Goal: Download file/media

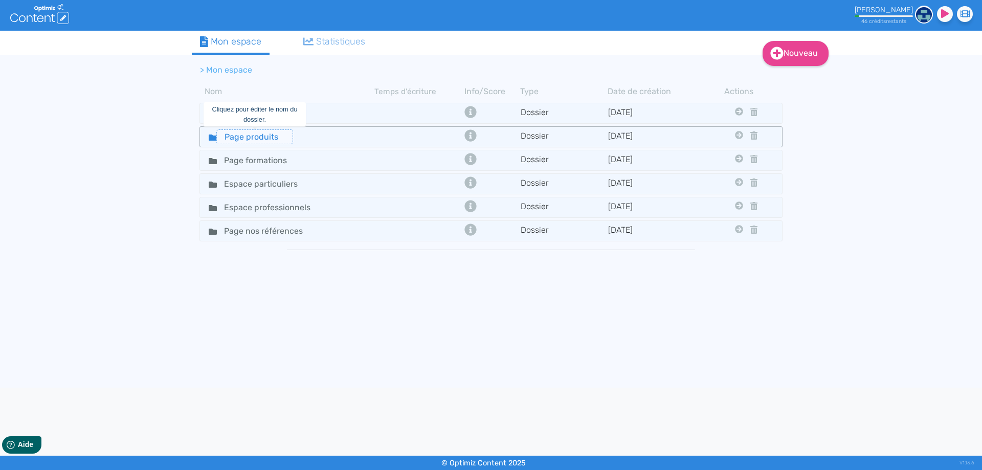
click at [267, 139] on input "Page produits" at bounding box center [254, 136] width 77 height 15
click at [333, 139] on div "Page produits" at bounding box center [287, 136] width 173 height 15
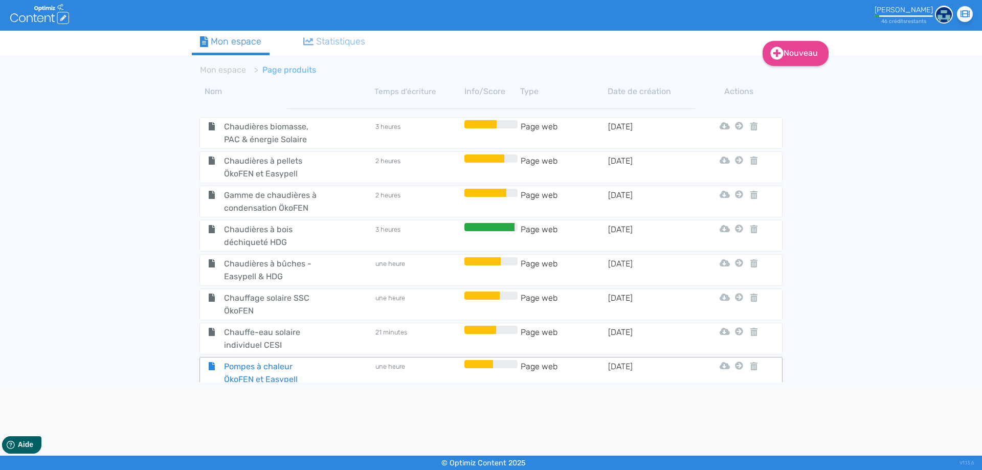
click at [279, 370] on span "Pompes à chaleur ÖkoFEN et Easypell" at bounding box center [273, 373] width 115 height 26
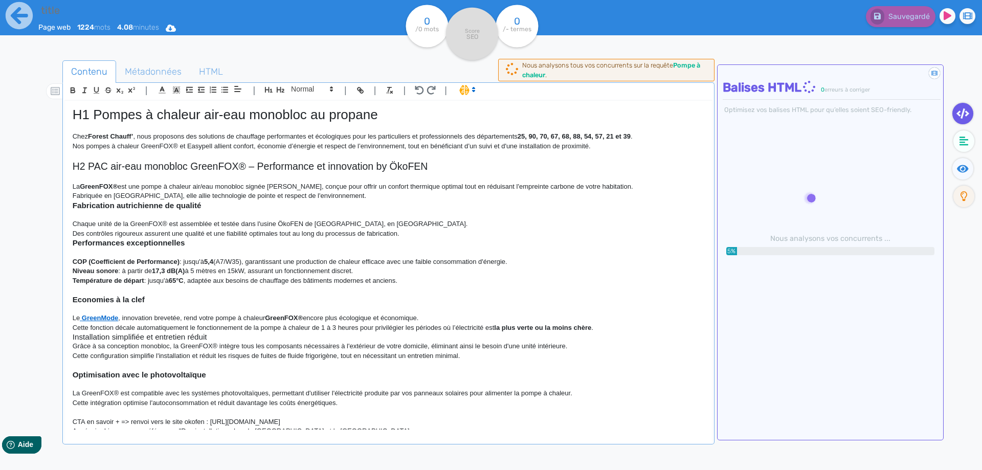
type input "Pompes à chaleur ÖkoFEN et Easypell"
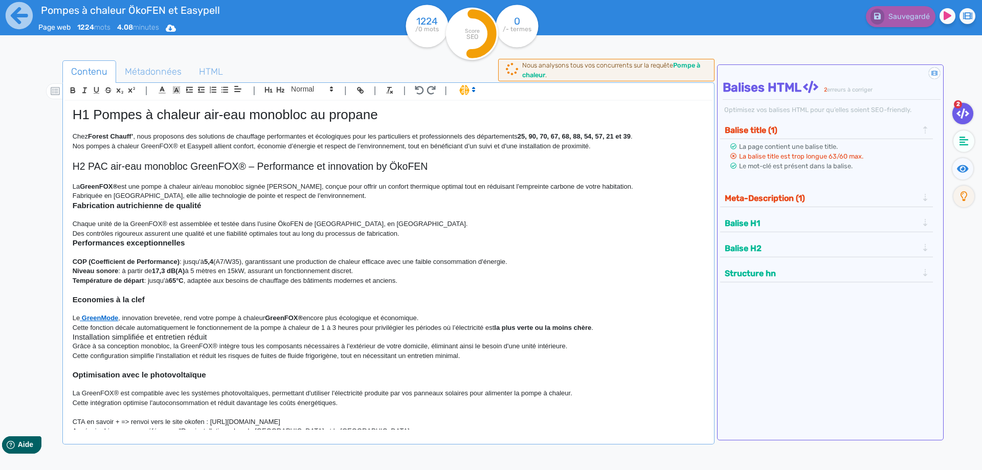
click at [349, 196] on p "Fabriquée en [GEOGRAPHIC_DATA], elle allie technologie de pointe et respect de …" at bounding box center [388, 195] width 631 height 9
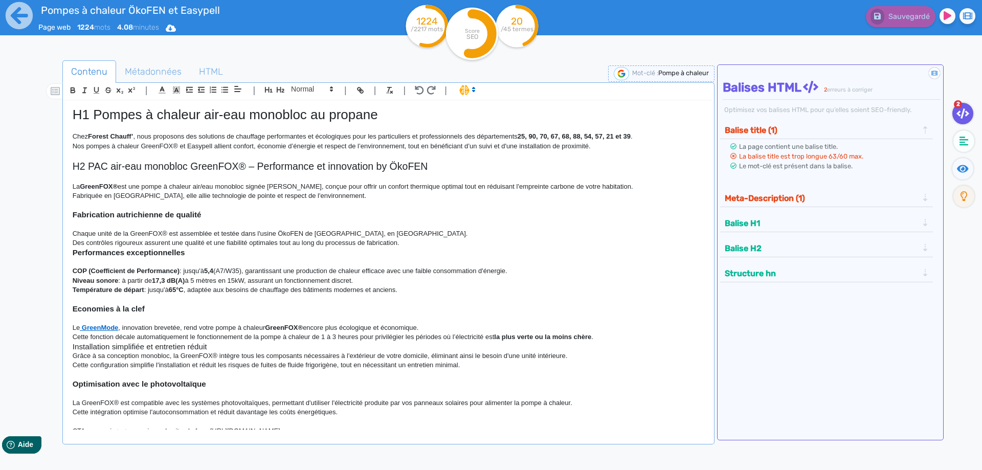
click at [418, 249] on h3 "Performances exceptionnelles" at bounding box center [388, 252] width 631 height 9
click at [411, 245] on p "Des contrôles rigoureux assurent une qualité et une fiabilité optimales tout au…" at bounding box center [388, 242] width 631 height 9
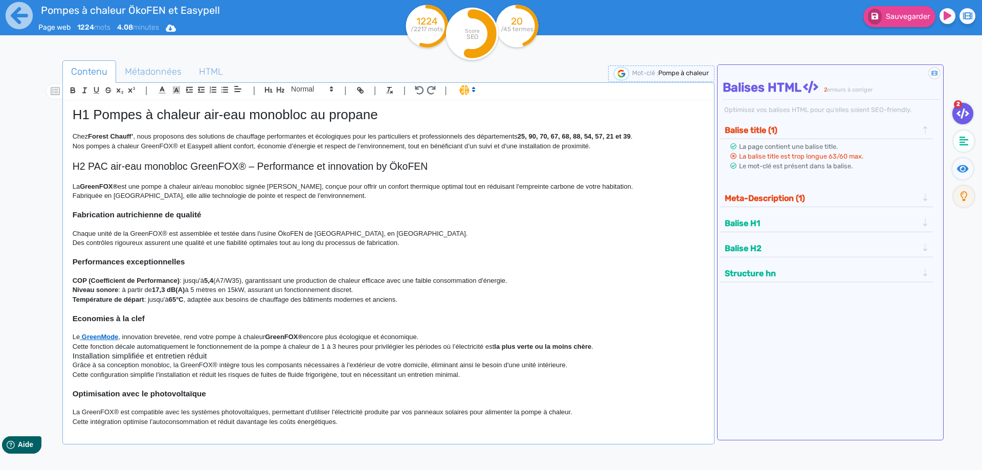
click at [72, 289] on div "H1 Pompes à chaleur air-eau monobloc au propane Chez Forest Chauff’ , nous prop…" at bounding box center [388, 265] width 647 height 329
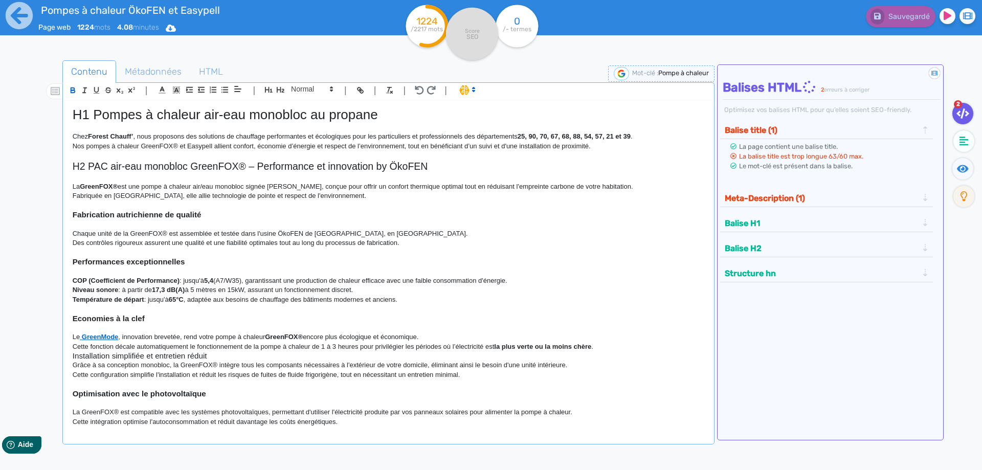
click at [73, 298] on strong "Température de départ" at bounding box center [109, 299] width 72 height 8
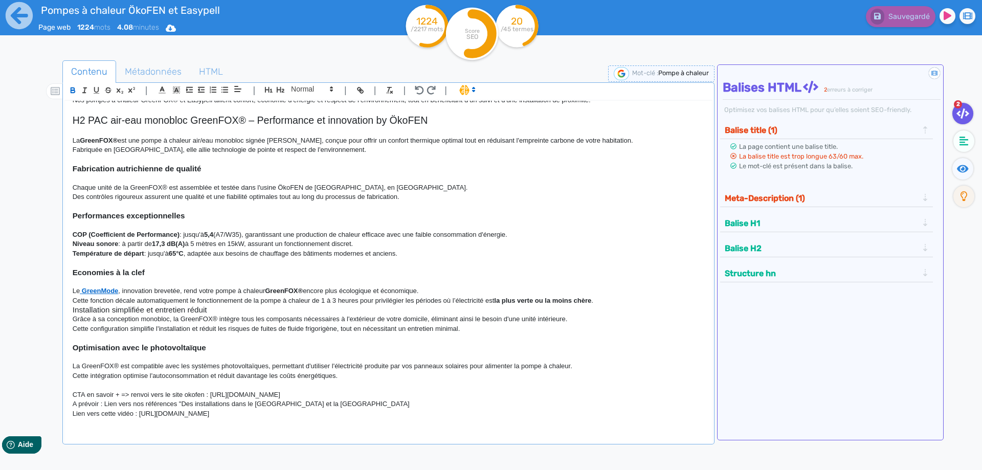
click at [612, 299] on p "Cette fonction décale automatiquement le fonctionnement de la pompe à chaleur d…" at bounding box center [388, 300] width 631 height 9
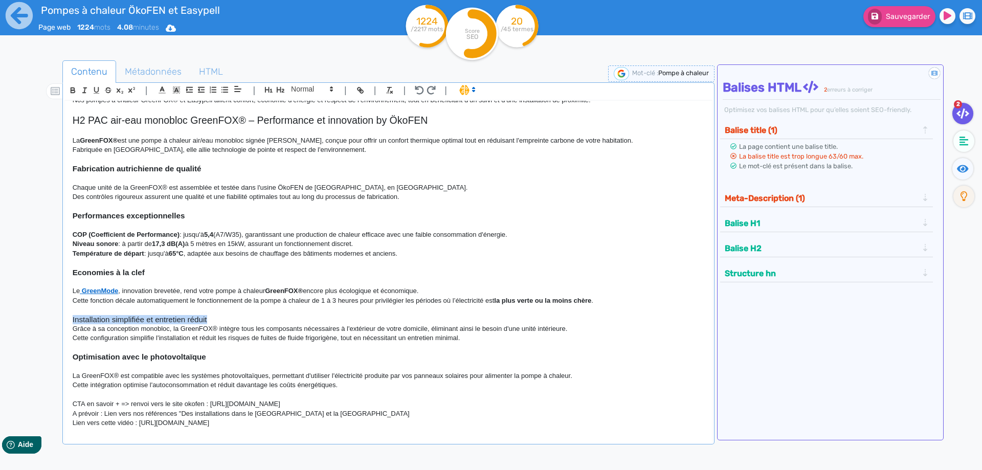
drag, startPoint x: 220, startPoint y: 321, endPoint x: 48, endPoint y: 319, distance: 172.8
click at [65, 319] on div "H1 Pompes à chaleur air-eau monobloc au propane Chez Forest Chauff’ , nous prop…" at bounding box center [388, 265] width 647 height 329
click at [72, 88] on icon "button" at bounding box center [73, 90] width 9 height 9
click at [292, 280] on p at bounding box center [388, 281] width 631 height 9
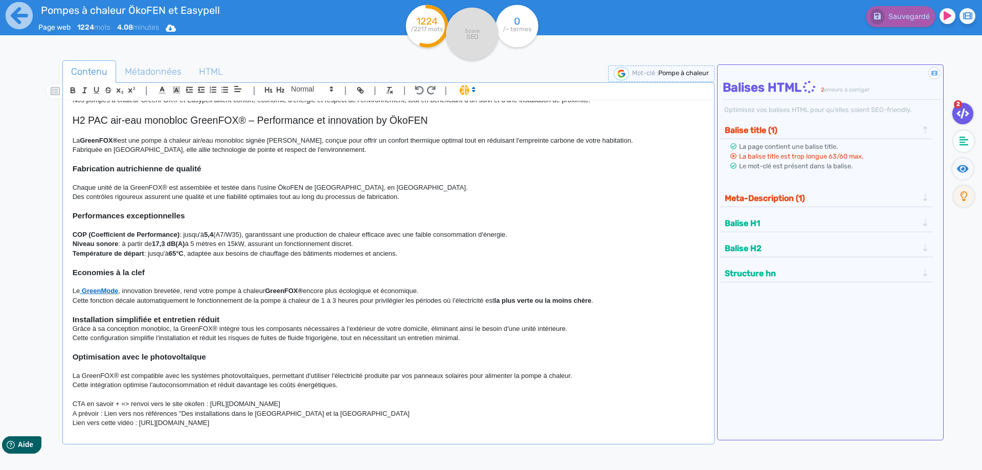
click at [228, 320] on h3 "Installation simplifiée et entretien réduit" at bounding box center [388, 319] width 631 height 9
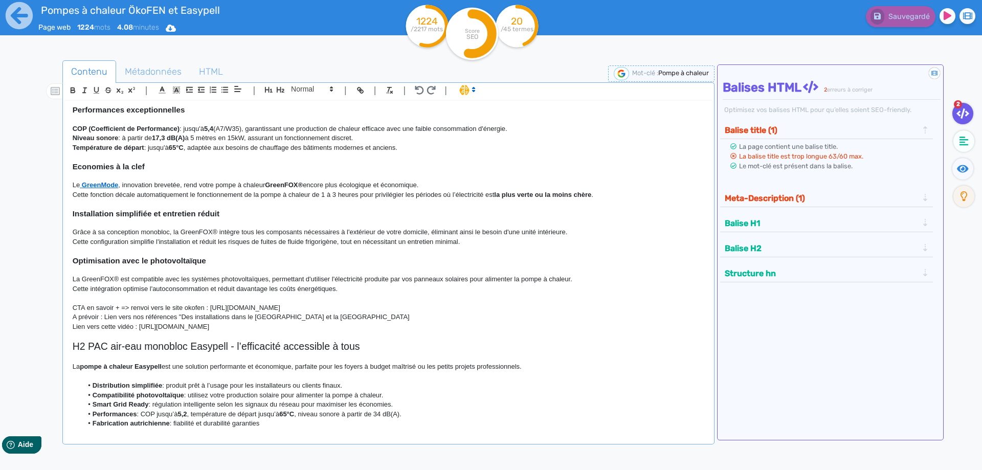
scroll to position [138, 0]
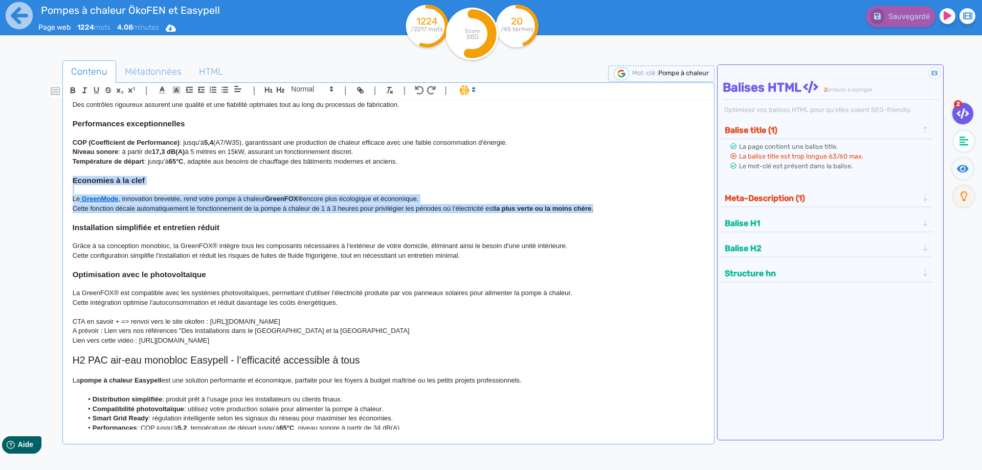
drag, startPoint x: 625, startPoint y: 208, endPoint x: 55, endPoint y: 179, distance: 570.7
click at [65, 179] on div "H1 Pompes à chaleur air-eau monobloc au propane Chez Forest Chauff’ , nous prop…" at bounding box center [388, 265] width 647 height 329
copy div "Economies à la clef Le GreenMode , innovation brevetée, rend votre pompe à chal…"
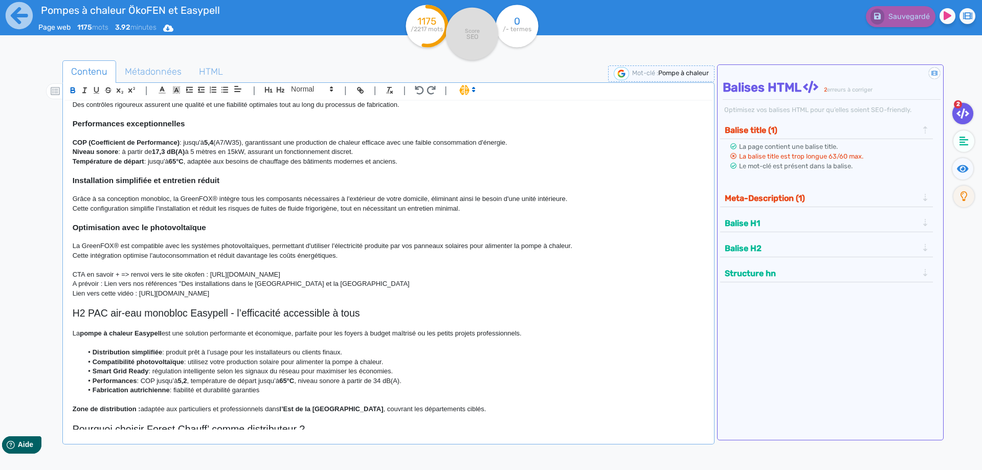
click at [355, 256] on p "Cette intégration optimise l'autoconsommation et réduit davantage les coûts éne…" at bounding box center [388, 255] width 631 height 9
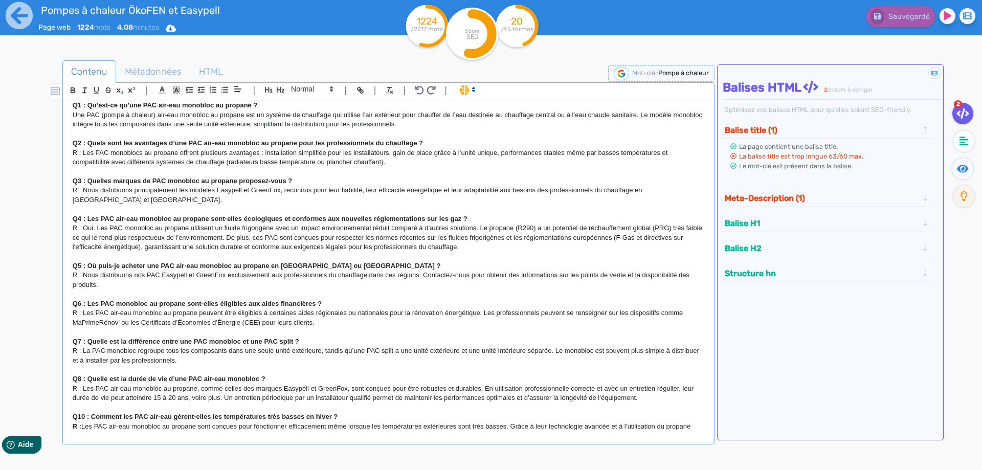
scroll to position [598, 0]
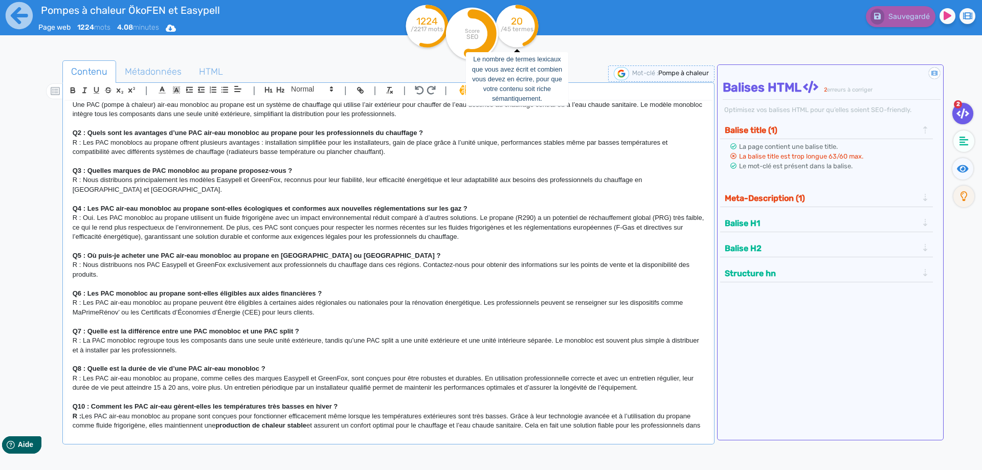
click at [516, 22] on tspan "20" at bounding box center [517, 21] width 12 height 12
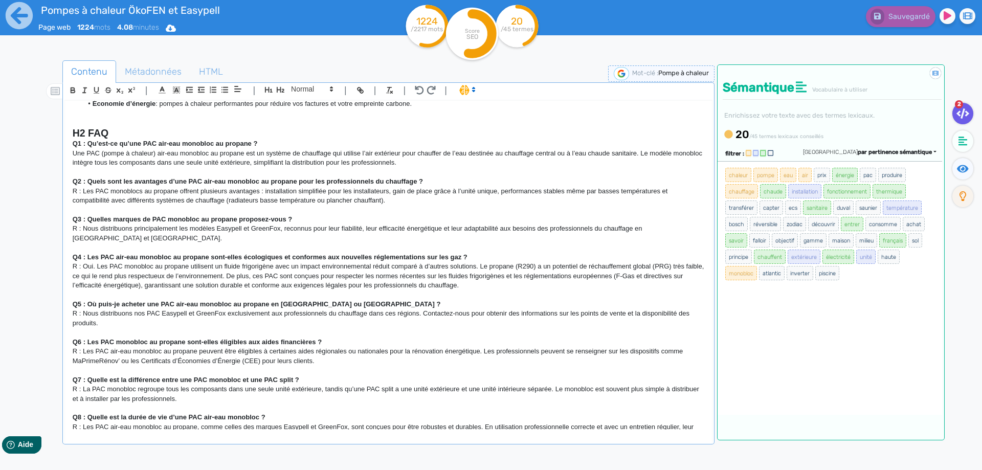
scroll to position [506, 0]
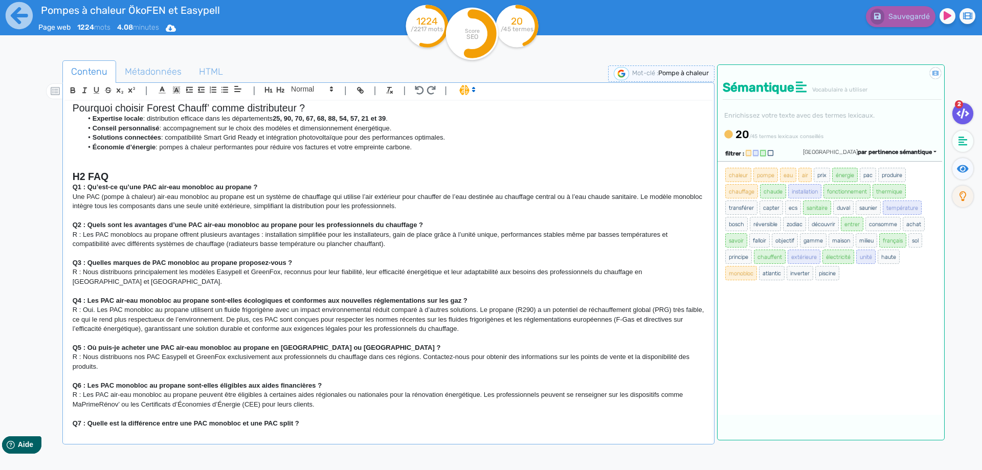
click at [100, 193] on p "Une PAC (pompe à chaleur) air-eau monobloc au propane est un système de chauffa…" at bounding box center [388, 201] width 631 height 19
click at [243, 326] on p "R : Oui. Les PAC monobloc au propane utilisent un fluide frigorigène avec un im…" at bounding box center [388, 319] width 631 height 28
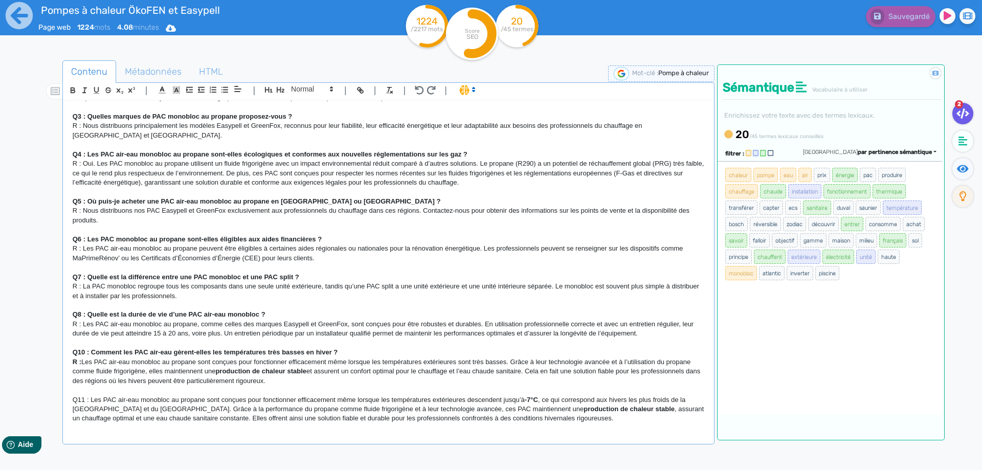
click at [91, 400] on p "Q11 : Les PAC air-eau monobloc au propane sont conçues pour fonctionner efficac…" at bounding box center [388, 409] width 631 height 28
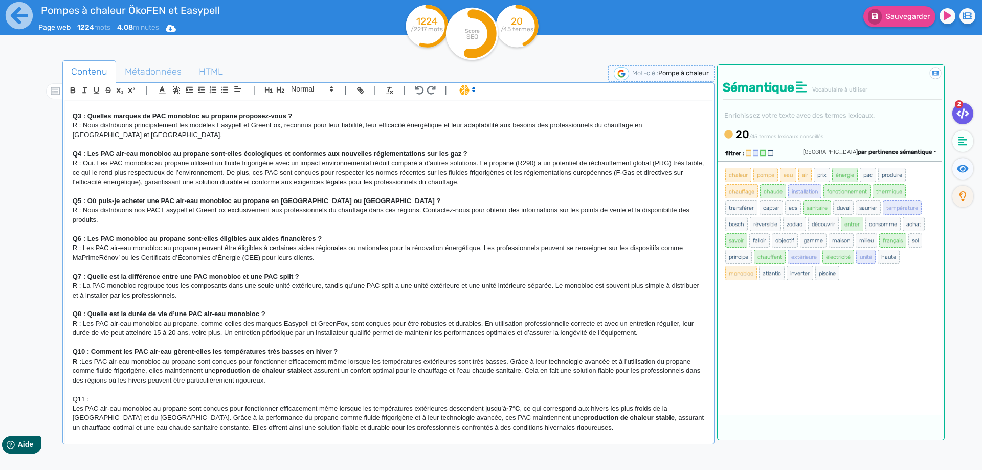
scroll to position [662, 0]
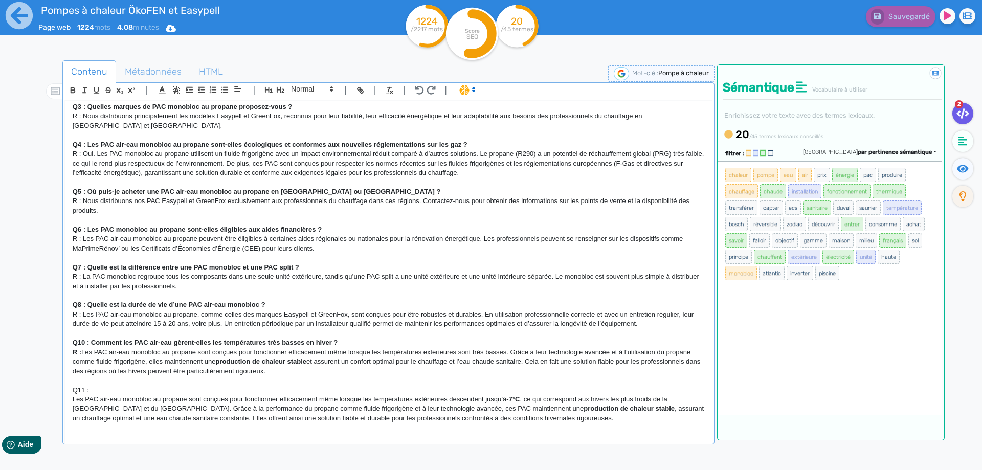
drag, startPoint x: 107, startPoint y: 390, endPoint x: 85, endPoint y: 353, distance: 42.9
click at [85, 353] on div "H1 Pompes à chaleur air-eau monobloc au propane Chez Forest Chauff’ , nous prop…" at bounding box center [388, 265] width 647 height 329
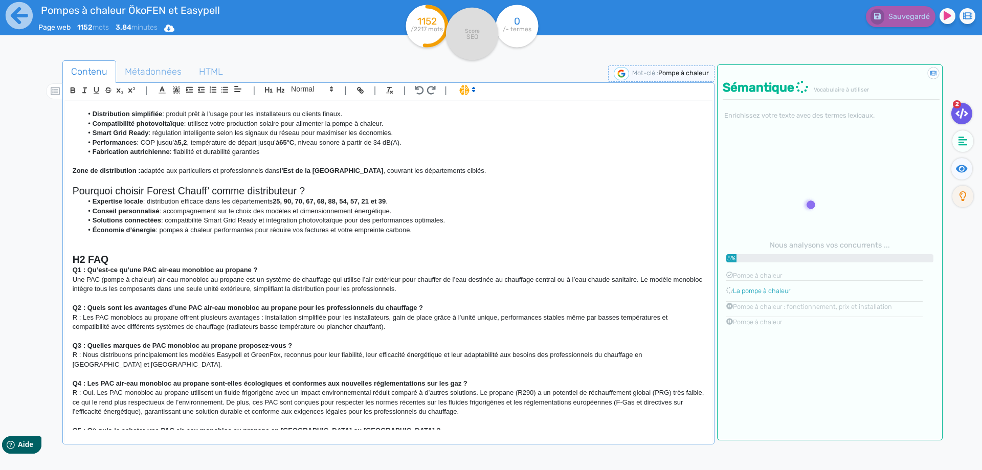
scroll to position [339, 0]
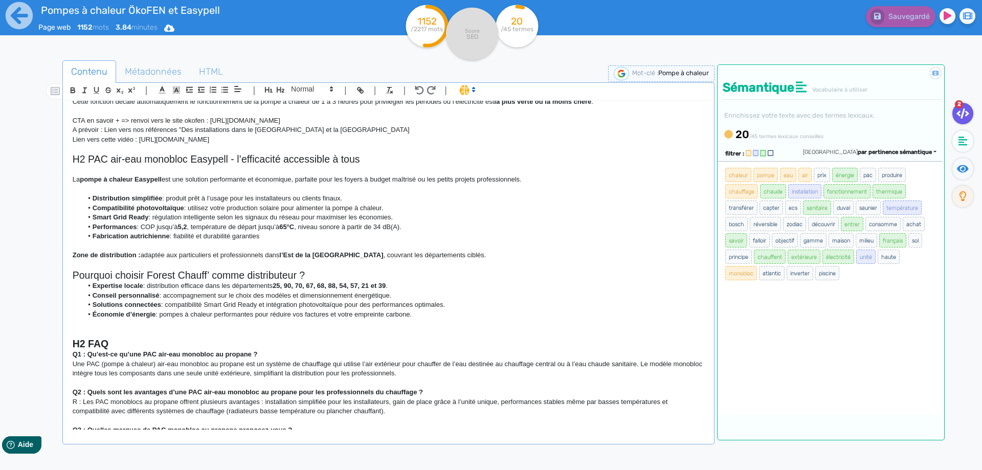
click at [113, 344] on h2 "H2 FAQ" at bounding box center [388, 344] width 631 height 12
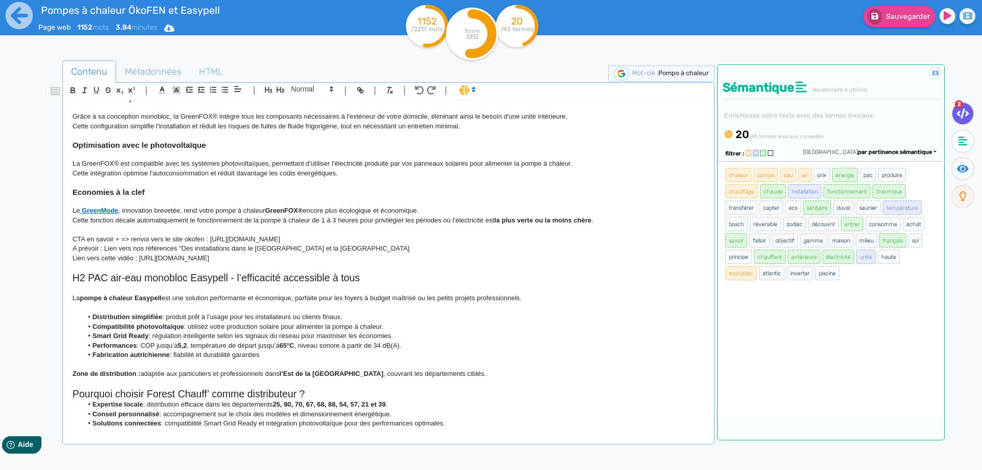
scroll to position [201, 0]
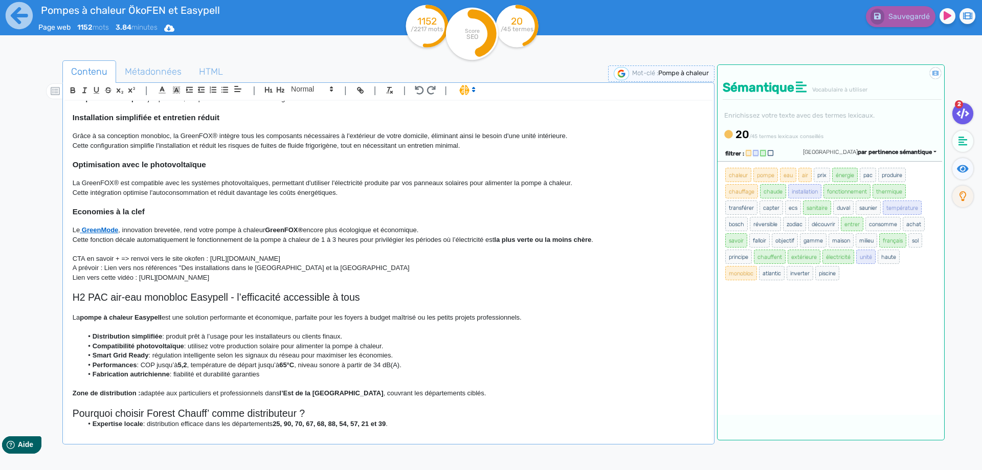
click at [353, 337] on li "Distribution simplifiée : produit prêt à l’usage pour les installateurs ou clie…" at bounding box center [392, 336] width 621 height 9
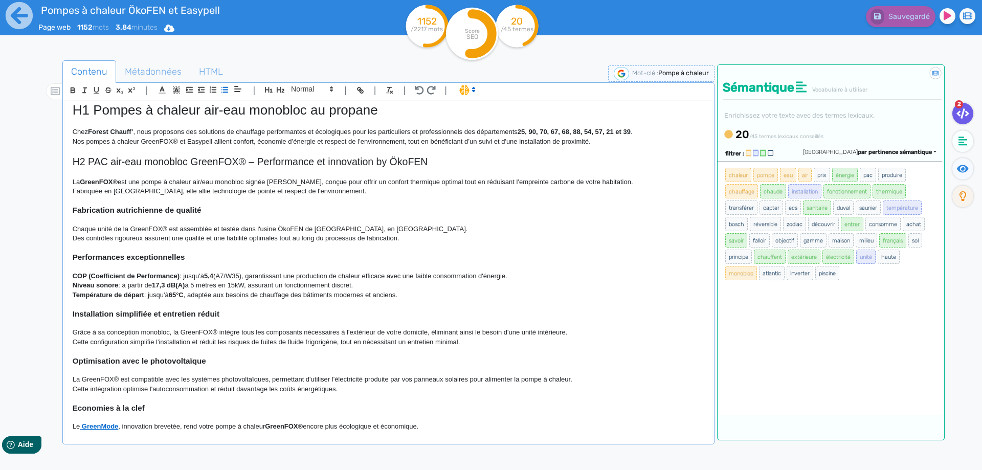
scroll to position [0, 0]
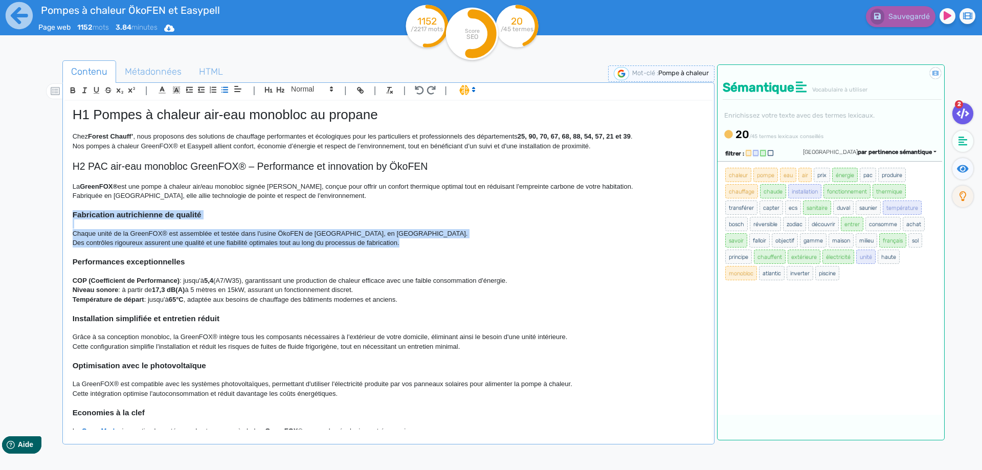
drag, startPoint x: 413, startPoint y: 244, endPoint x: 18, endPoint y: 211, distance: 396.6
click at [65, 211] on div "H1 Pompes à chaleur air-eau monobloc au propane Chez Forest Chauff’ , nous prop…" at bounding box center [388, 265] width 647 height 329
copy div "Fabrication autrichienne de qualité Chaque unité de la GreenFOX® est assemblée …"
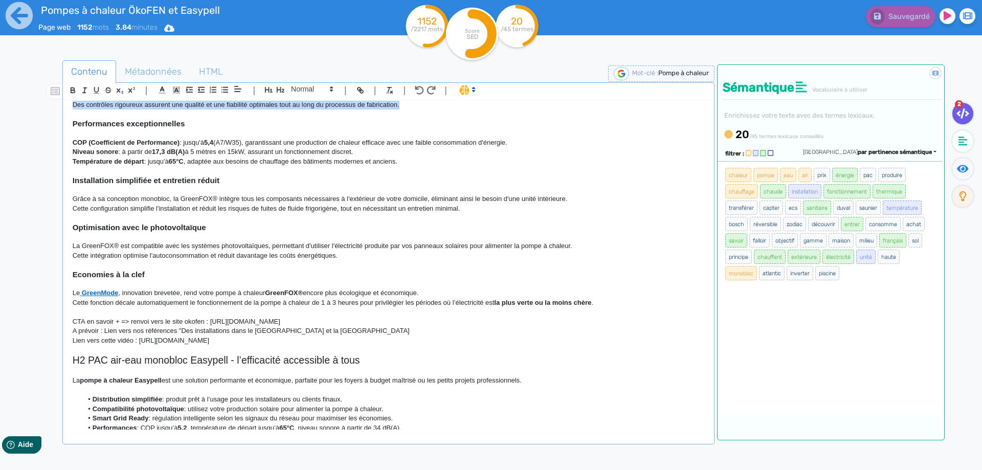
scroll to position [276, 0]
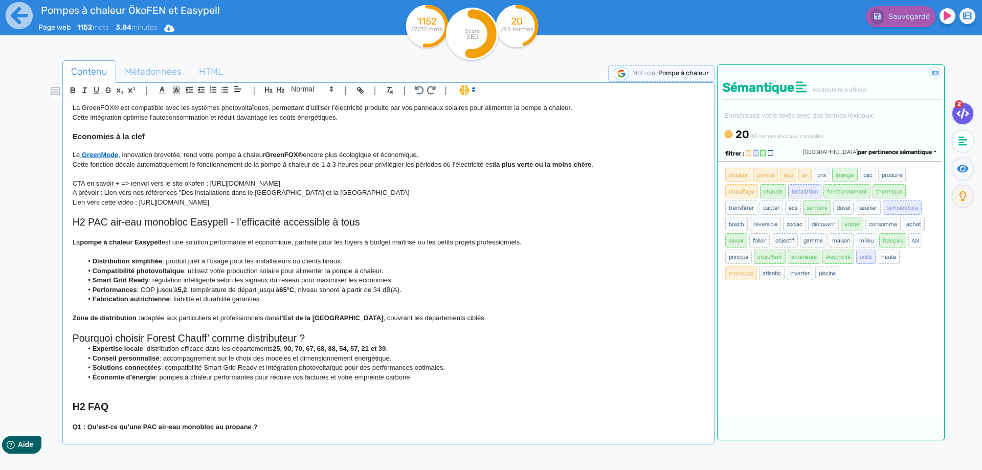
click at [100, 252] on p at bounding box center [388, 251] width 631 height 9
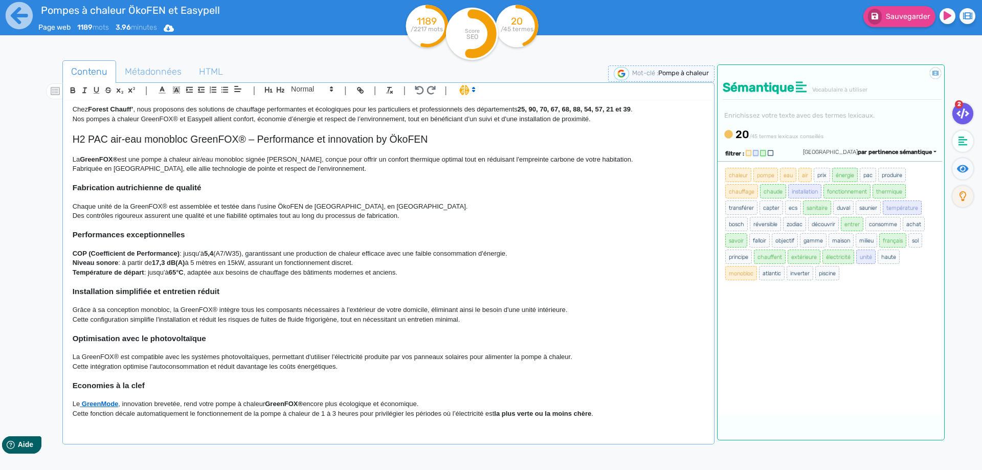
scroll to position [0, 0]
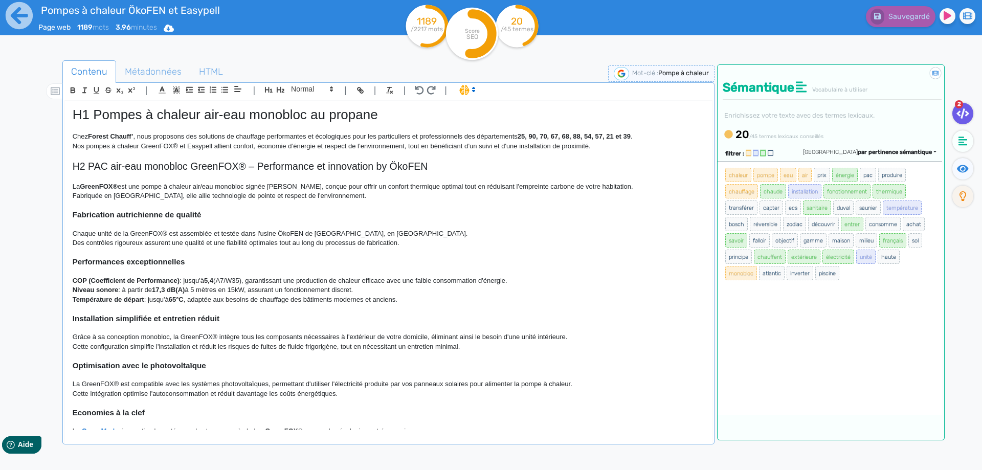
click at [83, 275] on p at bounding box center [388, 270] width 631 height 9
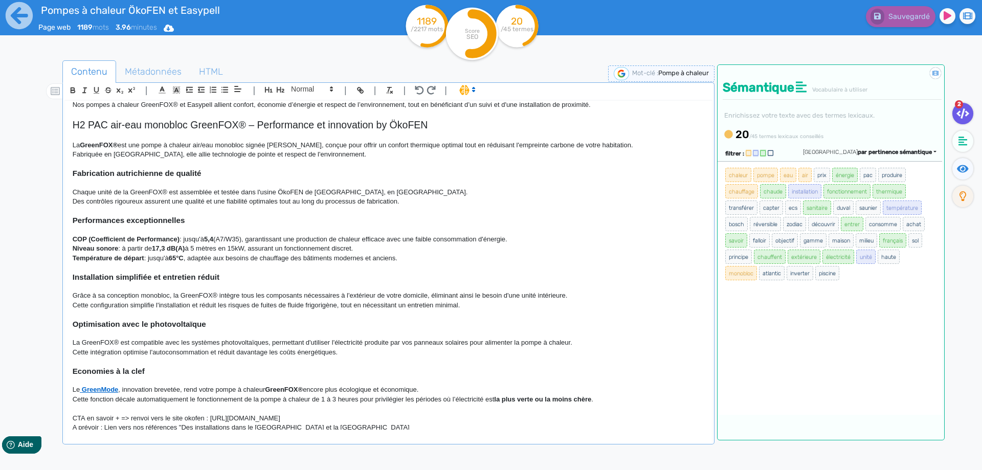
scroll to position [92, 0]
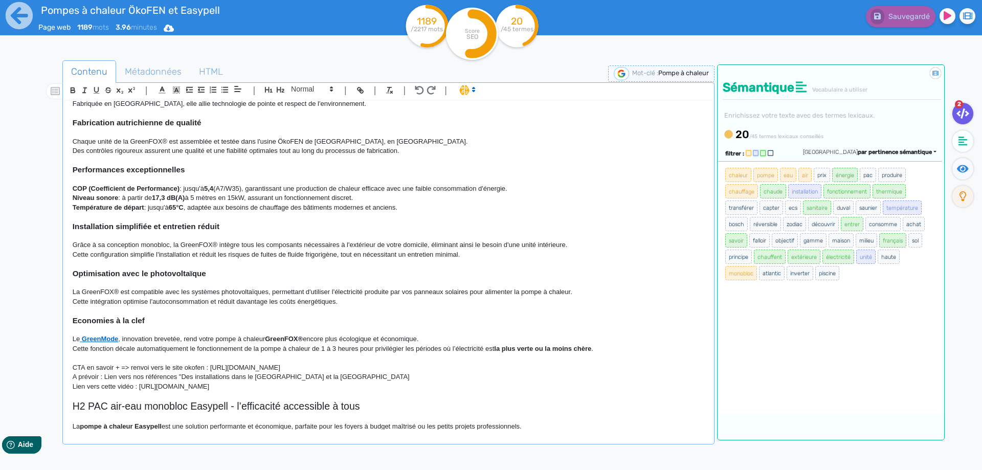
click at [477, 258] on p "Cette configuration simplifie l'installation et réduit les risques de fuites de…" at bounding box center [388, 254] width 631 height 9
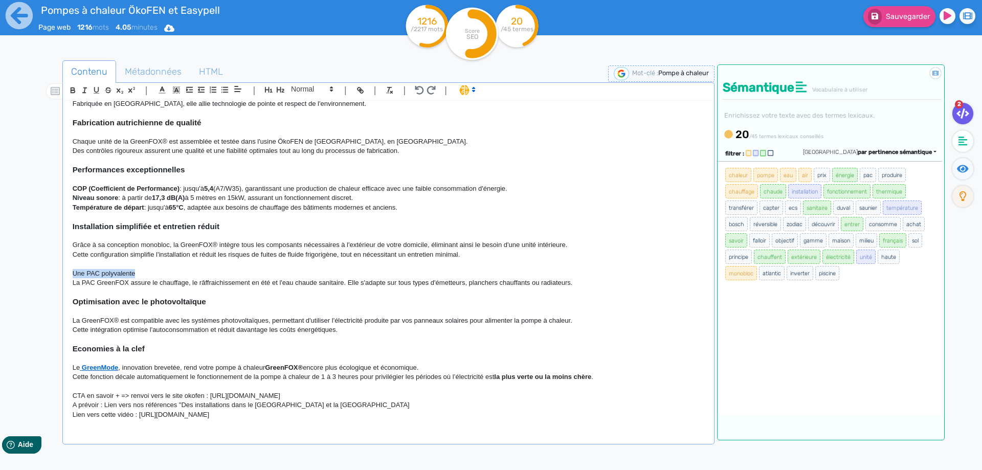
drag, startPoint x: 143, startPoint y: 272, endPoint x: 48, endPoint y: 270, distance: 94.6
click at [65, 270] on div "H1 Pompes à chaleur air-eau monobloc au propane Chez Forest Chauff’ , nous prop…" at bounding box center [388, 265] width 647 height 329
click at [75, 92] on icon "button" at bounding box center [73, 91] width 4 height 3
click at [197, 263] on p at bounding box center [388, 263] width 631 height 9
click at [155, 275] on p "Une PAC polyvalente" at bounding box center [388, 273] width 631 height 9
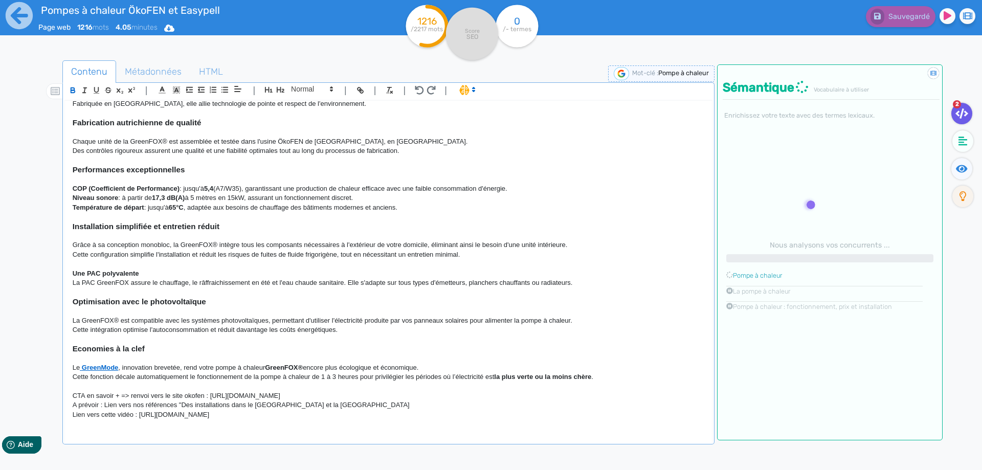
click at [145, 292] on p at bounding box center [388, 291] width 631 height 9
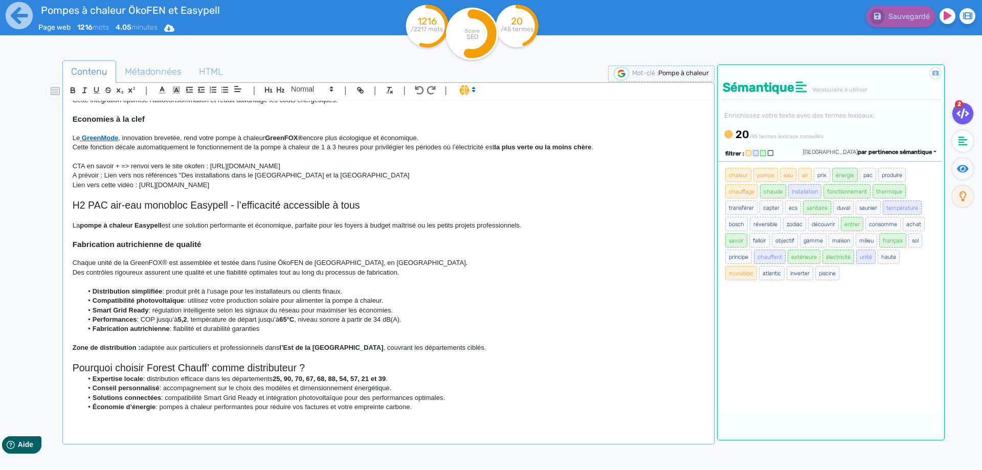
scroll to position [322, 0]
click at [214, 220] on p at bounding box center [388, 215] width 631 height 9
click at [113, 202] on h2 "H2 PAC air-eau monobloc Easypell - l’efficacité accessible à tous" at bounding box center [388, 205] width 631 height 12
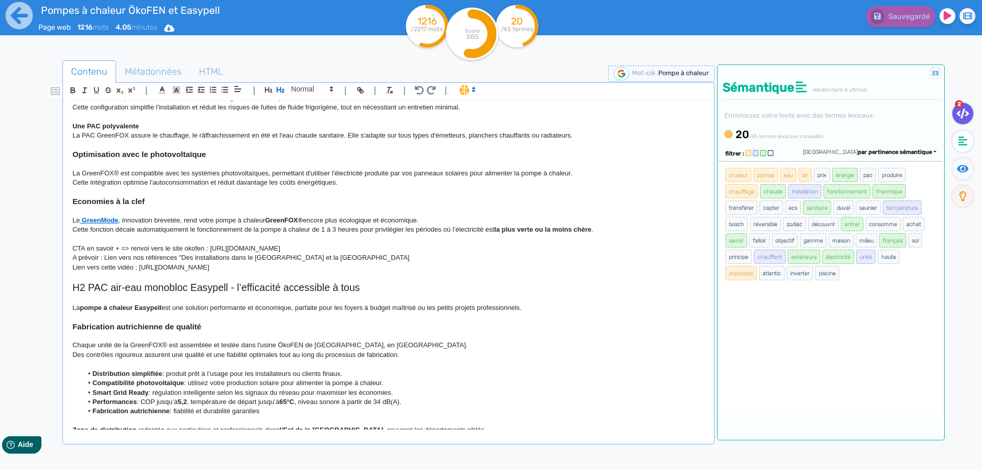
scroll to position [184, 0]
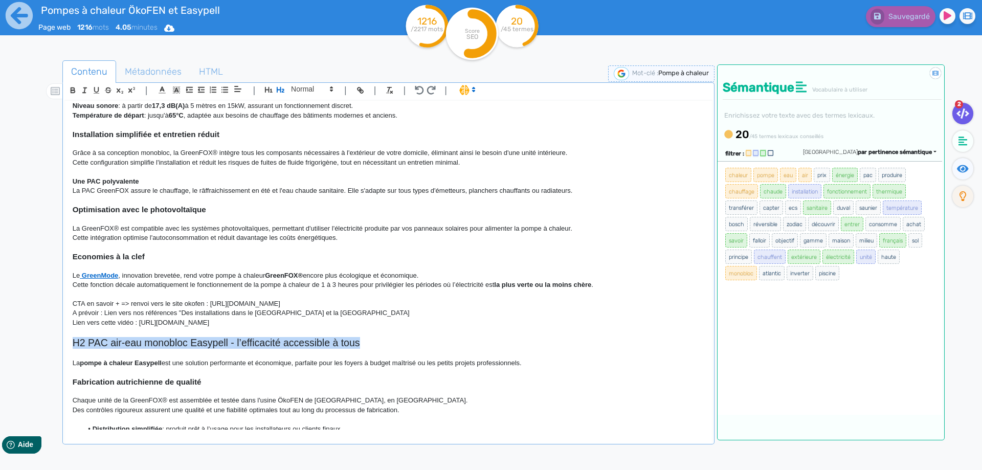
drag, startPoint x: 371, startPoint y: 344, endPoint x: 3, endPoint y: 349, distance: 368.1
click at [65, 349] on div "H1 Pompes à chaleur air-eau monobloc au propane Chez Forest Chauff’ , nous prop…" at bounding box center [388, 265] width 647 height 329
click at [302, 272] on strong "GreenFOX®" at bounding box center [284, 275] width 38 height 8
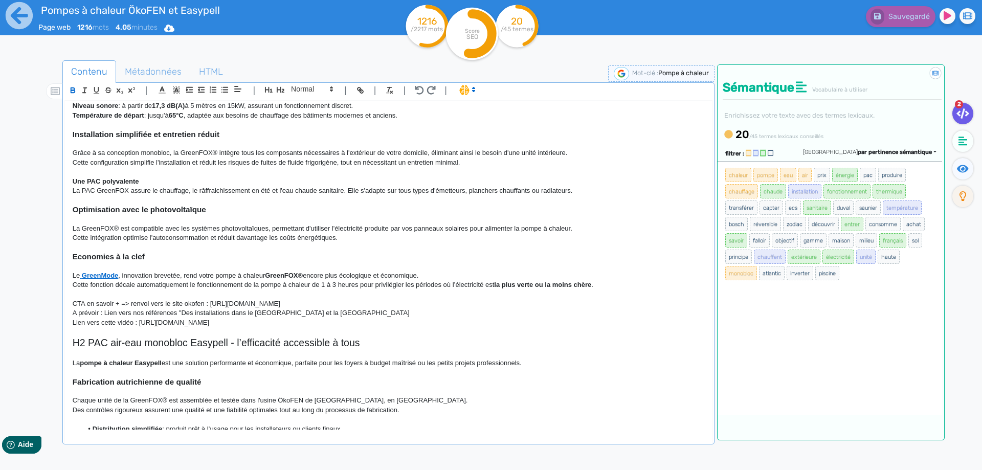
scroll to position [276, 0]
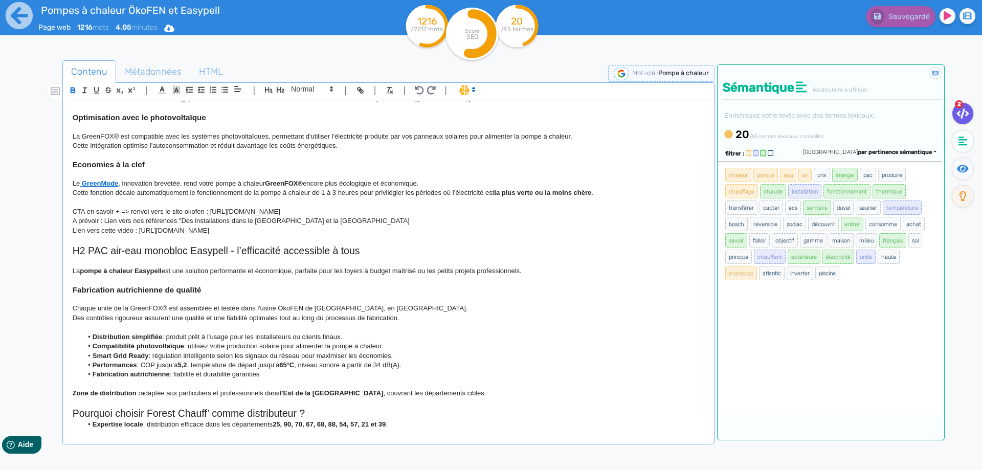
click at [264, 271] on p "La pompe à chaleur Easypell est une solution performante et économique, parfait…" at bounding box center [388, 270] width 631 height 9
click at [345, 297] on p at bounding box center [388, 298] width 631 height 9
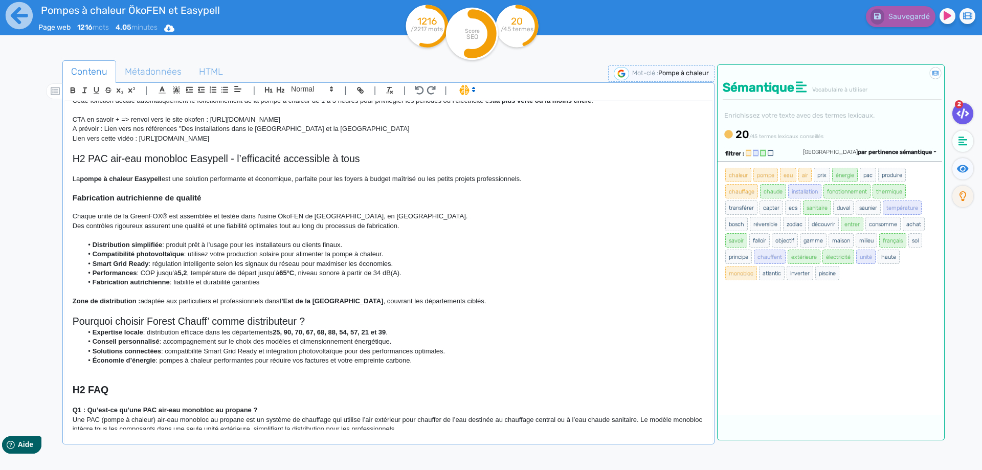
click at [150, 229] on p "Des contrôles rigoureux assurent une qualité et une fiabilité optimales tout au…" at bounding box center [388, 225] width 631 height 9
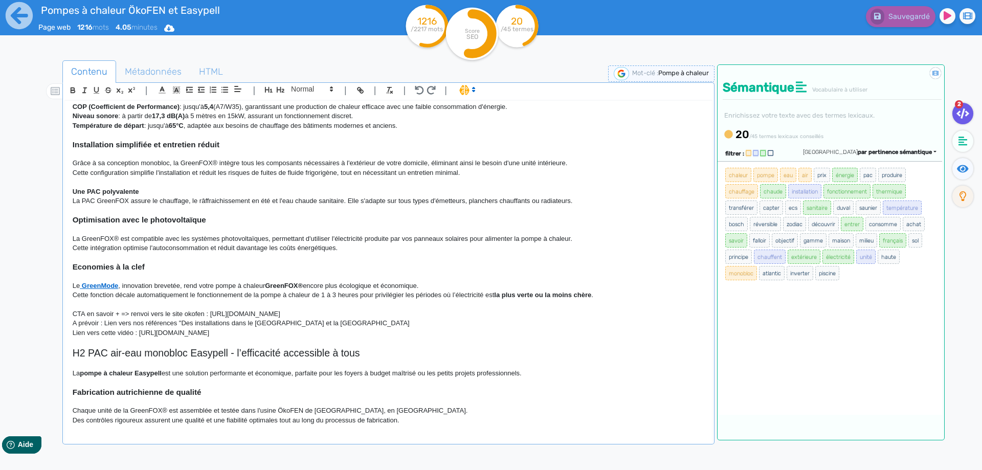
scroll to position [184, 0]
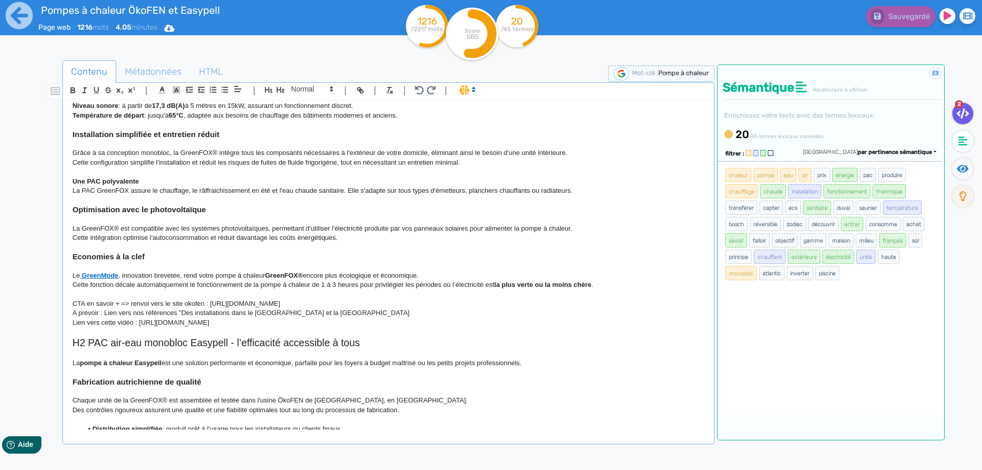
click at [339, 295] on p at bounding box center [388, 294] width 631 height 9
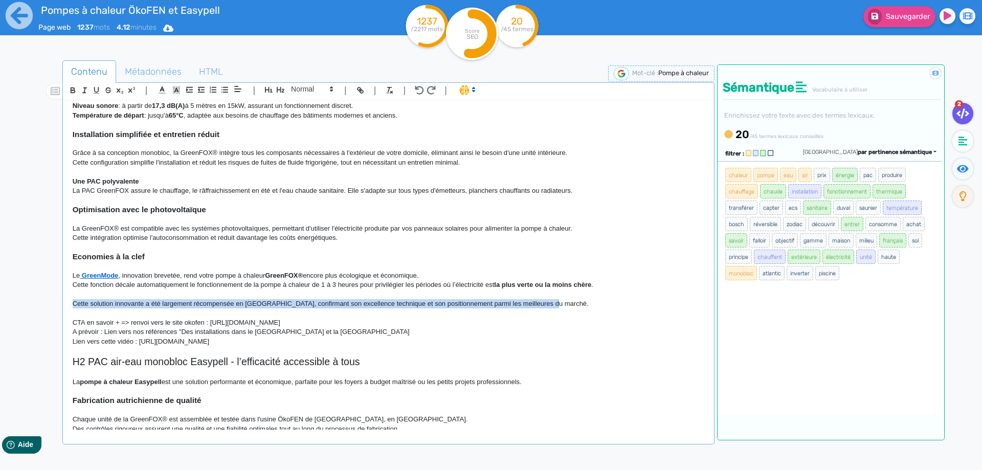
drag, startPoint x: 72, startPoint y: 304, endPoint x: 548, endPoint y: 306, distance: 476.0
click at [548, 306] on div "H1 Pompes à chaleur air-eau monobloc au propane Chez Forest Chauff’ , nous prop…" at bounding box center [388, 265] width 647 height 329
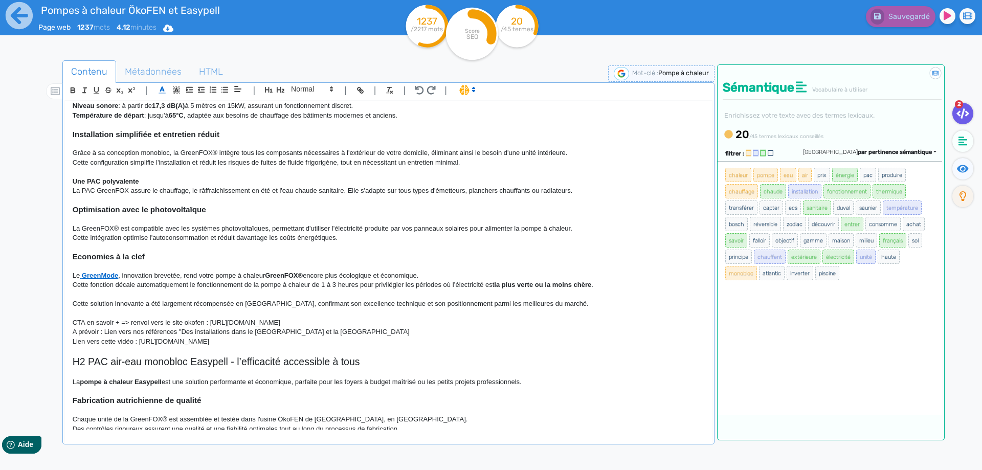
click at [163, 93] on icon at bounding box center [161, 89] width 9 height 9
click at [71, 90] on icon "button" at bounding box center [73, 91] width 4 height 3
click at [344, 284] on p "Cette fonction décale automatiquement le fonctionnement de la pompe à chaleur d…" at bounding box center [388, 284] width 631 height 9
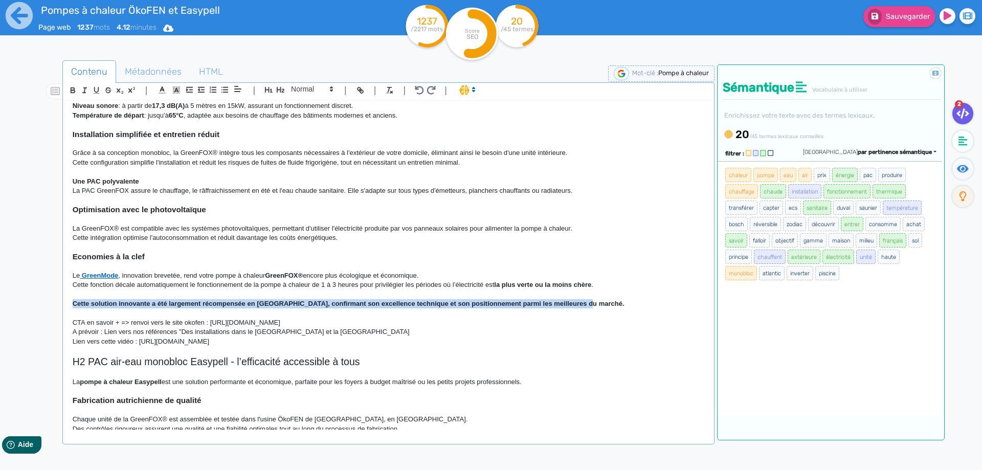
drag, startPoint x: 602, startPoint y: 305, endPoint x: 22, endPoint y: 307, distance: 579.2
click at [65, 307] on div "H1 Pompes à chaleur air-eau monobloc au propane Chez Forest Chauff’ , nous prop…" at bounding box center [388, 265] width 647 height 329
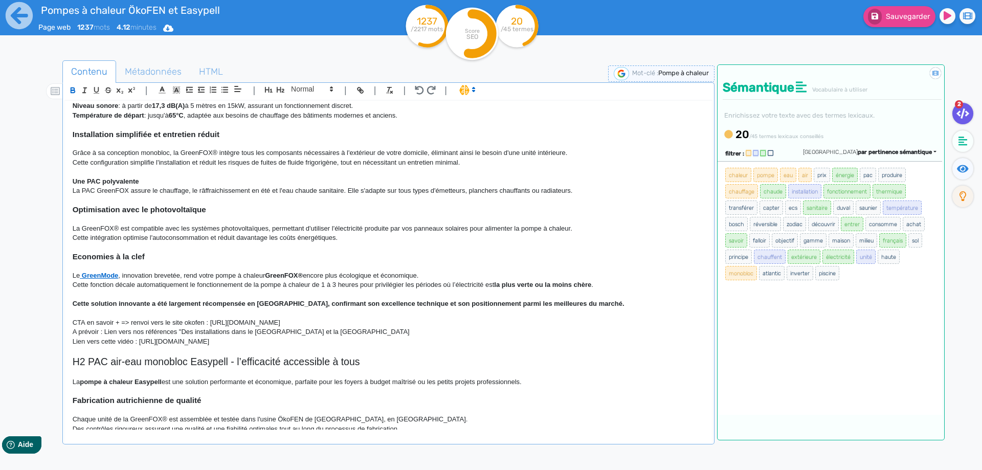
click at [76, 298] on p at bounding box center [388, 294] width 631 height 9
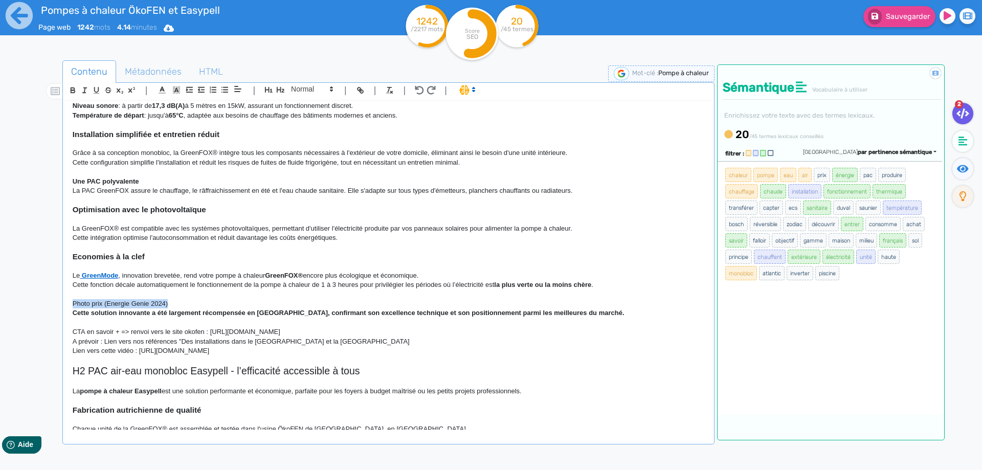
drag, startPoint x: 175, startPoint y: 304, endPoint x: 44, endPoint y: 301, distance: 131.4
click at [65, 301] on div "H1 Pompes à chaleur air-eau monobloc au propane Chez Forest Chauff’ , nous prop…" at bounding box center [388, 265] width 647 height 329
click at [83, 92] on icon "button" at bounding box center [84, 90] width 9 height 9
click at [215, 230] on p "La GreenFOX® est compatible avec les systèmes photovoltaïques, permettant d'uti…" at bounding box center [388, 228] width 631 height 9
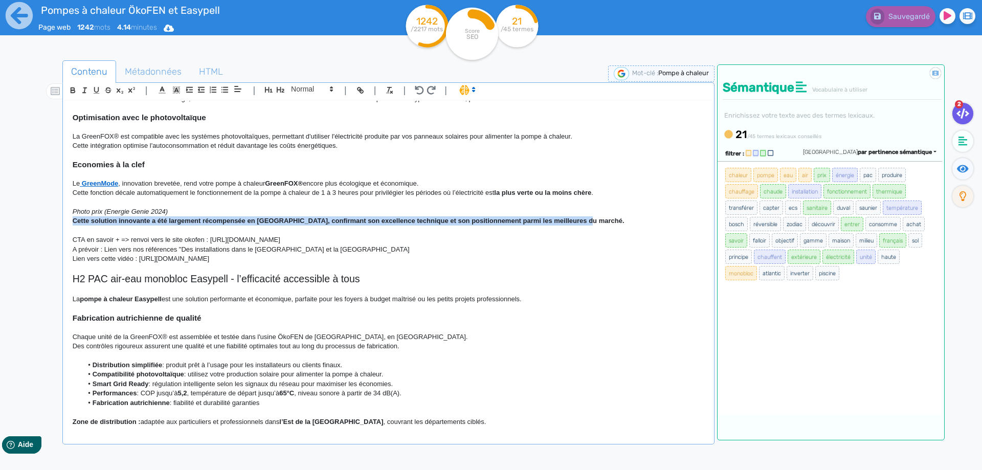
drag, startPoint x: 587, startPoint y: 221, endPoint x: 66, endPoint y: 220, distance: 520.4
click at [66, 220] on div "H1 Pompes à chaleur air-eau monobloc au propane Chez Forest Chauff’ , nous prop…" at bounding box center [388, 265] width 647 height 329
copy strong "Cette solution innovante a été largement récompensée en [GEOGRAPHIC_DATA], conf…"
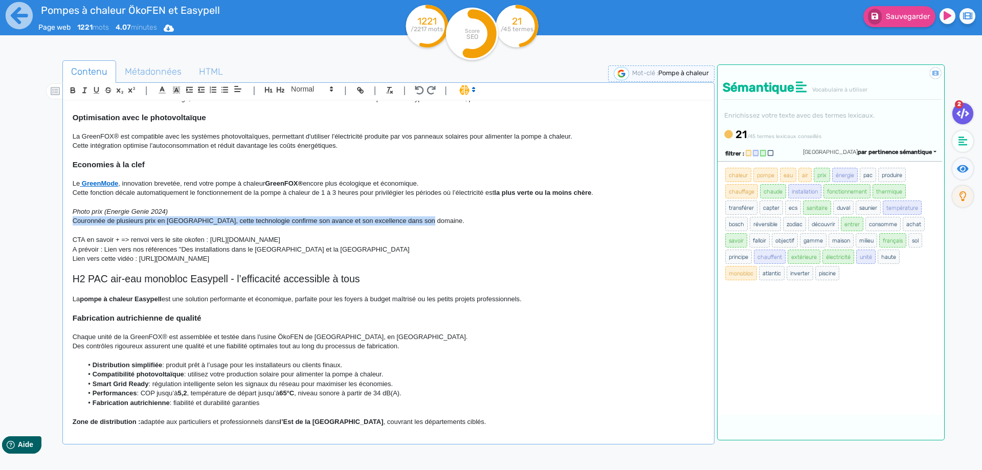
drag, startPoint x: 455, startPoint y: 224, endPoint x: 28, endPoint y: 221, distance: 427.4
click at [65, 221] on div "H1 Pompes à chaleur air-eau monobloc au propane Chez Forest Chauff’ , nous prop…" at bounding box center [388, 265] width 647 height 329
click at [71, 90] on icon "button" at bounding box center [73, 91] width 4 height 3
click at [237, 193] on p "Cette fonction décale automatiquement le fonctionnement de la pompe à chaleur d…" at bounding box center [388, 192] width 631 height 9
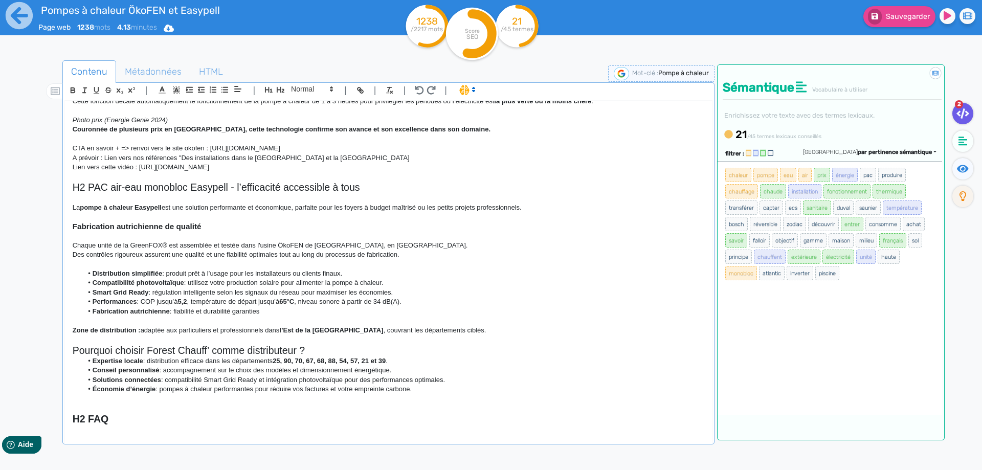
scroll to position [368, 0]
drag, startPoint x: 166, startPoint y: 244, endPoint x: 132, endPoint y: 244, distance: 34.3
click at [132, 244] on p "Chaque unité de la GreenFOX® est assemblée et testée dans l'usine ÖkoFEN de [GE…" at bounding box center [388, 244] width 631 height 9
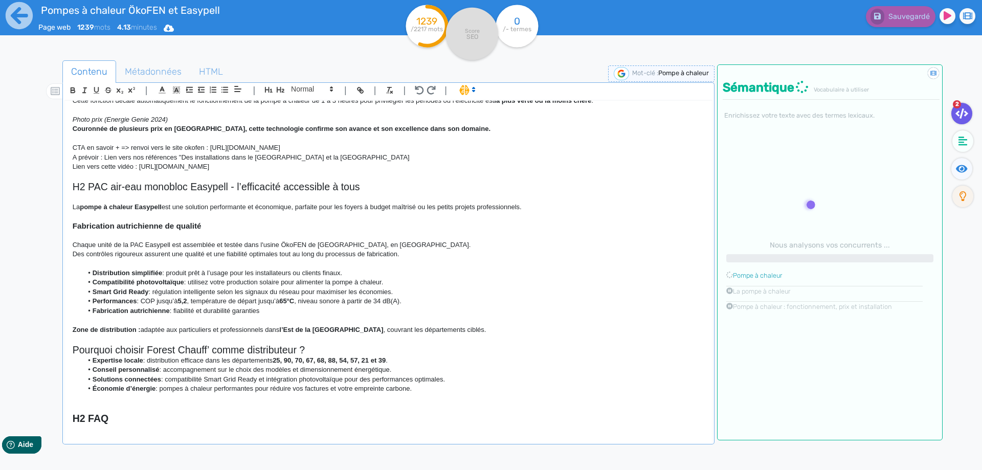
click at [406, 256] on p "Des contrôles rigoureux assurent une qualité et une fiabilité optimales tout au…" at bounding box center [388, 253] width 631 height 9
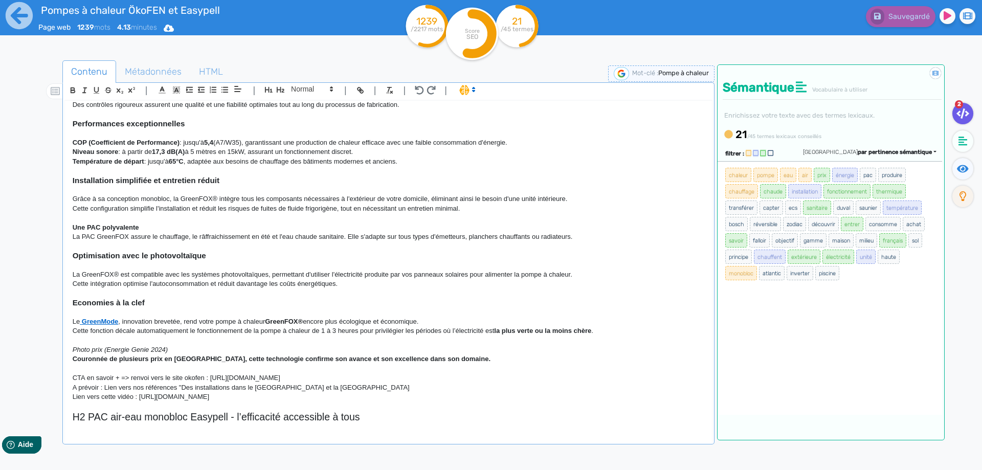
scroll to position [322, 0]
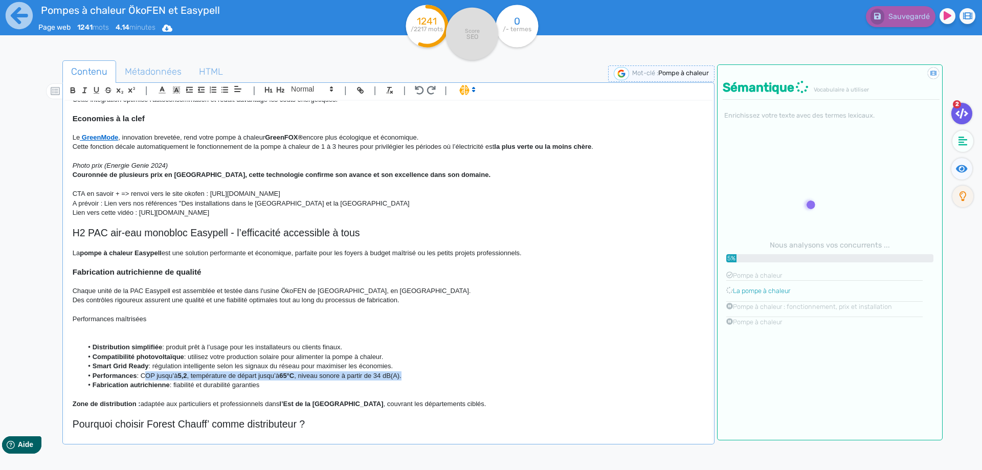
drag, startPoint x: 144, startPoint y: 376, endPoint x: 414, endPoint y: 378, distance: 270.4
click at [414, 378] on li "Performances : COP jusqu’à 5,2 , température de départ jusqu’à 65°C , niveau so…" at bounding box center [392, 375] width 621 height 9
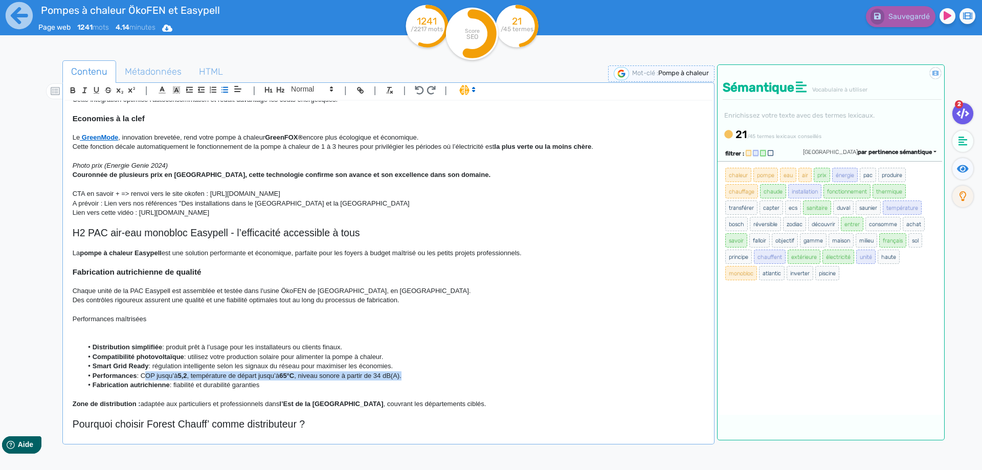
copy li "COP jusqu’à 5,2 , température de départ jusqu’à 65°C , niveau sonore à partir d…"
click at [94, 328] on p at bounding box center [388, 328] width 631 height 9
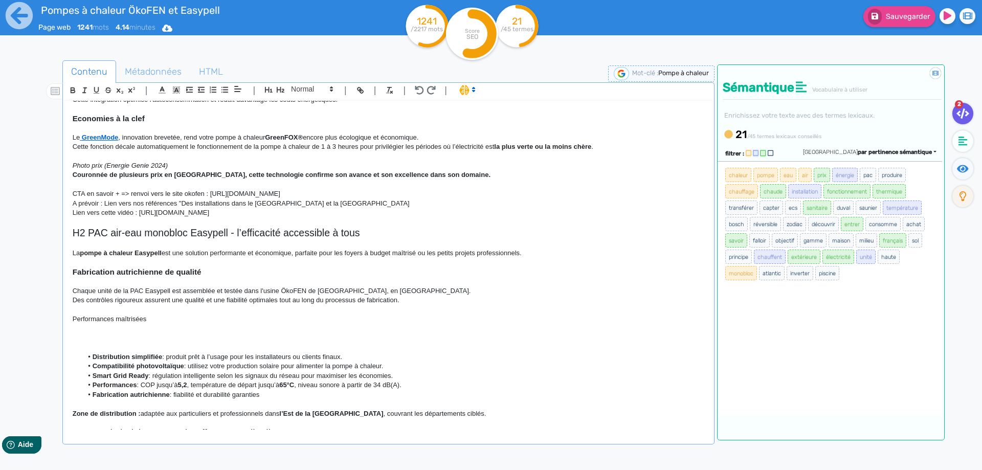
scroll to position [0, 0]
click at [125, 339] on p "COP jusqu’à 5,2 , température de départ jusqu’à 65°C , niveau sonore à partir d…" at bounding box center [388, 337] width 631 height 9
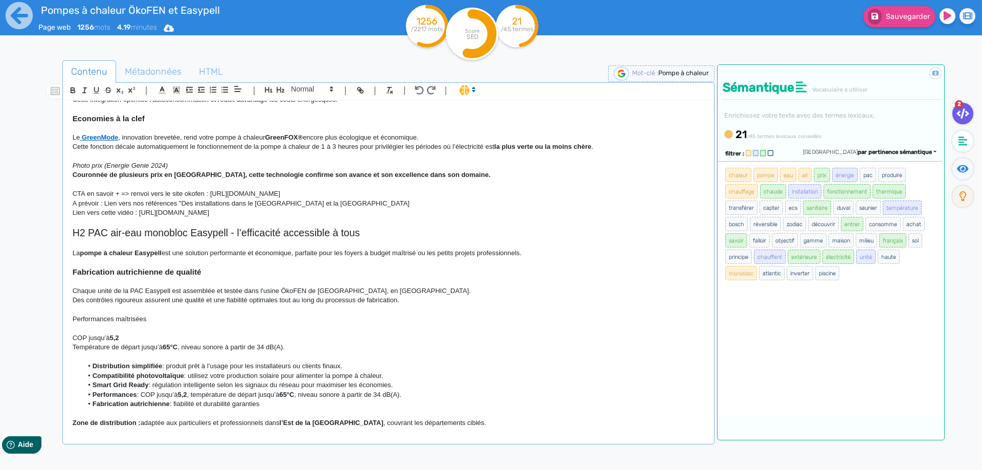
click at [181, 346] on p "Température de départ jusqu’à 65°C , niveau sonore à partir de 34 dB(A)." at bounding box center [388, 347] width 631 height 9
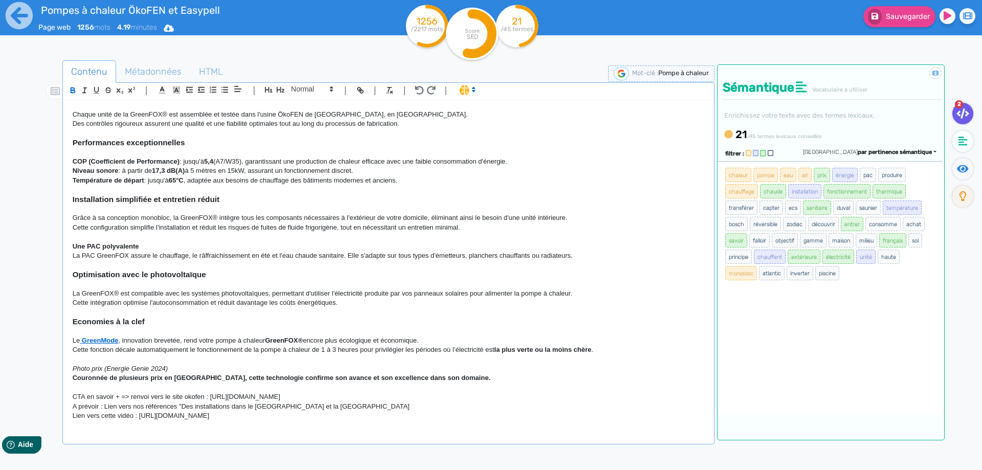
scroll to position [138, 0]
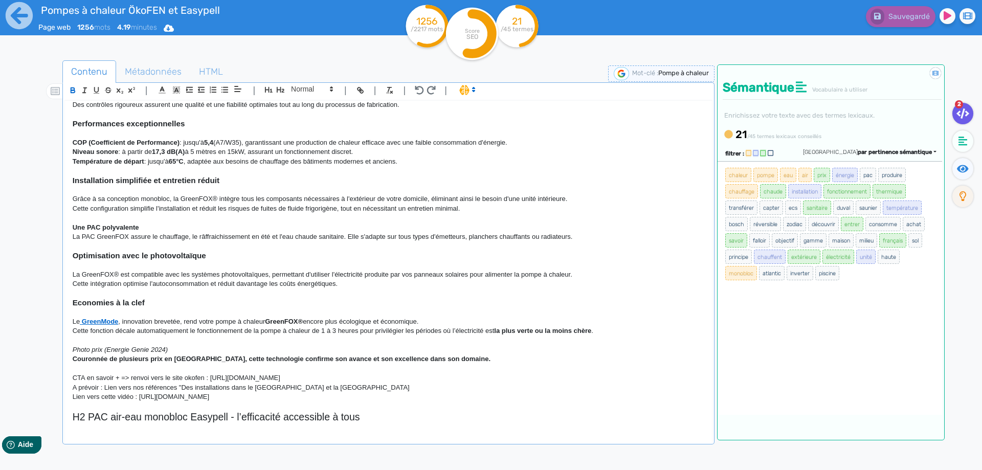
click at [178, 141] on strong "COP (Coefficient de Performance)" at bounding box center [126, 143] width 107 height 8
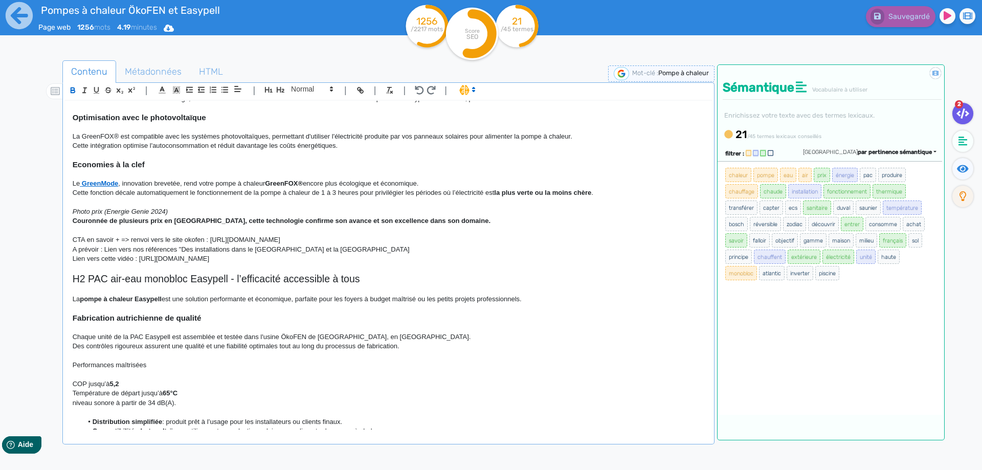
scroll to position [368, 0]
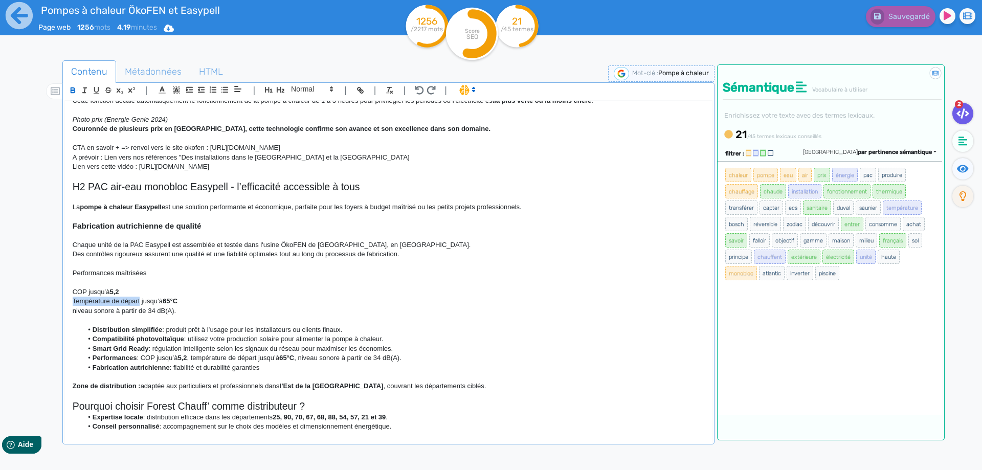
drag, startPoint x: 141, startPoint y: 301, endPoint x: 68, endPoint y: 298, distance: 72.6
click at [68, 298] on div "H1 Pompes à chaleur air-eau monobloc au propane Chez Forest Chauff’ , nous prop…" at bounding box center [388, 265] width 647 height 329
click at [73, 89] on icon "button" at bounding box center [73, 90] width 9 height 9
click at [86, 298] on p "Température de départ jusqu’à 65°C" at bounding box center [388, 301] width 631 height 9
drag, startPoint x: 85, startPoint y: 293, endPoint x: 72, endPoint y: 290, distance: 14.0
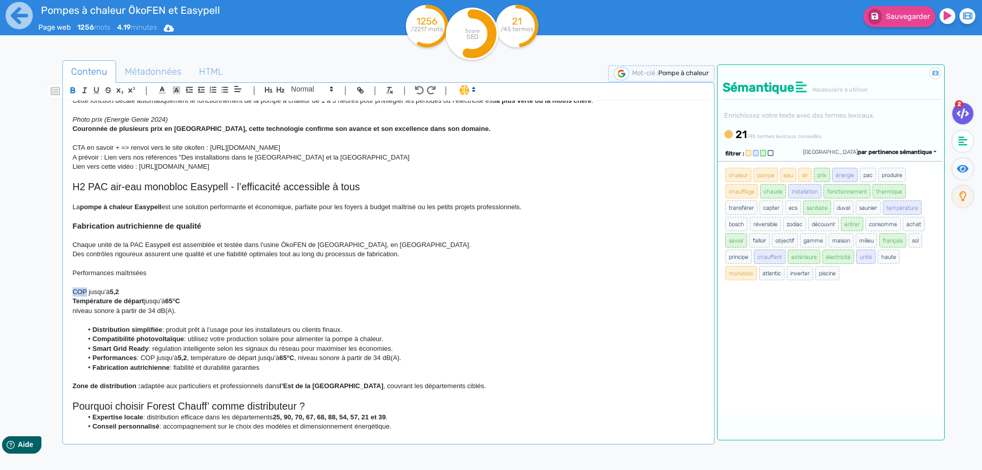
click at [72, 290] on div "H1 Pompes à chaleur air-eau monobloc au propane Chez Forest Chauff’ , nous prop…" at bounding box center [388, 265] width 647 height 329
click at [70, 92] on icon "button" at bounding box center [73, 90] width 9 height 9
click at [85, 291] on strong "COP" at bounding box center [80, 292] width 14 height 8
drag, startPoint x: 178, startPoint y: 289, endPoint x: 89, endPoint y: 293, distance: 88.5
click at [89, 293] on strong "COP (coefficient de performance)" at bounding box center [125, 292] width 105 height 8
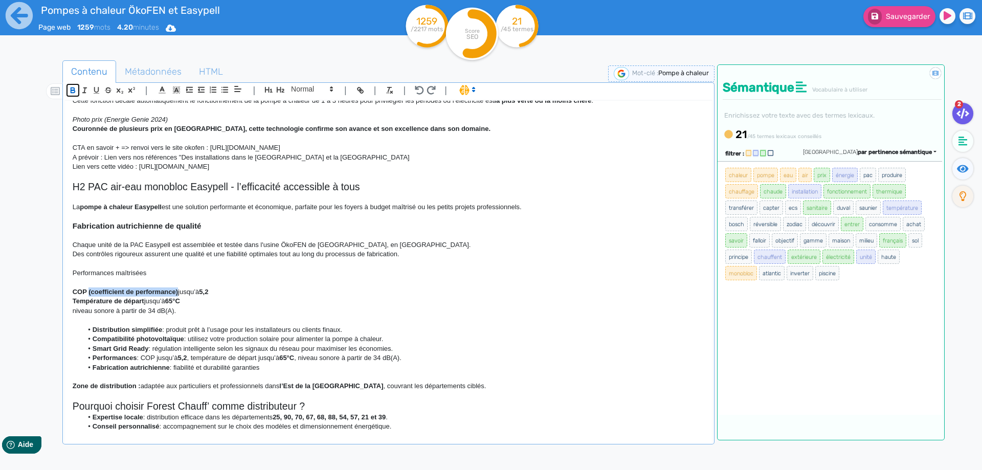
click at [77, 92] on icon "button" at bounding box center [73, 90] width 9 height 9
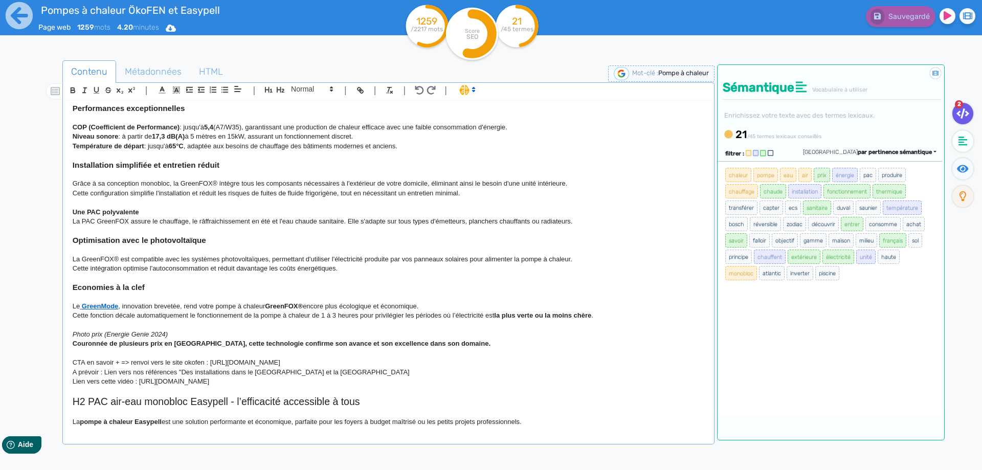
scroll to position [138, 0]
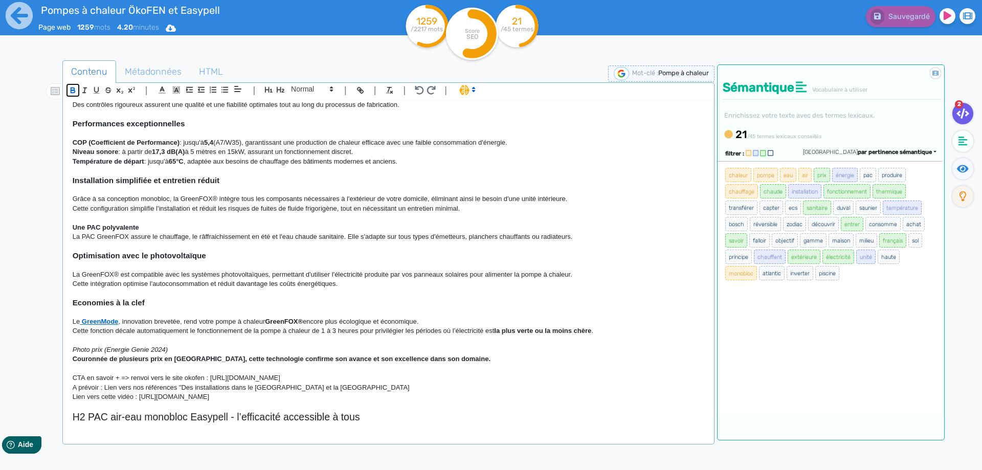
click at [72, 90] on icon "button" at bounding box center [73, 91] width 4 height 3
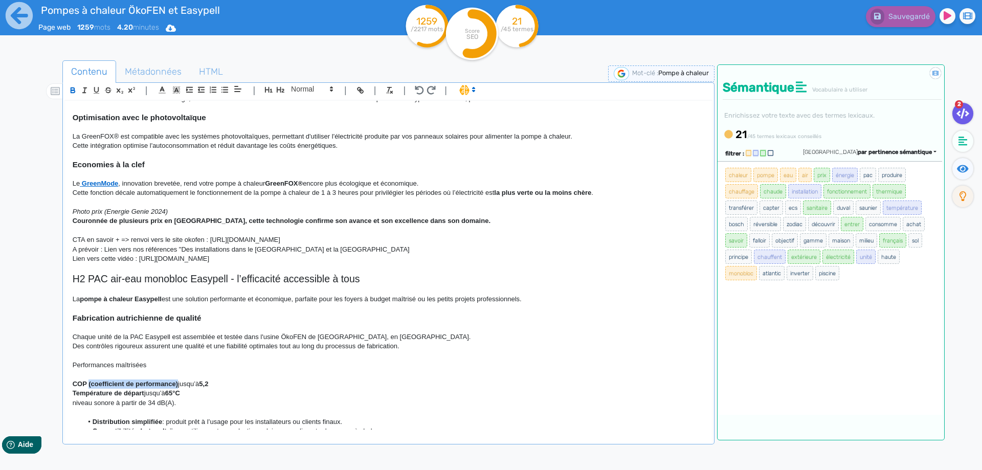
scroll to position [322, 0]
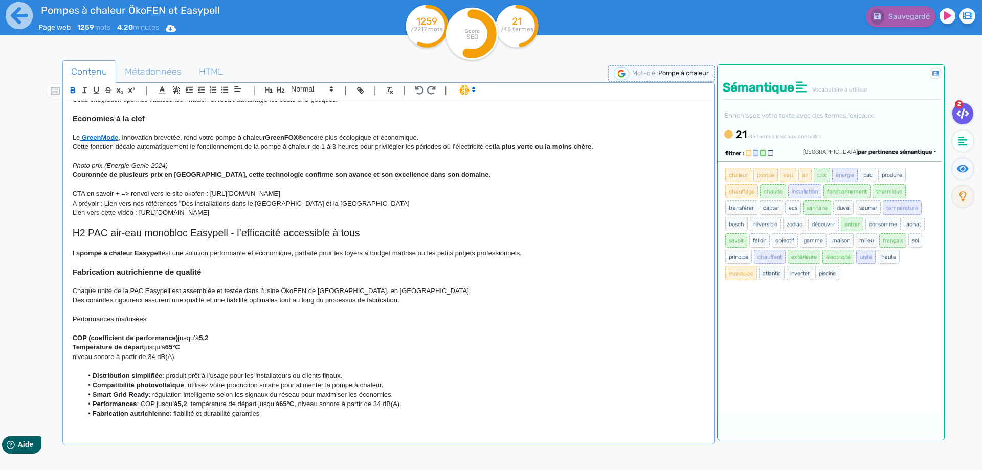
click at [78, 356] on p "niveau sonore à partir de 34 dB(A)." at bounding box center [388, 356] width 631 height 9
drag, startPoint x: 114, startPoint y: 357, endPoint x: 61, endPoint y: 357, distance: 52.7
click at [65, 357] on div "H1 Pompes à chaleur air-eau monobloc au propane Chez Forest Chauff’ , nous prop…" at bounding box center [388, 265] width 647 height 329
click at [71, 89] on icon "button" at bounding box center [73, 89] width 4 height 3
click at [207, 339] on strong "5,2" at bounding box center [203, 338] width 9 height 8
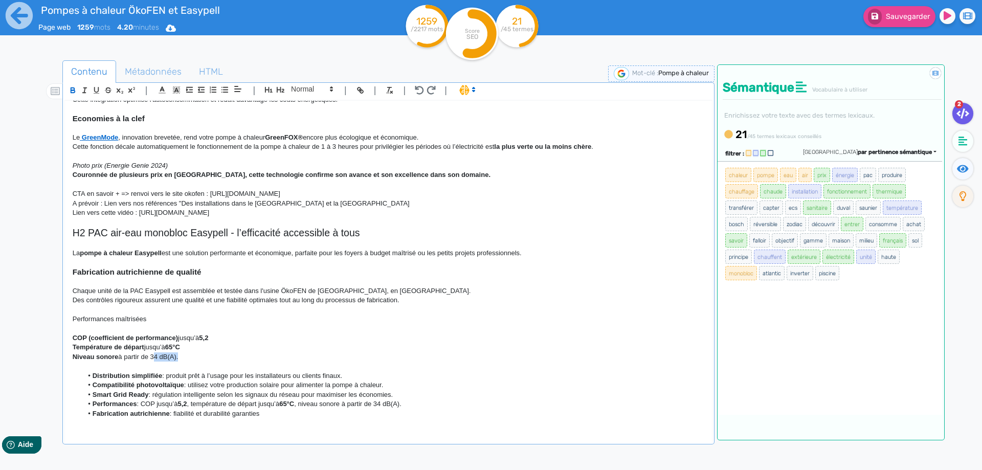
drag, startPoint x: 151, startPoint y: 355, endPoint x: 177, endPoint y: 356, distance: 26.1
click at [177, 356] on p "Niveau sonore à partir de 34 dB(A)." at bounding box center [388, 356] width 631 height 9
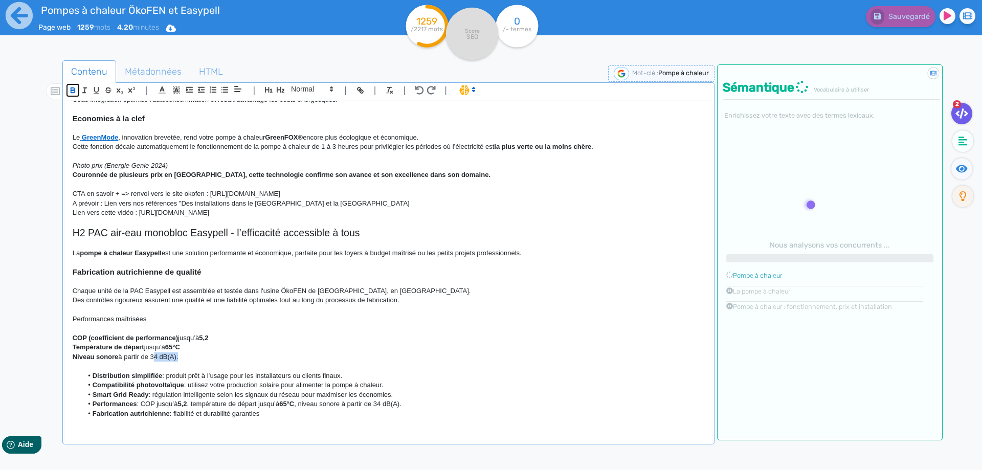
click at [73, 90] on icon "button" at bounding box center [73, 91] width 4 height 3
click at [282, 310] on p at bounding box center [388, 309] width 631 height 9
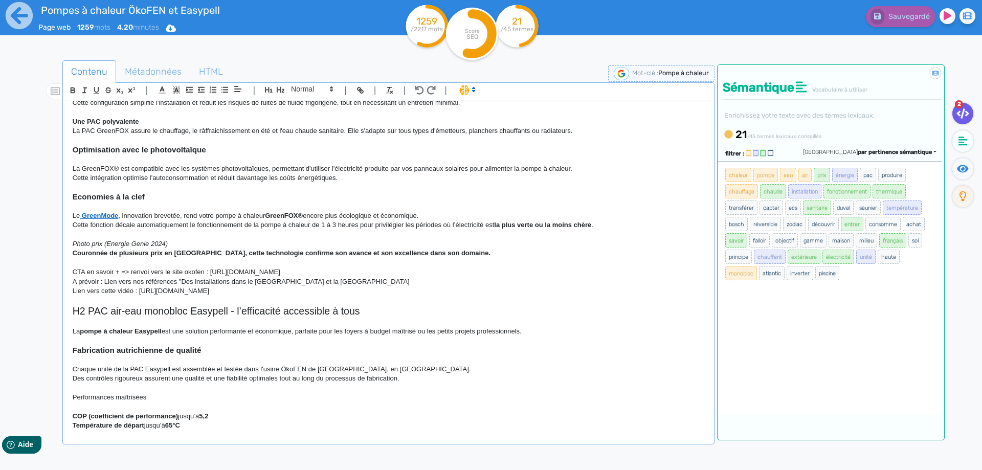
scroll to position [276, 0]
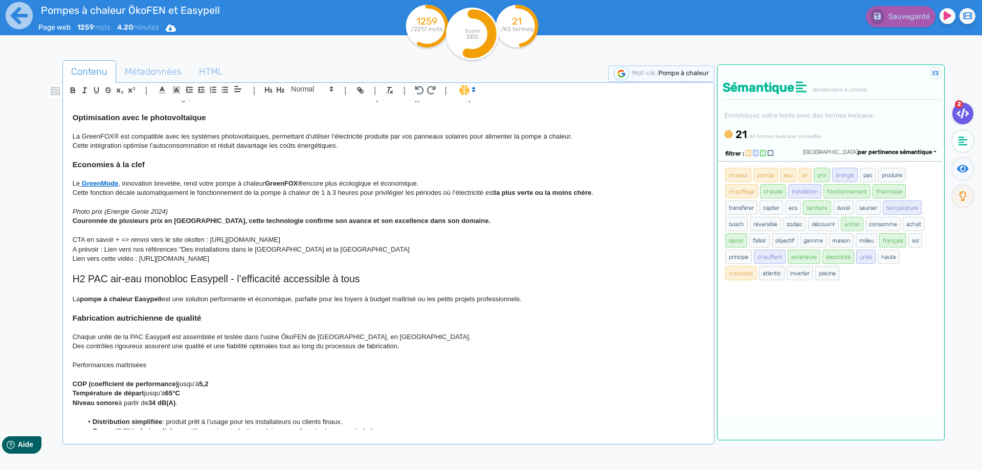
click at [183, 403] on p "Niveau sonore à partir de 34 dB(A) ." at bounding box center [388, 402] width 631 height 9
drag, startPoint x: 187, startPoint y: 402, endPoint x: 48, endPoint y: 406, distance: 139.1
click at [65, 406] on div "H1 Pompes à chaleur air-eau monobloc au propane Chez Forest Chauff’ , nous prop…" at bounding box center [388, 265] width 647 height 329
copy p "Niveau sonore à partir de 34 dB(A)"
click at [216, 383] on p "COP (coefficient de performance) jusqu’à 5,2" at bounding box center [388, 383] width 631 height 9
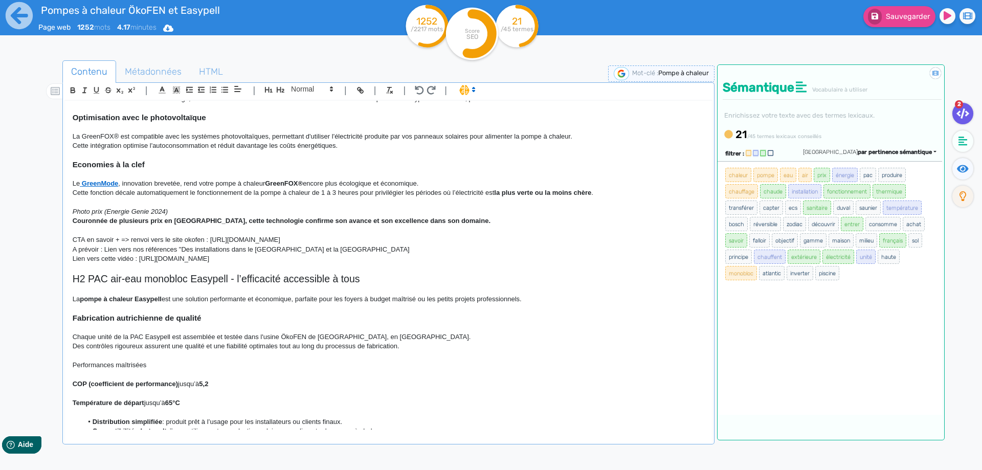
scroll to position [0, 0]
click at [73, 389] on p "COP (coefficient de performance) jusqu’à 5,2" at bounding box center [388, 383] width 631 height 9
drag, startPoint x: 155, startPoint y: 363, endPoint x: 40, endPoint y: 363, distance: 114.5
click at [65, 363] on div "H1 Pompes à chaleur air-eau monobloc au propane Chez Forest Chauff’ , nous prop…" at bounding box center [388, 265] width 647 height 329
click at [97, 178] on p at bounding box center [388, 173] width 631 height 9
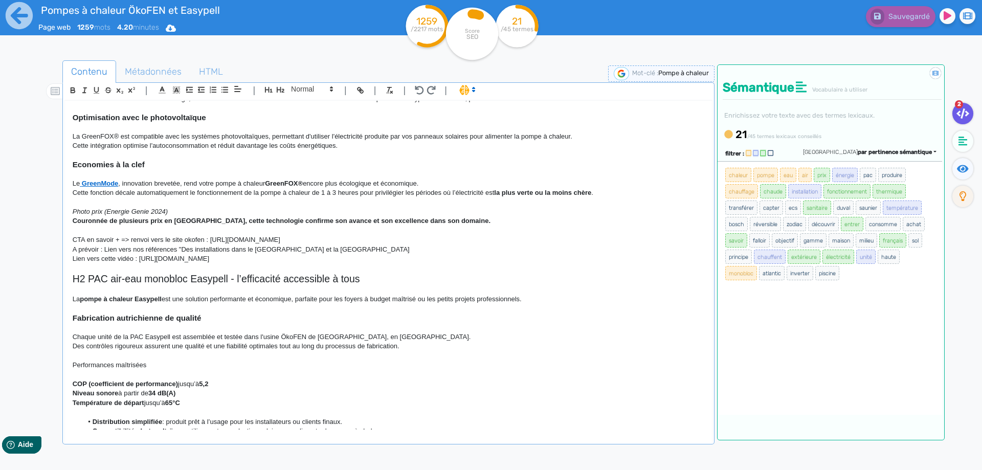
drag, startPoint x: 155, startPoint y: 363, endPoint x: 7, endPoint y: 297, distance: 162.5
click at [65, 359] on div "H1 Pompes à chaleur air-eau monobloc au propane Chez Forest Chauff’ , nous prop…" at bounding box center [388, 265] width 647 height 329
click at [73, 89] on icon "button" at bounding box center [73, 90] width 9 height 9
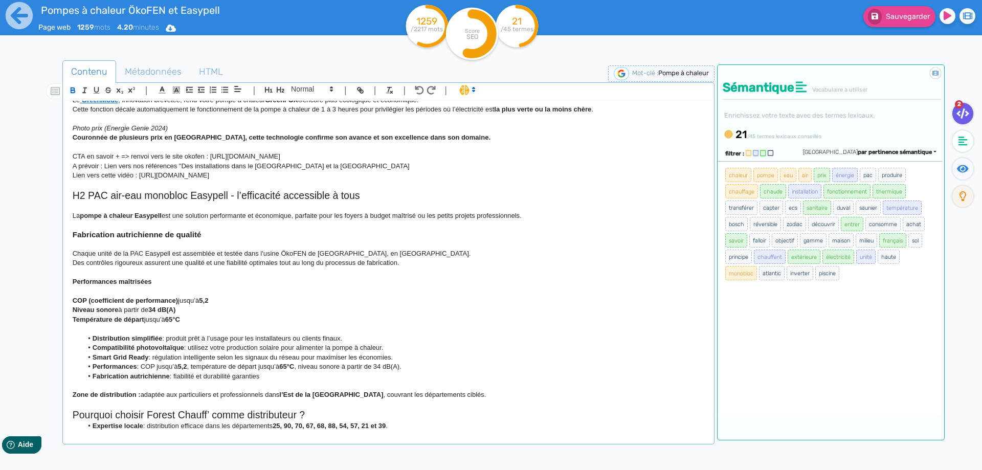
scroll to position [368, 0]
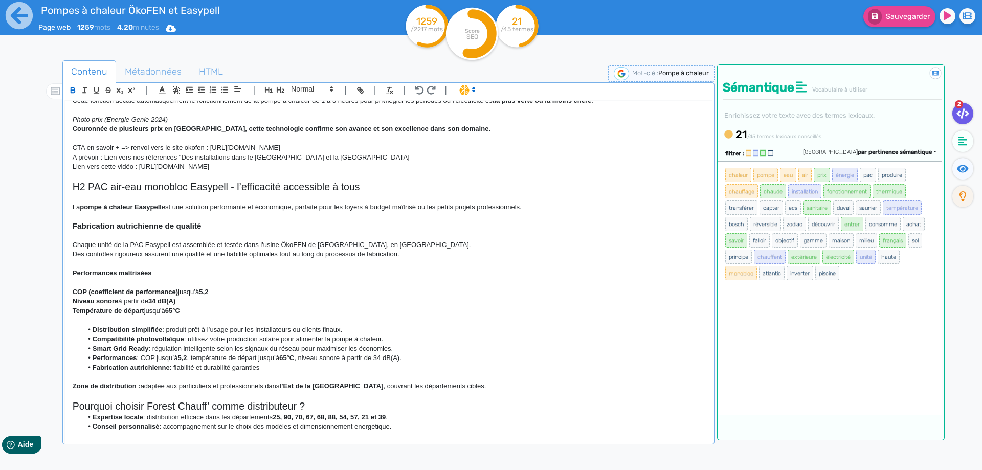
click at [160, 343] on strong "Compatibilité photovoltaïque" at bounding box center [139, 339] width 92 height 8
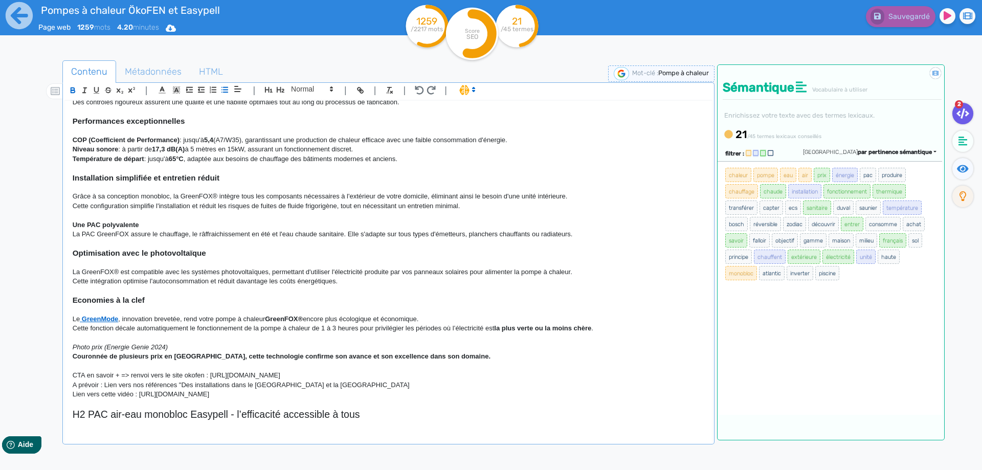
scroll to position [46, 0]
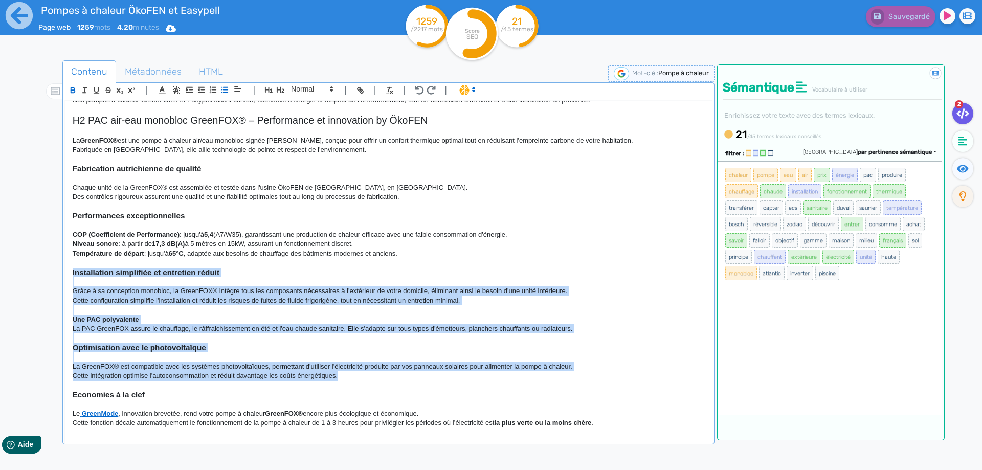
drag, startPoint x: 70, startPoint y: 273, endPoint x: 609, endPoint y: 373, distance: 548.5
click at [609, 373] on div "H1 Pompes à chaleur air-eau monobloc au propane Chez Forest Chauff’ , nous prop…" at bounding box center [388, 265] width 647 height 329
copy div "Installation simplifiée et entretien réduit Grâce à sa conception monobloc, la …"
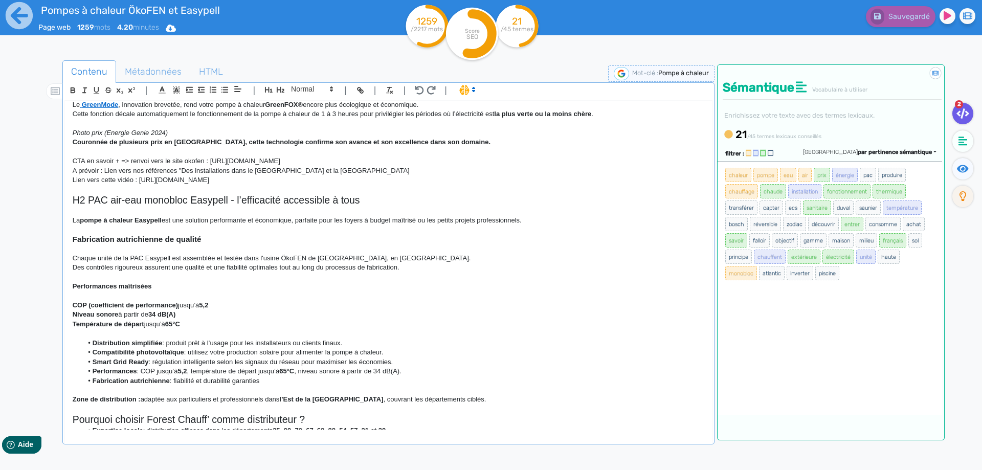
scroll to position [368, 0]
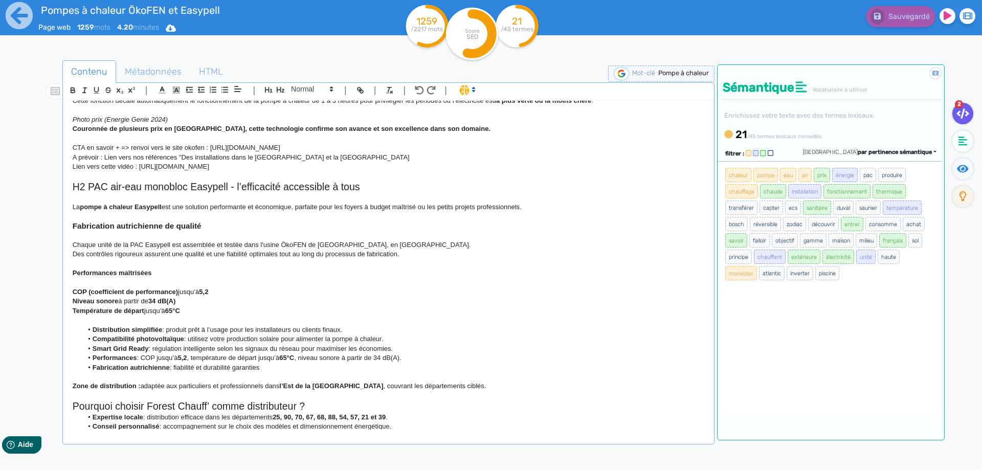
click at [217, 309] on p "Température de départ jusqu’à 65°C" at bounding box center [388, 310] width 631 height 9
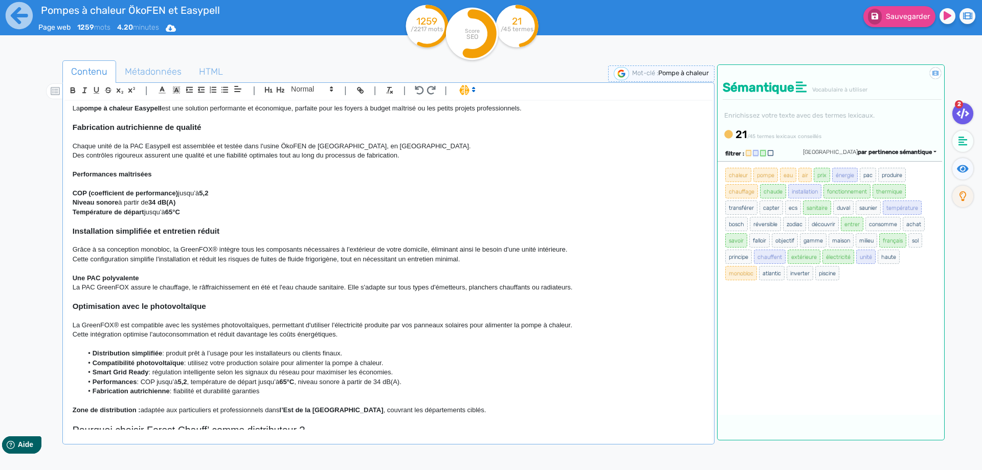
scroll to position [468, 0]
drag, startPoint x: 279, startPoint y: 389, endPoint x: 76, endPoint y: 355, distance: 206.2
click at [76, 355] on ul "Distribution simplifiée : produit prêt à l’usage pour les installateurs ou clie…" at bounding box center [388, 370] width 631 height 47
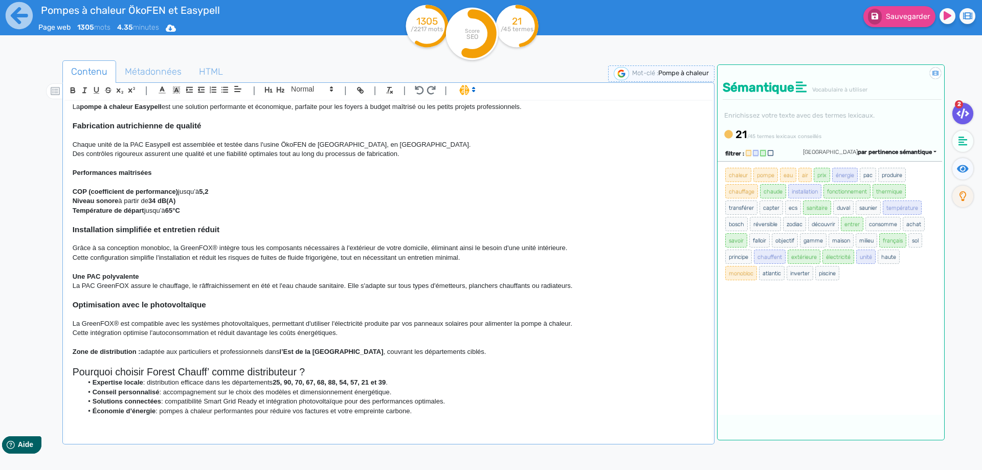
click at [71, 352] on div "H1 Pompes à chaleur air-eau monobloc au propane Chez Forest Chauff’ , nous prop…" at bounding box center [388, 265] width 647 height 329
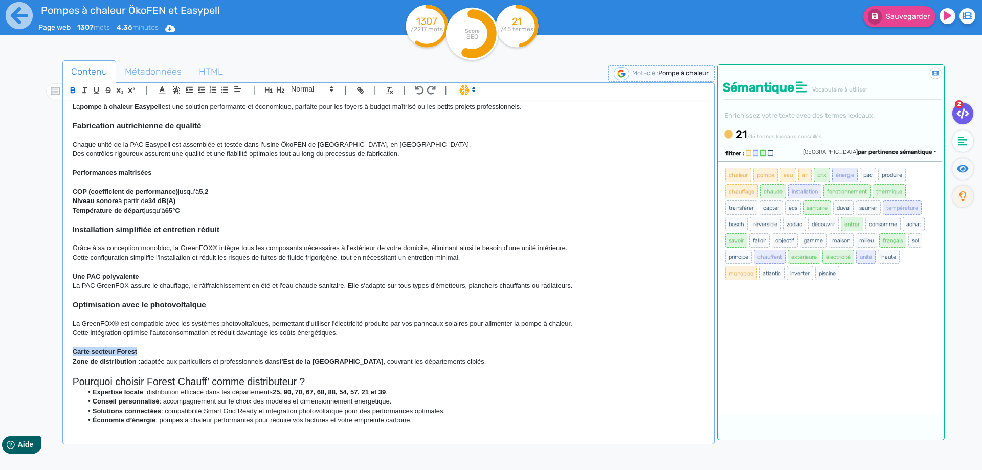
drag, startPoint x: 141, startPoint y: 352, endPoint x: 59, endPoint y: 352, distance: 81.8
click at [65, 353] on div "H1 Pompes à chaleur air-eau monobloc au propane Chez Forest Chauff’ , nous prop…" at bounding box center [388, 265] width 647 height 329
click at [83, 87] on icon "button" at bounding box center [84, 90] width 9 height 9
click at [240, 322] on p "La GreenFOX® est compatible avec les systèmes photovoltaïques, permettant d'uti…" at bounding box center [388, 323] width 631 height 9
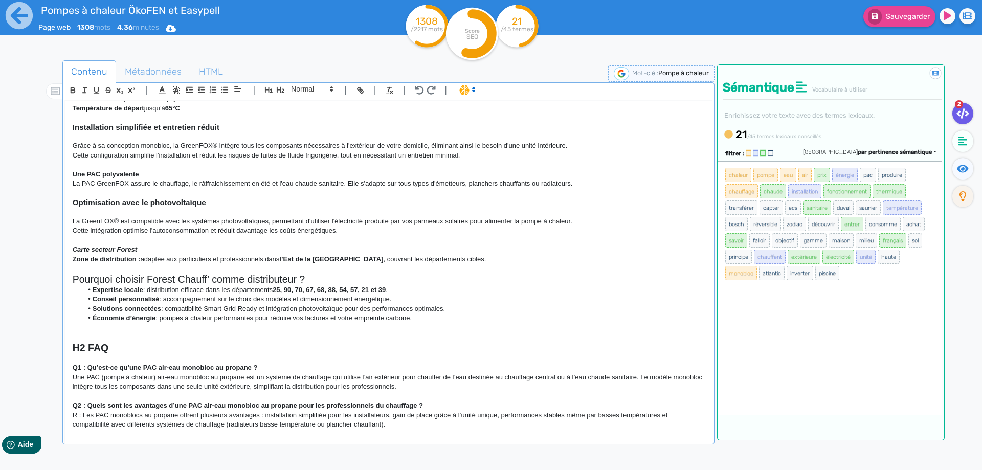
scroll to position [606, 0]
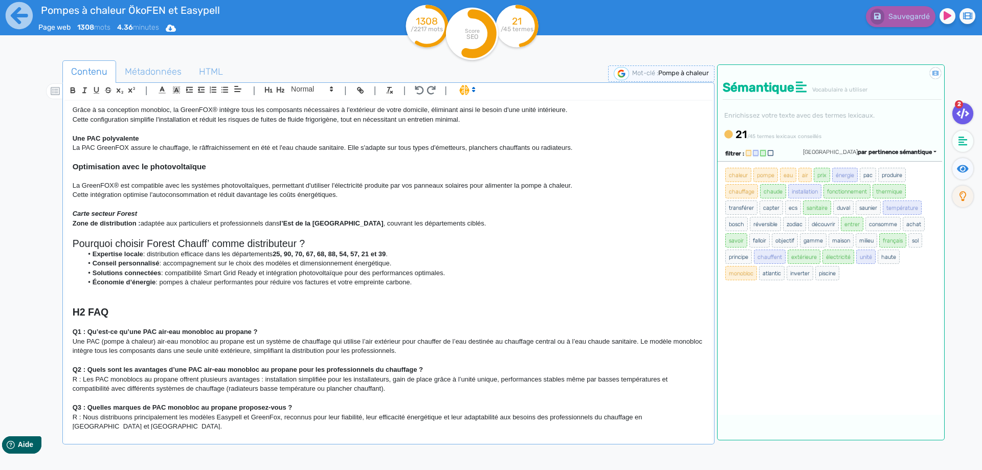
click at [308, 242] on h2 "Pourquoi choisir Forest Chauff’ comme distributeur ?" at bounding box center [388, 244] width 631 height 12
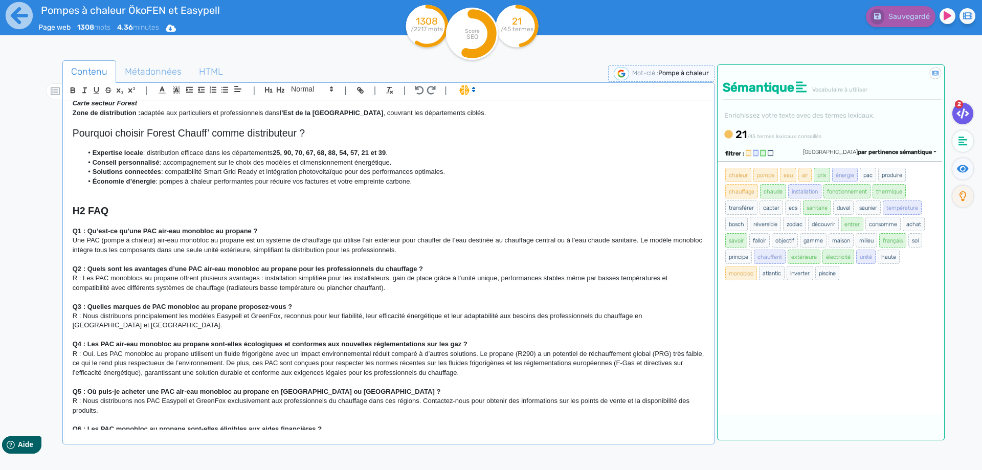
scroll to position [686, 0]
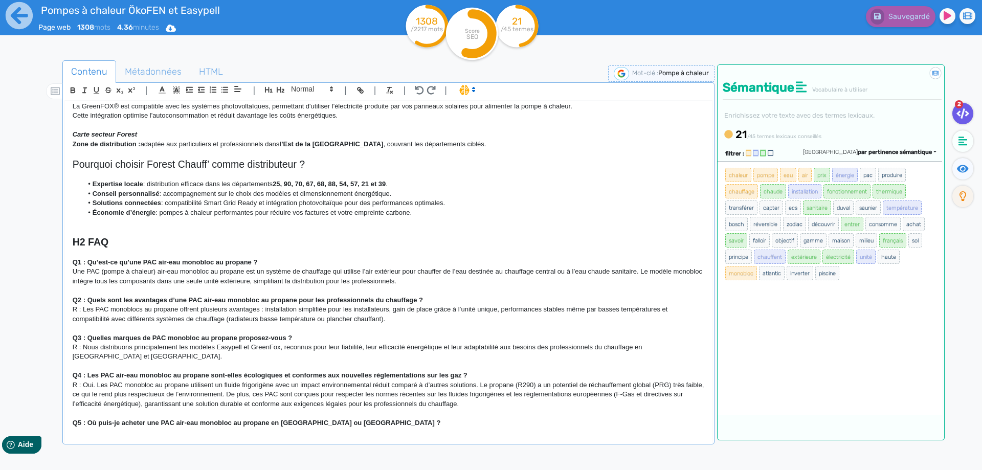
click at [409, 283] on p "Une PAC (pompe à chaleur) air-eau monobloc au propane est un système de chauffa…" at bounding box center [388, 276] width 631 height 19
click at [408, 327] on p at bounding box center [388, 328] width 631 height 9
click at [396, 322] on p "R : Les PAC monoblocs au propane offrent plusieurs avantages : installation sim…" at bounding box center [388, 314] width 631 height 19
click at [407, 283] on p "Une PAC (pompe à chaleur) air-eau monobloc au propane est un système de chauffa…" at bounding box center [388, 276] width 631 height 19
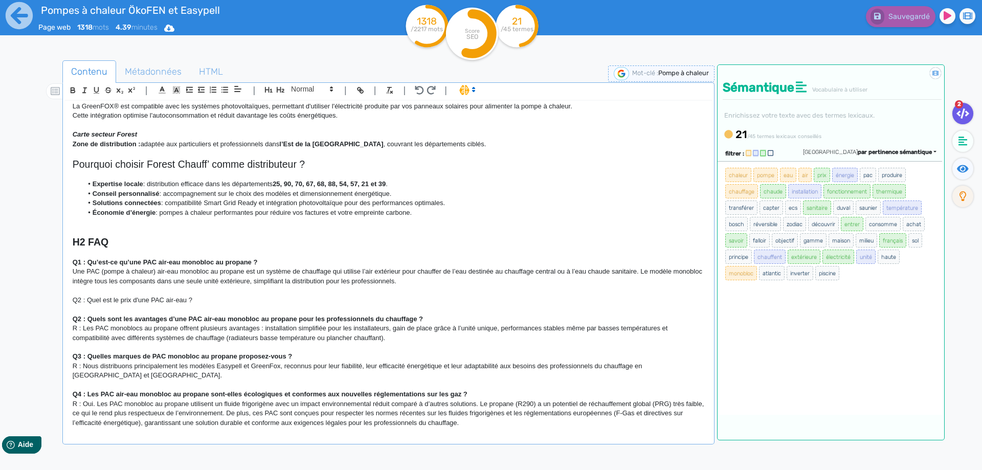
click at [401, 186] on li "Expertise locale : distribution efficace dans les départements 25, 90, 70, 67, …" at bounding box center [392, 183] width 621 height 9
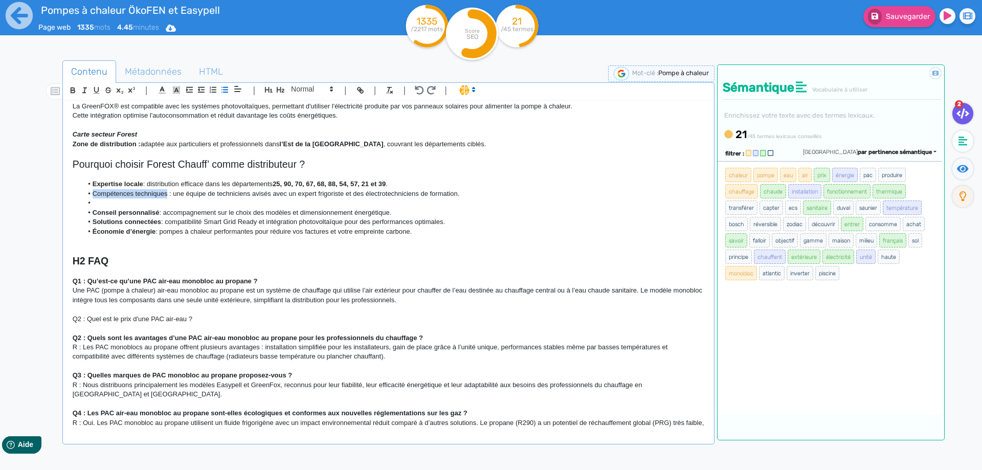
drag, startPoint x: 168, startPoint y: 194, endPoint x: 88, endPoint y: 198, distance: 79.8
click at [88, 198] on li "Compétences techniques : une équipe de techniciens avisés avec un expert frigor…" at bounding box center [392, 193] width 621 height 9
click at [73, 93] on icon "button" at bounding box center [73, 91] width 4 height 3
click at [108, 204] on li at bounding box center [392, 202] width 621 height 9
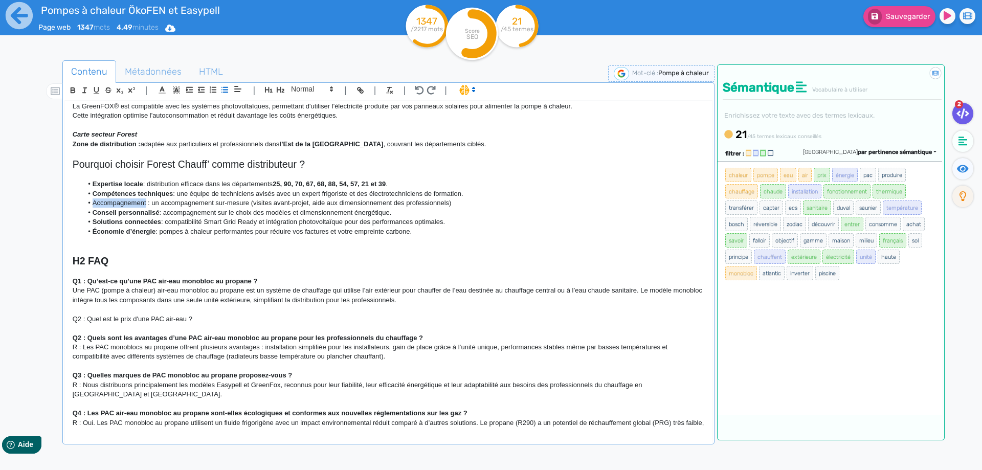
drag, startPoint x: 145, startPoint y: 203, endPoint x: 95, endPoint y: 204, distance: 50.6
click at [95, 204] on li "Accompagnement : un accompagnement sur-mesure (visites avant-projet, aide aux d…" at bounding box center [392, 202] width 621 height 9
click at [72, 90] on icon "button" at bounding box center [73, 91] width 4 height 3
click at [179, 207] on li "Accompagnement : un accompagnement sur-mesure (visites avant-projet, aide aux d…" at bounding box center [392, 202] width 621 height 9
click at [397, 185] on li "Expertise locale : distribution efficace dans les départements 25, 90, 70, 67, …" at bounding box center [392, 183] width 621 height 9
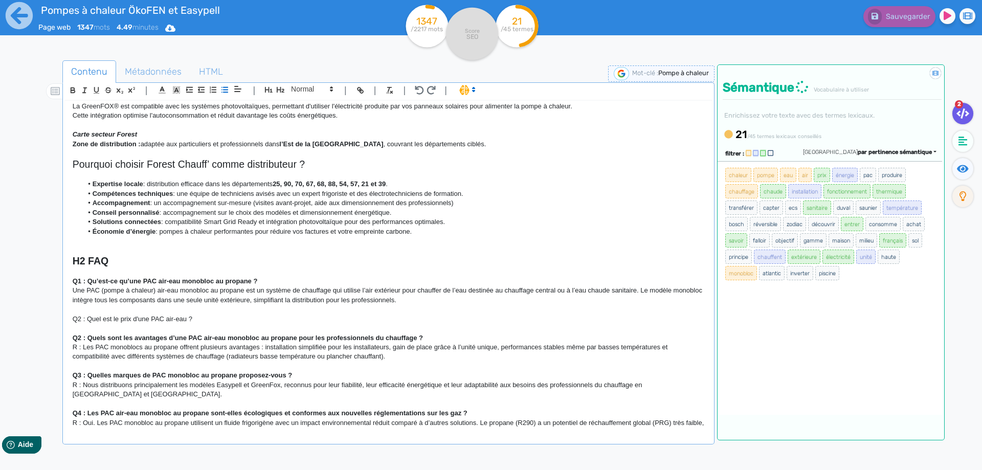
drag, startPoint x: 430, startPoint y: 231, endPoint x: 27, endPoint y: 162, distance: 409.6
click at [65, 162] on div "H1 Pompes à chaleur air-eau monobloc au propane Chez Forest Chauff’ , nous prop…" at bounding box center [388, 265] width 647 height 329
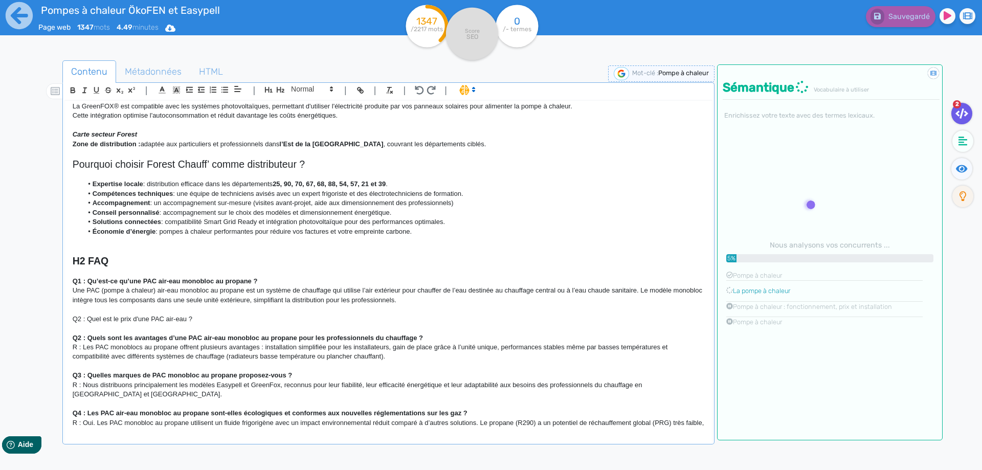
copy div "Pourquoi choisir Forest Chauff’ comme distributeur ? Expertise locale : distrib…"
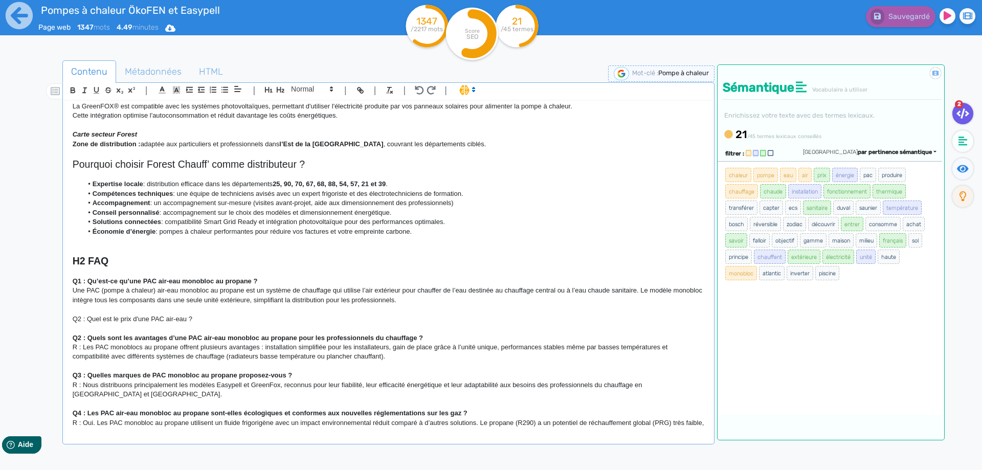
click at [217, 313] on p at bounding box center [388, 309] width 631 height 9
click at [210, 320] on p "Q2 : Quel est le prix d'une PAC air-eau ?" at bounding box center [388, 318] width 631 height 9
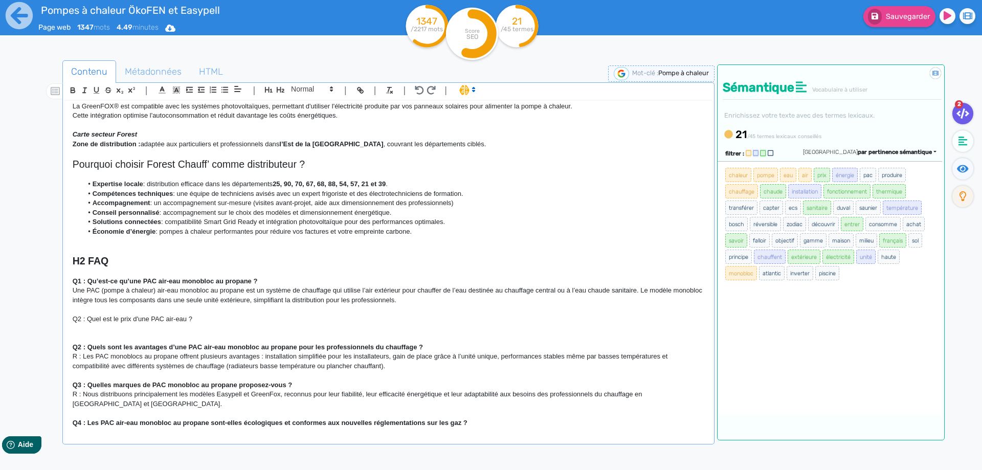
scroll to position [0, 0]
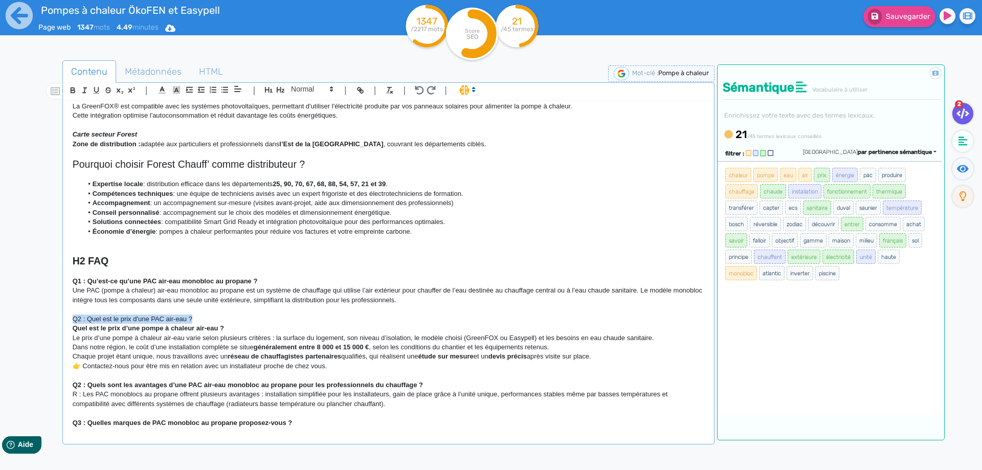
drag, startPoint x: 213, startPoint y: 321, endPoint x: 69, endPoint y: 322, distance: 144.2
click at [69, 322] on div "H1 Pompes à chaleur air-eau monobloc au propane Chez Forest Chauff’ , nous prop…" at bounding box center [388, 265] width 647 height 329
drag, startPoint x: 73, startPoint y: 92, endPoint x: 76, endPoint y: 107, distance: 15.6
click at [74, 92] on icon "button" at bounding box center [73, 90] width 9 height 9
click at [210, 309] on p at bounding box center [388, 309] width 631 height 9
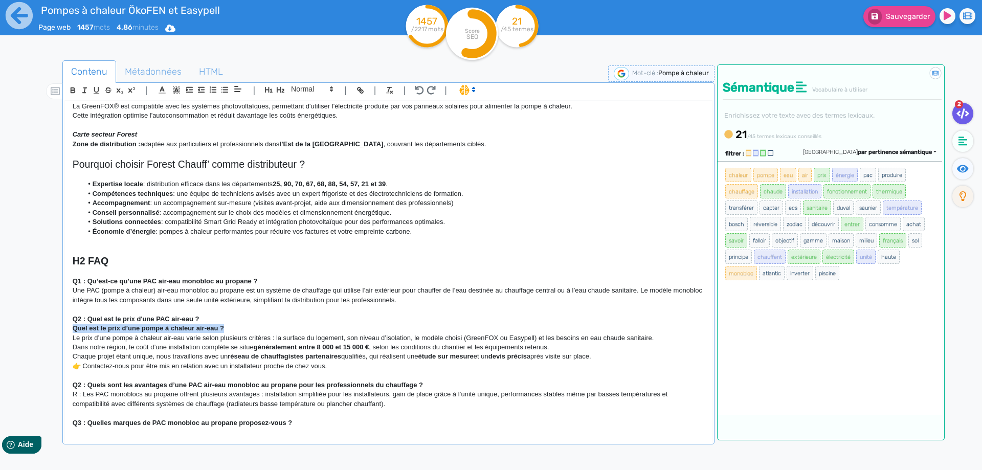
drag, startPoint x: 230, startPoint y: 331, endPoint x: 45, endPoint y: 331, distance: 184.6
click at [65, 331] on div "H1 Pompes à chaleur air-eau monobloc au propane Chez Forest Chauff’ , nous prop…" at bounding box center [388, 265] width 647 height 329
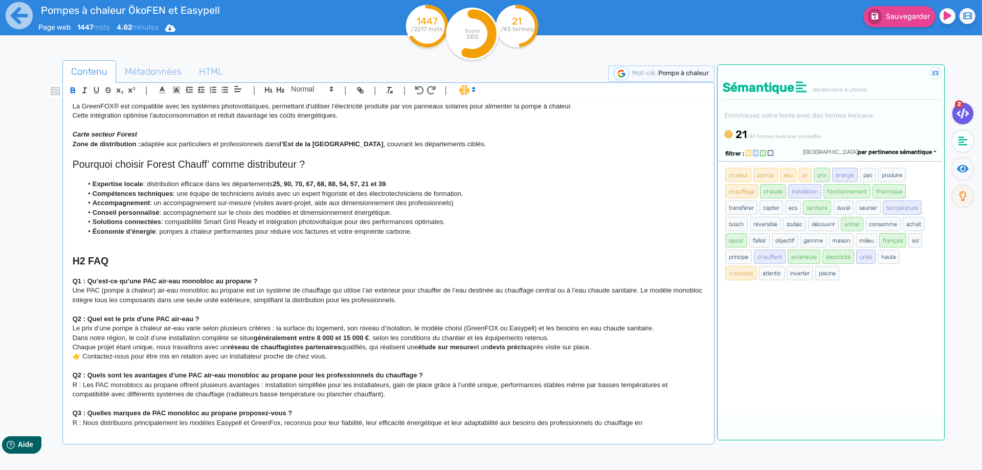
click at [86, 356] on p "👉 Contactez-nous pour être mis en relation avec un installateur proche de chez …" at bounding box center [388, 356] width 631 height 9
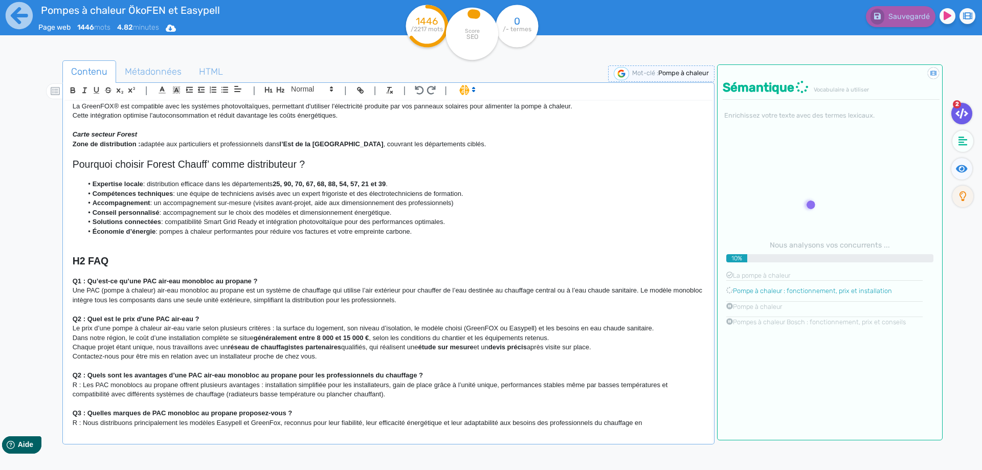
drag, startPoint x: 327, startPoint y: 357, endPoint x: 75, endPoint y: 356, distance: 252.5
click at [75, 356] on p "Contactez-nous pour être mis en relation avec un installateur proche de chez vo…" at bounding box center [388, 356] width 631 height 9
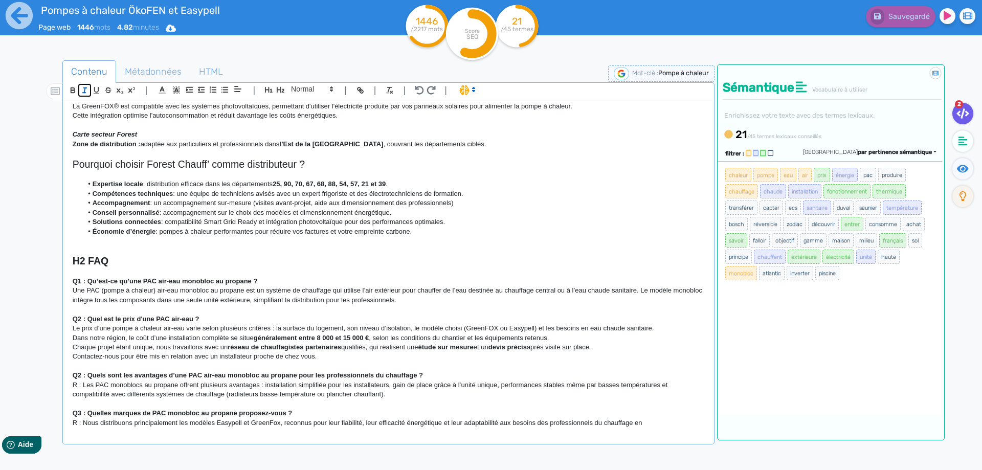
click at [85, 94] on icon "button" at bounding box center [84, 90] width 9 height 9
click at [257, 355] on em "Contactez-nous pour être mis en relation avec un installateur proche de chez vo…" at bounding box center [196, 356] width 244 height 8
click at [330, 357] on p "Contactez-nous pour être mis en relation avec un installateur proche de chez vo…" at bounding box center [388, 356] width 631 height 9
drag, startPoint x: 346, startPoint y: 347, endPoint x: 309, endPoint y: 348, distance: 37.3
click at [309, 348] on p "Chaque projet étant unique, nous travaillons avec un réseau de chauffagistes pa…" at bounding box center [388, 347] width 631 height 9
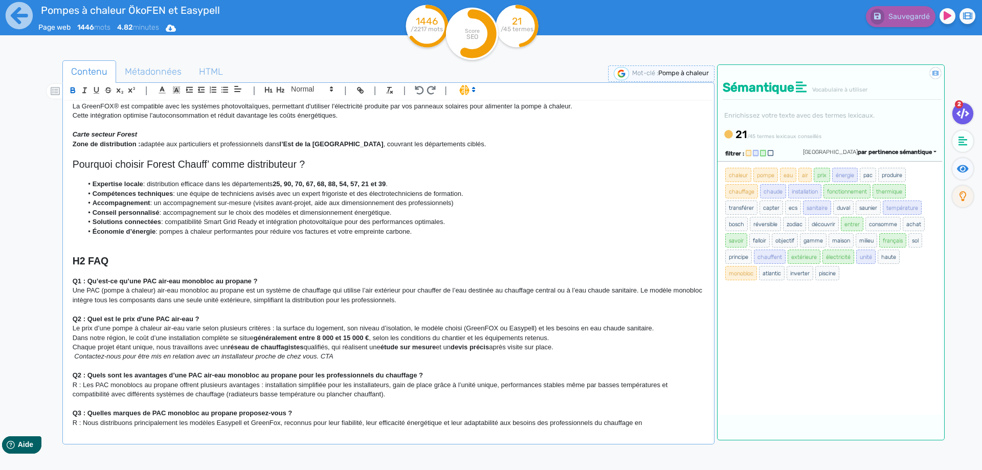
click at [325, 340] on strong "généralement entre 8 000 et 15 000 €" at bounding box center [311, 338] width 115 height 8
click at [357, 337] on strong "généralement entre 10 000 et 15 000 €" at bounding box center [313, 338] width 119 height 8
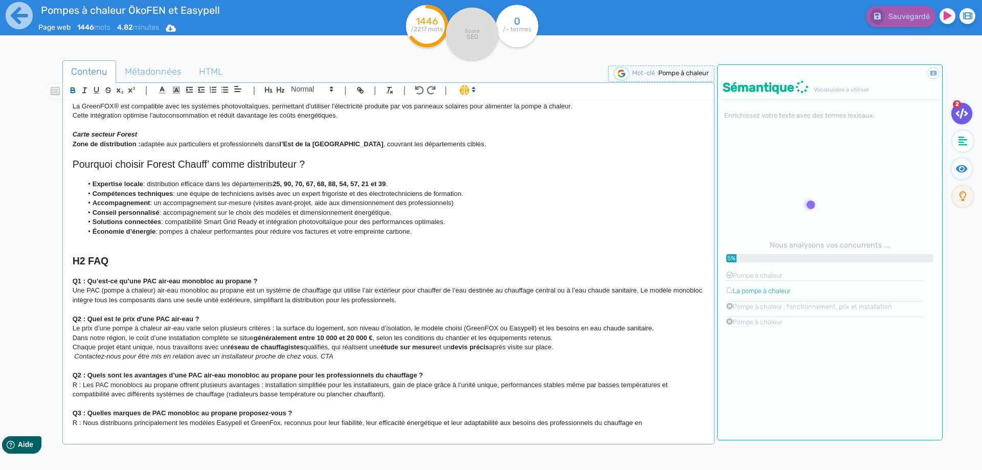
click at [415, 353] on p "Contactez-nous pour être mis en relation avec un installateur proche de chez vo…" at bounding box center [388, 356] width 631 height 9
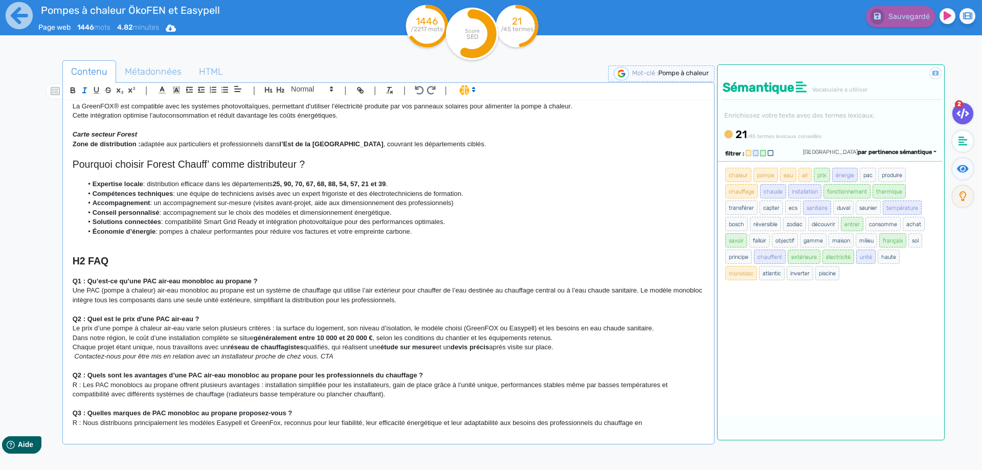
click at [357, 337] on strong "généralement entre 10 000 et 20 000 €" at bounding box center [313, 338] width 119 height 8
click at [429, 344] on p "Chaque projet étant unique, nous travaillons avec un réseau de chauffagistes qu…" at bounding box center [388, 347] width 631 height 9
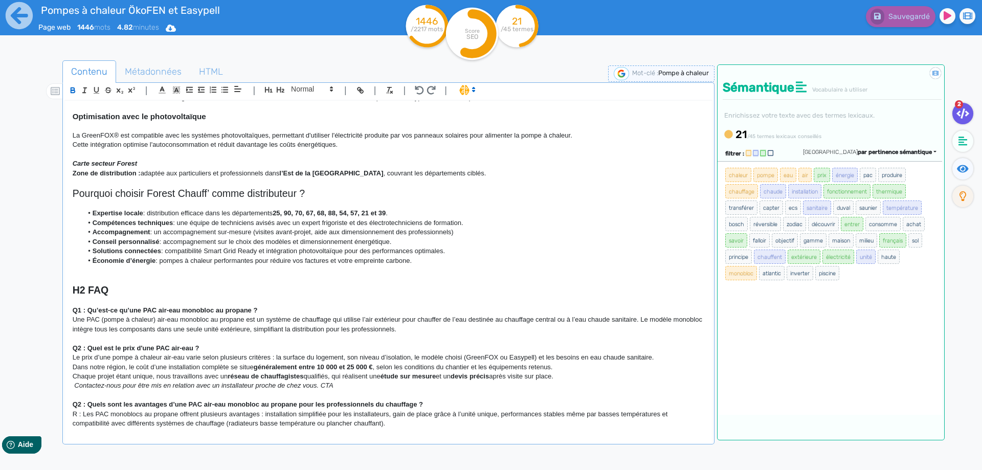
scroll to position [640, 0]
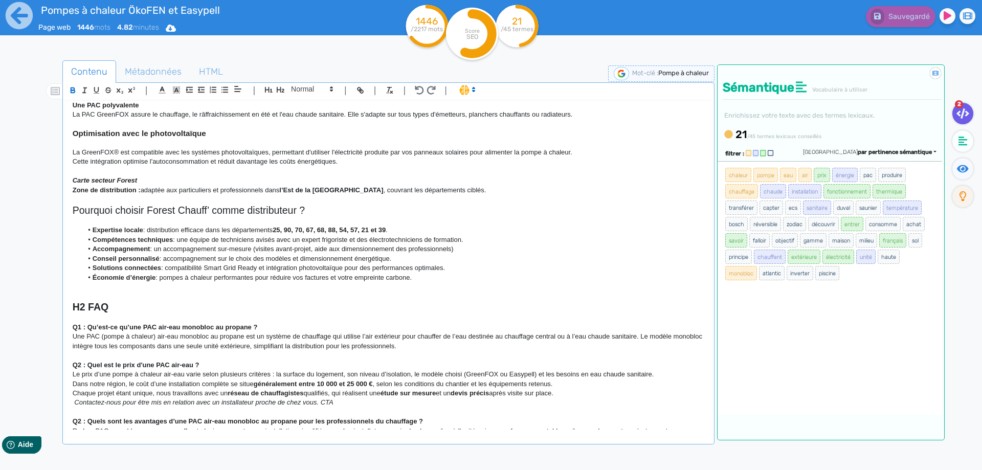
drag, startPoint x: 434, startPoint y: 278, endPoint x: 29, endPoint y: 210, distance: 410.6
click at [65, 210] on div "H1 Pompes à chaleur air-eau monobloc au propane Chez Forest Chauff’ , nous prop…" at bounding box center [388, 265] width 647 height 329
copy div "Pourquoi choisir Forest Chauff’ comme distributeur ? Expertise locale : distrib…"
click at [177, 266] on li "Solutions connectées : compatibilité Smart Grid Ready et intégration photovolta…" at bounding box center [392, 267] width 621 height 9
click at [394, 230] on li "Expertise locale : distribution efficace dans les départements 25, 90, 70, 67, …" at bounding box center [392, 229] width 621 height 9
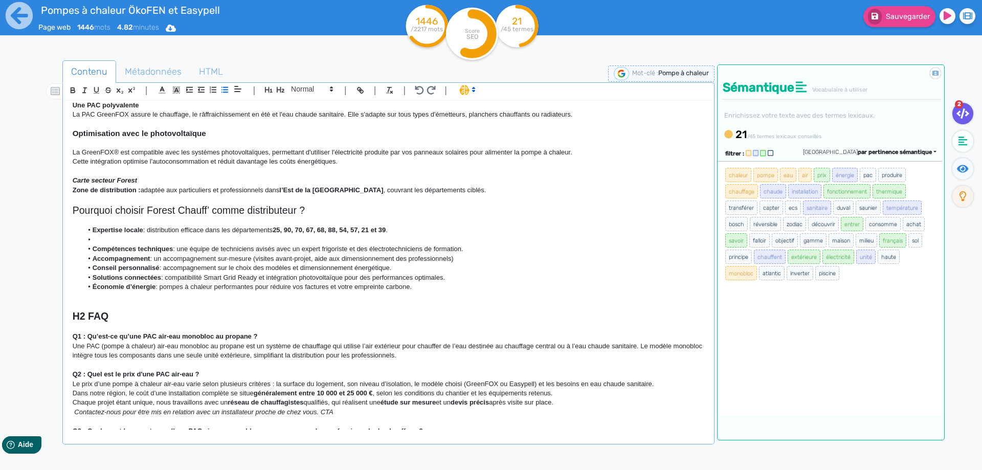
scroll to position [0, 0]
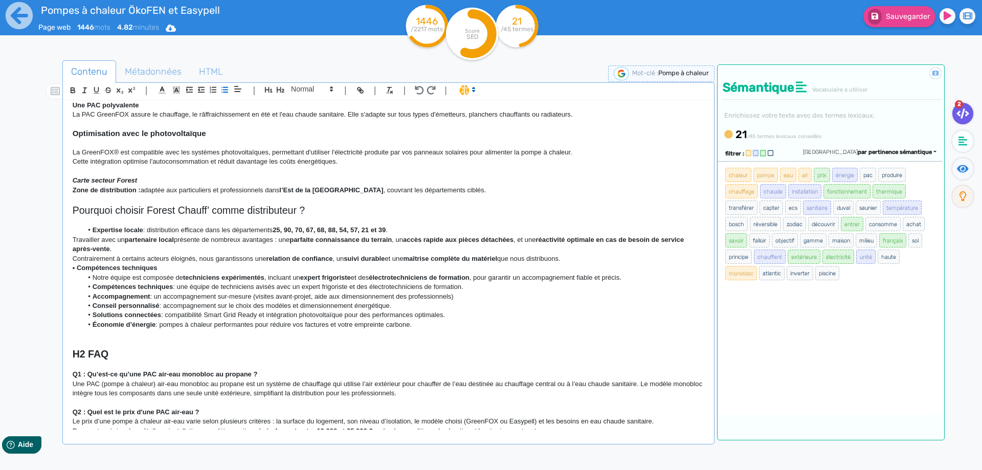
click at [72, 241] on div "H1 Pompes à chaleur air-eau monobloc au propane Chez Forest Chauff’ , nous prop…" at bounding box center [388, 265] width 647 height 329
click at [72, 249] on div "H1 Pompes à chaleur air-eau monobloc au propane Chez Forest Chauff’ , nous prop…" at bounding box center [388, 265] width 647 height 329
click at [87, 240] on p "Travailler avec un partenaire local présente de nombreux avantages : une parfai…" at bounding box center [388, 244] width 631 height 19
click at [70, 267] on div "H1 Pompes à chaleur air-eau monobloc au propane Chez Forest Chauff’ , nous prop…" at bounding box center [388, 265] width 647 height 329
click at [146, 230] on li "Expertise locale : distribution efficace dans les départements 25, 90, 70, 67, …" at bounding box center [392, 229] width 621 height 9
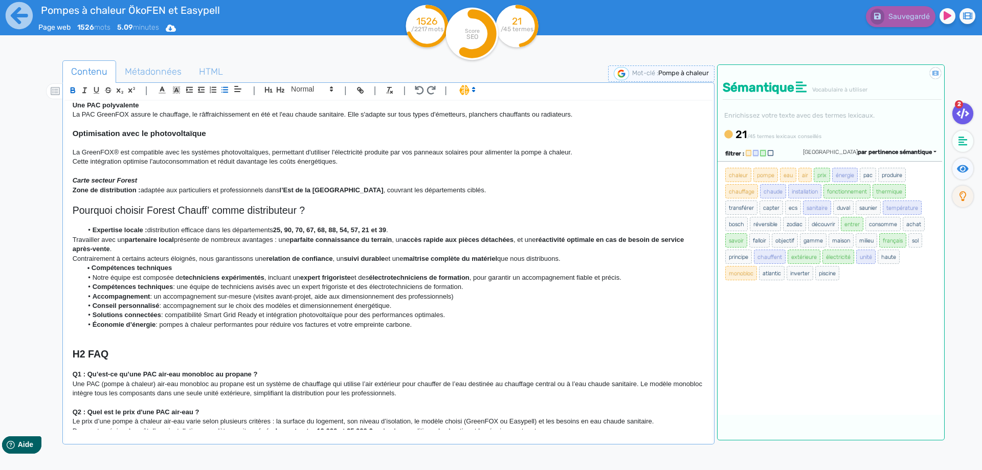
click at [76, 258] on p "Contrairement à certains acteurs éloignés, nous garantissons une relation de co…" at bounding box center [388, 258] width 631 height 9
click at [572, 260] on p "Contrairement à certains acteurs éloignés, nous garantissons une relation de co…" at bounding box center [388, 258] width 631 height 9
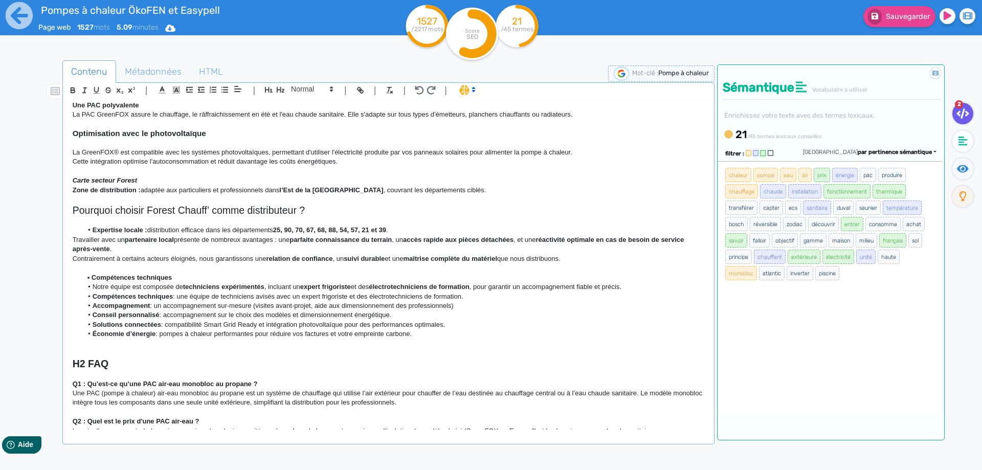
click at [181, 280] on p "• Compétences techniques" at bounding box center [388, 277] width 631 height 9
click at [96, 286] on li "Notre équipe est composée de techniciens expérimentés , incluant un expert frig…" at bounding box center [392, 286] width 621 height 9
click at [627, 286] on p "Notre équipe est composée de techniciens expérimentés , incluant un expert frig…" at bounding box center [388, 286] width 631 height 9
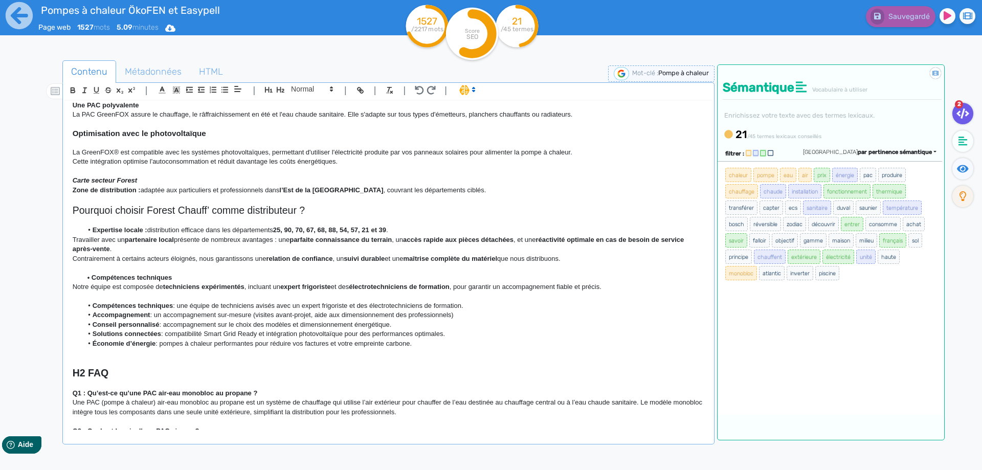
drag, startPoint x: 485, startPoint y: 307, endPoint x: 87, endPoint y: 310, distance: 398.3
click at [87, 310] on li "Compétences techniques : une équipe de techniciens avisés avec un expert frigor…" at bounding box center [392, 305] width 621 height 9
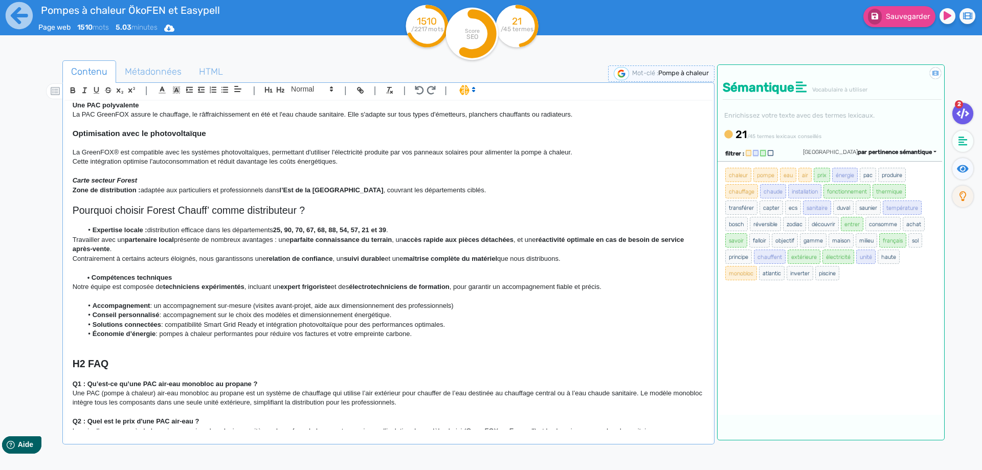
click at [157, 304] on li "Accompagnement : un accompagnement sur-mesure (visites avant-projet, aide aux d…" at bounding box center [392, 305] width 621 height 9
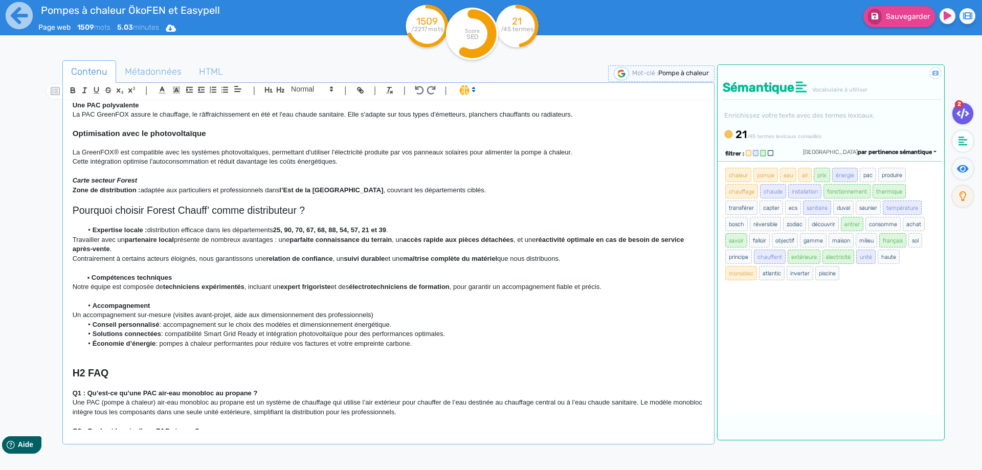
click at [381, 314] on p "Un accompagnement sur-mesure (visites avant-projet, aide aux dimensionnement de…" at bounding box center [388, 314] width 631 height 9
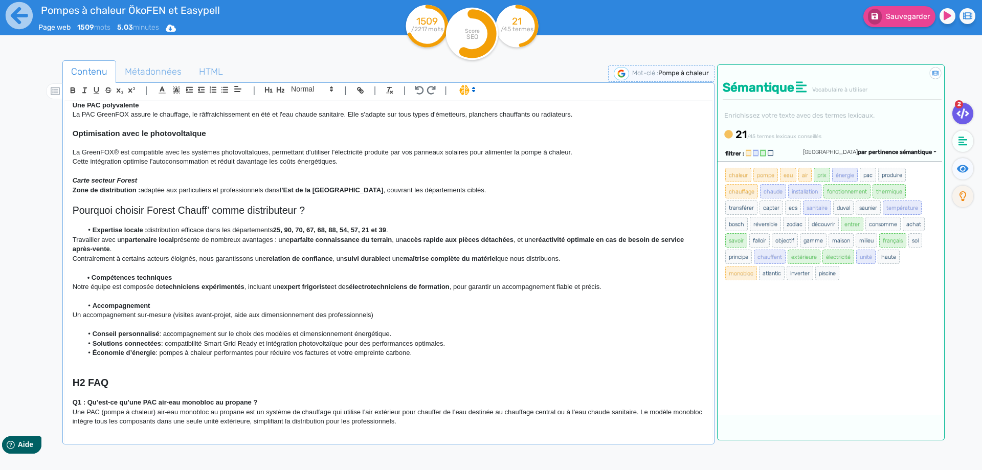
click at [167, 334] on li "Conseil personnalisé : accompagnement sur le choix des modèles et dimensionneme…" at bounding box center [392, 333] width 621 height 9
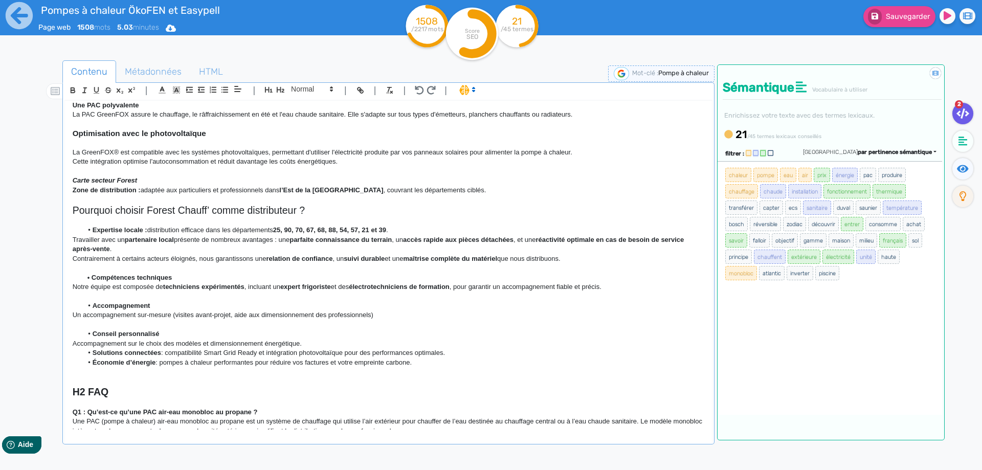
click at [317, 345] on p "Accompagnement sur le choix des modèles et dimensionnement énergétique." at bounding box center [388, 343] width 631 height 9
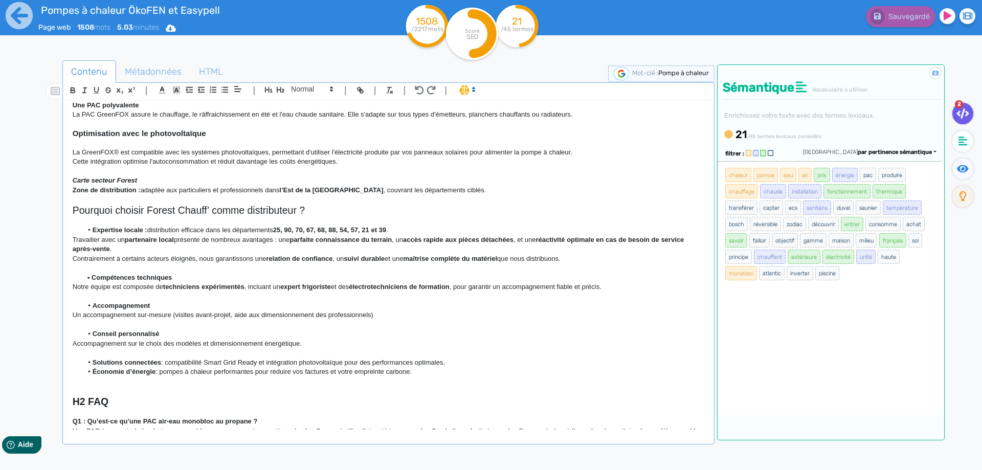
click at [238, 300] on p at bounding box center [388, 296] width 631 height 9
drag, startPoint x: 321, startPoint y: 345, endPoint x: 47, endPoint y: 336, distance: 273.6
click at [65, 336] on div "H1 Pompes à chaleur air-eau monobloc au propane Chez Forest Chauff’ , nous prop…" at bounding box center [388, 265] width 647 height 329
click at [170, 304] on li "Accompagnement" at bounding box center [392, 305] width 621 height 9
drag, startPoint x: 199, startPoint y: 305, endPoint x: 150, endPoint y: 305, distance: 49.1
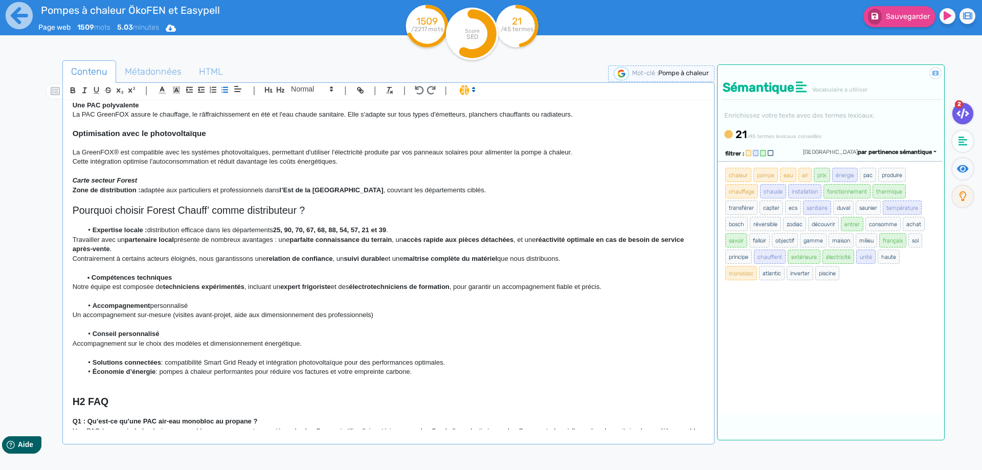
click at [150, 305] on li "Accompagnement personnalisé" at bounding box center [392, 305] width 621 height 9
click at [73, 90] on icon "button" at bounding box center [73, 91] width 4 height 3
click at [184, 253] on p "Travailler avec un partenaire local présente de nombreux avantages : une parfai…" at bounding box center [388, 244] width 631 height 19
drag, startPoint x: 313, startPoint y: 347, endPoint x: 46, endPoint y: 329, distance: 268.0
click at [65, 329] on div "H1 Pompes à chaleur air-eau monobloc au propane Chez Forest Chauff’ , nous prop…" at bounding box center [388, 265] width 647 height 329
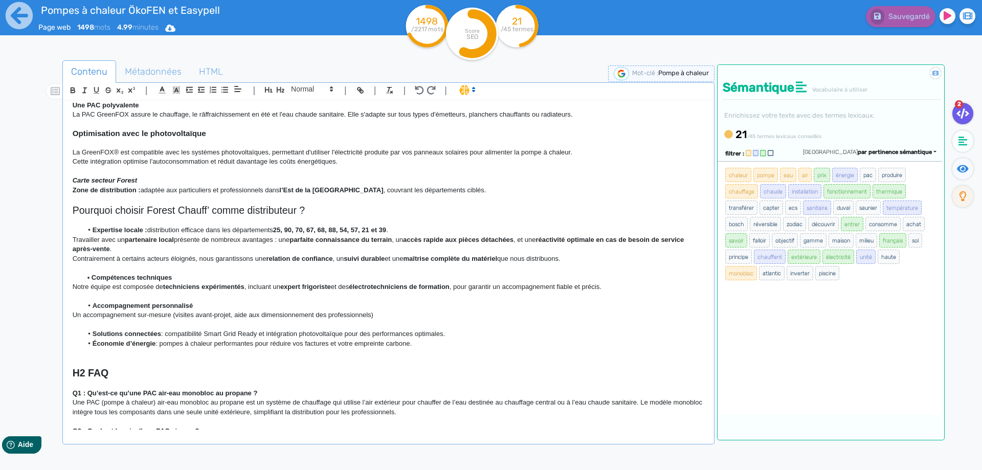
click at [247, 375] on h2 "H2 FAQ" at bounding box center [388, 373] width 631 height 12
drag, startPoint x: 436, startPoint y: 345, endPoint x: 90, endPoint y: 340, distance: 346.1
click at [90, 340] on li "Économie d’énergie : pompes à chaleur performantes pour réduire vos factures et…" at bounding box center [392, 343] width 621 height 9
click at [125, 329] on p at bounding box center [388, 324] width 631 height 9
drag, startPoint x: 161, startPoint y: 333, endPoint x: 104, endPoint y: 334, distance: 57.3
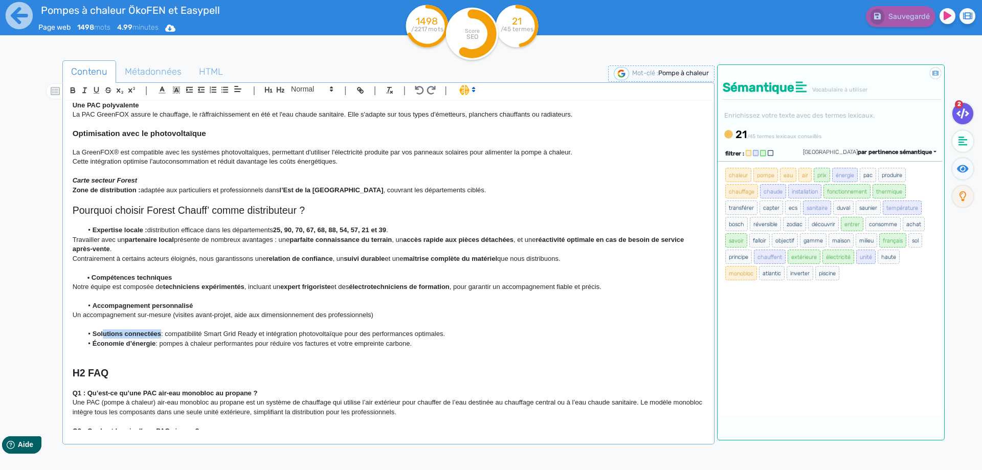
click at [104, 334] on strong "Solutions connectées" at bounding box center [127, 334] width 69 height 8
drag, startPoint x: 425, startPoint y: 345, endPoint x: 129, endPoint y: 334, distance: 296.7
click at [126, 334] on ul "Des produits : compatibilité Smart Grid Ready et intégration photovoltaïque pou…" at bounding box center [388, 338] width 631 height 19
click at [136, 332] on li "Des produits : compatibilité Smart Grid Ready et intégration photovoltaïque pou…" at bounding box center [392, 333] width 621 height 9
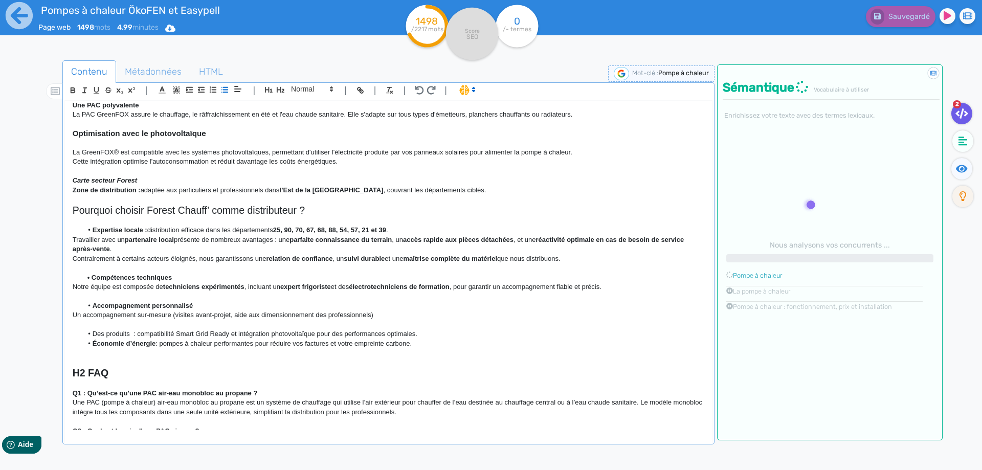
click at [130, 332] on li "Des produits : compatibilité Smart Grid Ready et intégration photovoltaïque pou…" at bounding box center [392, 333] width 621 height 9
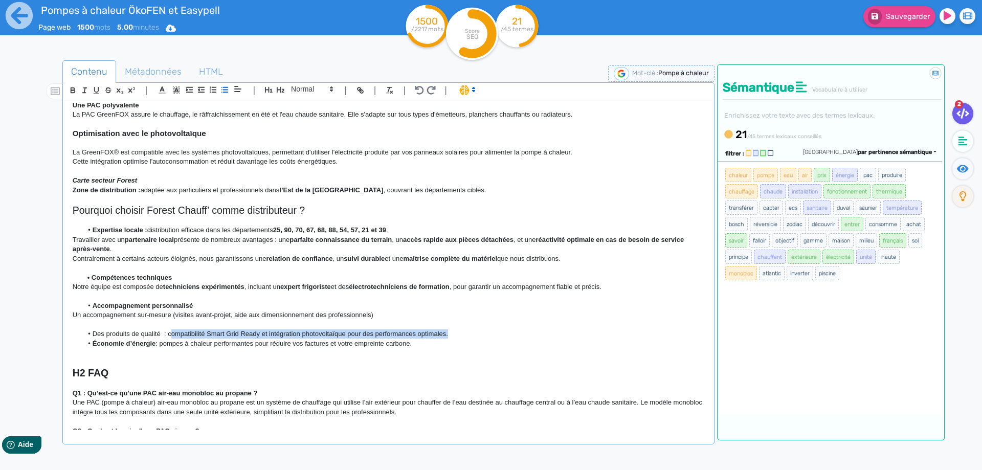
drag, startPoint x: 458, startPoint y: 334, endPoint x: 170, endPoint y: 332, distance: 287.8
click at [170, 332] on li "Des produits de qualité : compatibilité Smart Grid Ready et intégration photovo…" at bounding box center [392, 333] width 621 height 9
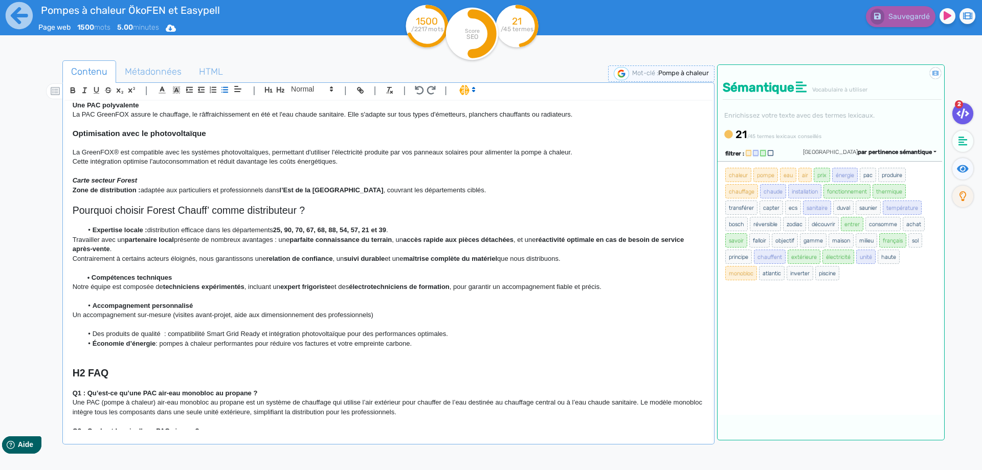
click at [268, 359] on p at bounding box center [388, 362] width 631 height 9
click at [160, 333] on li "Des produits de qualité : compatibilité Smart Grid Ready et intégration photovo…" at bounding box center [392, 333] width 621 height 9
drag, startPoint x: 161, startPoint y: 333, endPoint x: 132, endPoint y: 335, distance: 28.7
click at [132, 335] on li "Des produits de qualité : compatibilité Smart Grid Ready et intégration photovo…" at bounding box center [392, 333] width 621 height 9
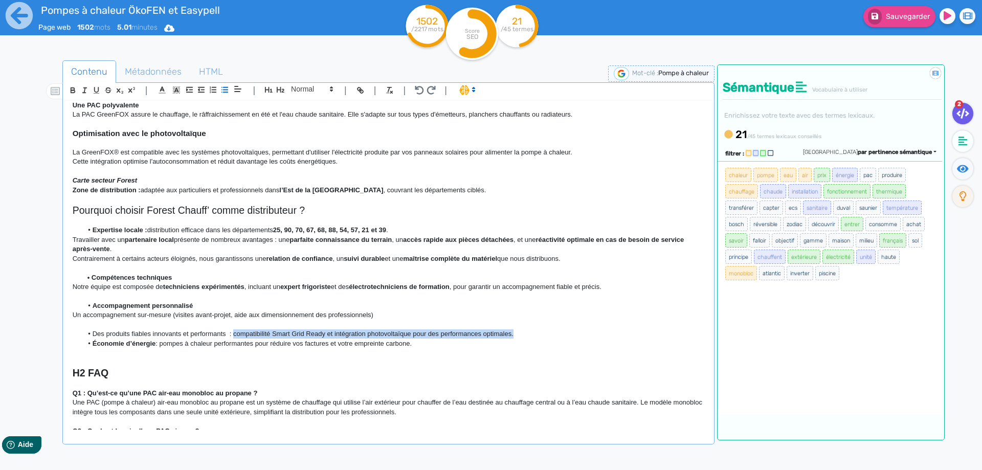
drag, startPoint x: 515, startPoint y: 334, endPoint x: 234, endPoint y: 334, distance: 281.7
click at [234, 334] on li "Des produits fiables innovants et performants : compatibilité Smart Grid Ready …" at bounding box center [392, 333] width 621 height 9
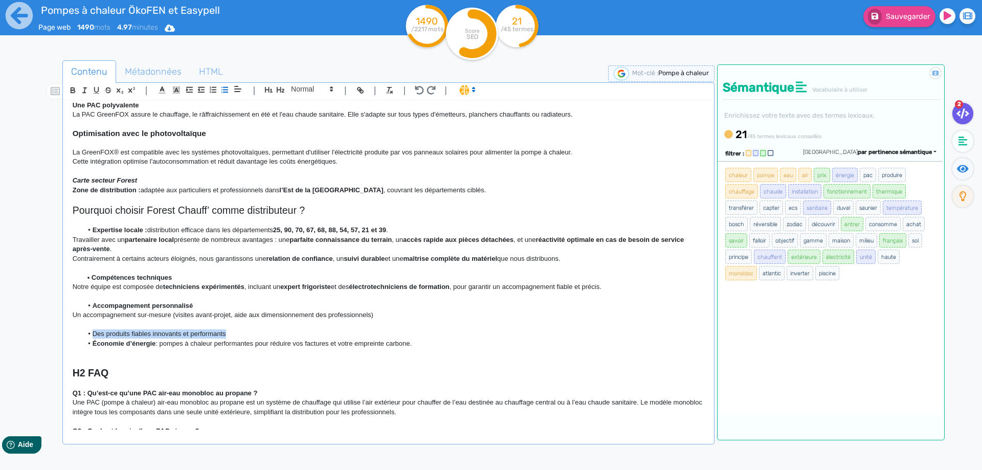
drag, startPoint x: 236, startPoint y: 336, endPoint x: 91, endPoint y: 332, distance: 145.2
click at [91, 332] on li "Des produits fiables innovants et performants" at bounding box center [392, 333] width 621 height 9
click at [74, 90] on icon "button" at bounding box center [73, 91] width 4 height 3
click at [340, 301] on p at bounding box center [388, 296] width 631 height 9
drag, startPoint x: 432, startPoint y: 340, endPoint x: 83, endPoint y: 345, distance: 349.7
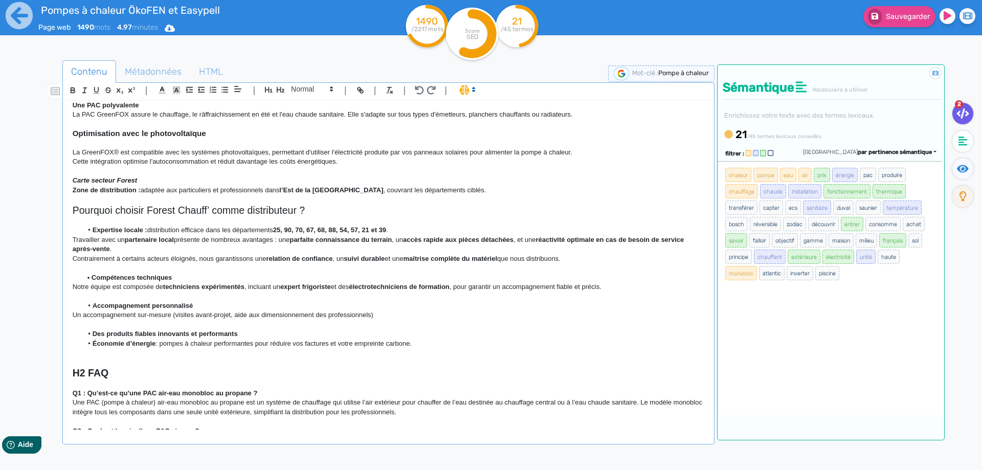
click at [83, 345] on li "Économie d’énergie : pompes à chaleur performantes pour réduire vos factures et…" at bounding box center [392, 343] width 621 height 9
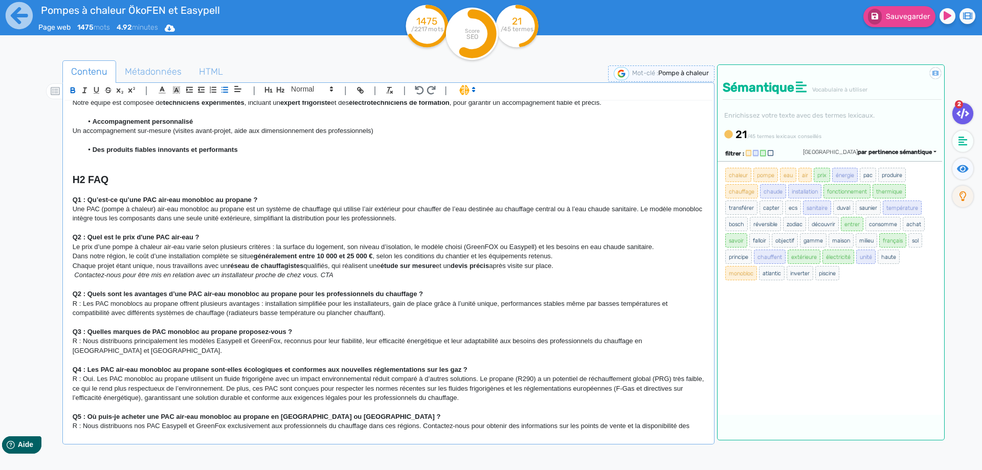
scroll to position [686, 0]
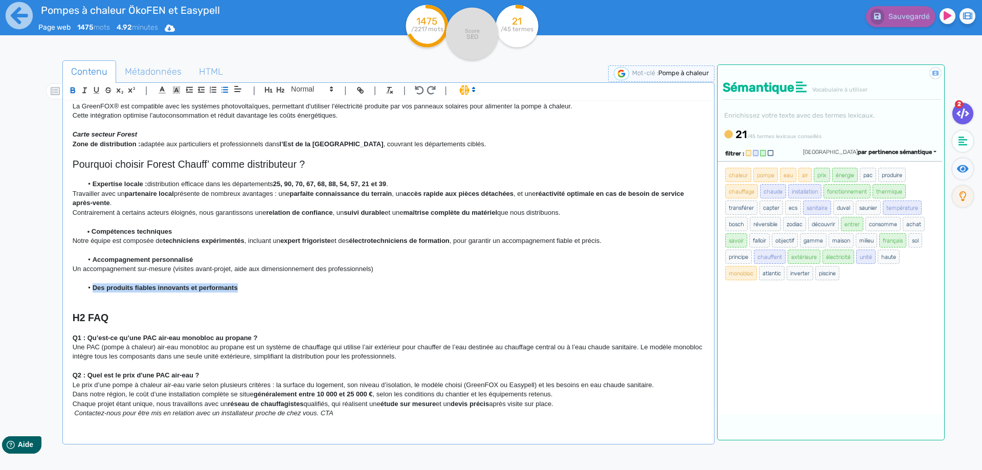
drag, startPoint x: 249, startPoint y: 287, endPoint x: 73, endPoint y: 288, distance: 175.9
click at [73, 288] on ul "Des produits fiables innovants et performants" at bounding box center [388, 287] width 631 height 9
copy strong "Des produits fiables innovants et performants"
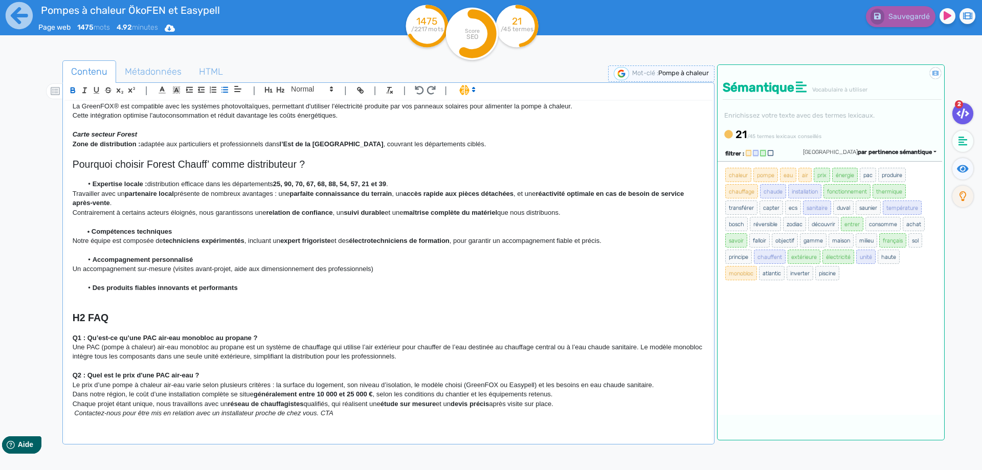
click at [130, 299] on p at bounding box center [388, 297] width 631 height 9
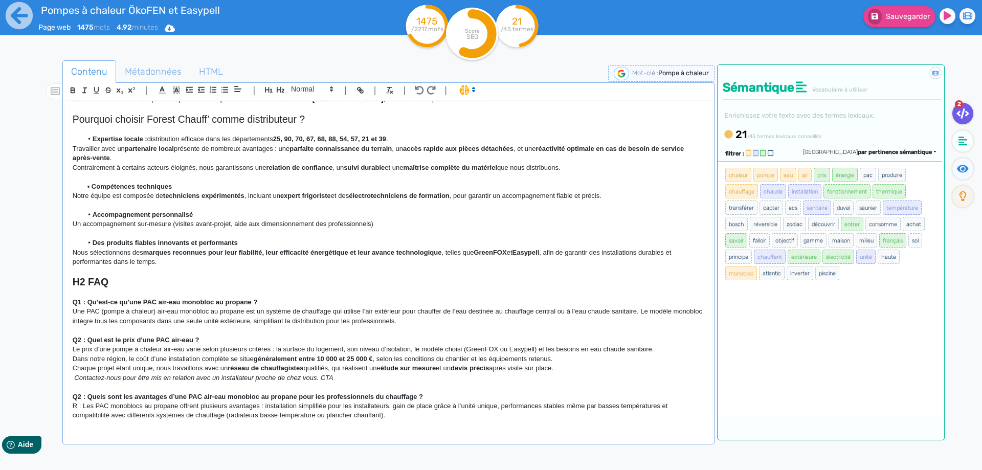
scroll to position [732, 0]
click at [243, 242] on li "Des produits fiables innovants et performants" at bounding box center [392, 241] width 621 height 9
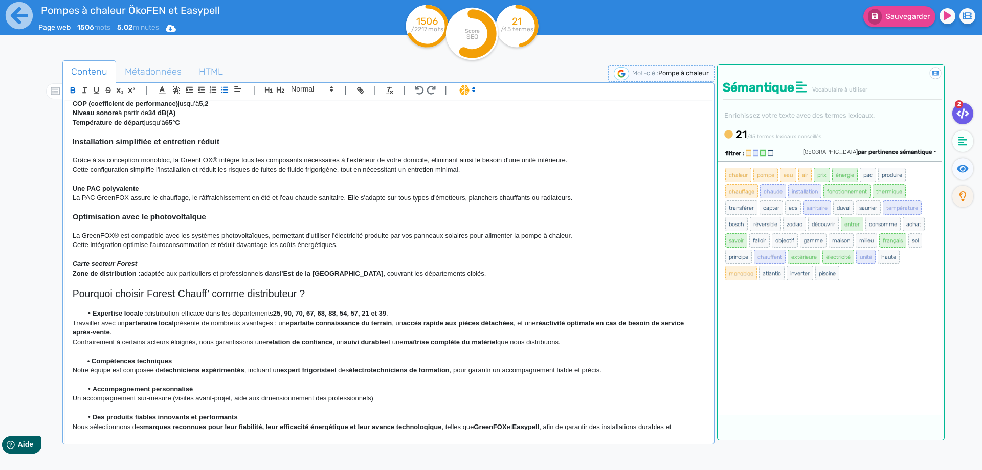
scroll to position [502, 0]
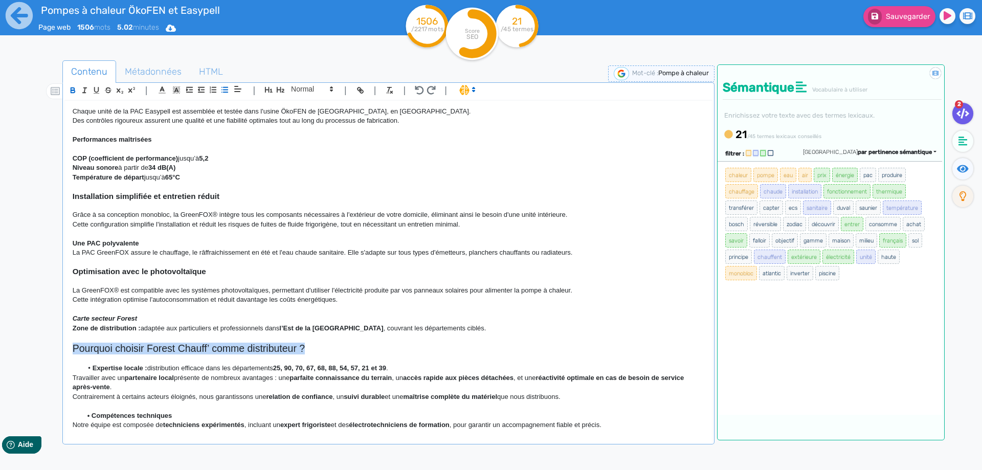
drag, startPoint x: 315, startPoint y: 352, endPoint x: 20, endPoint y: 326, distance: 296.6
click at [65, 344] on div "H1 Pompes à chaleur air-eau monobloc au propane Chez Forest Chauff’ , nous prop…" at bounding box center [388, 265] width 647 height 329
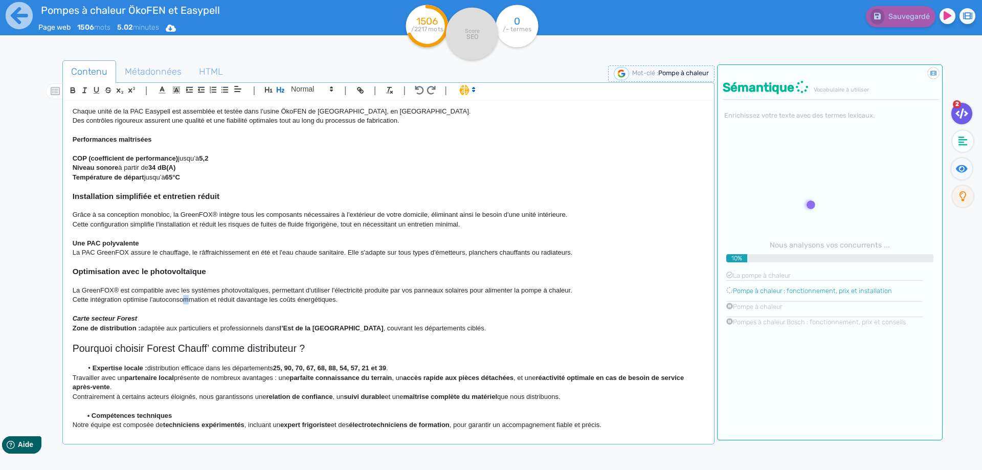
drag, startPoint x: 187, startPoint y: 298, endPoint x: 142, endPoint y: 345, distance: 65.1
click at [184, 300] on p "Cette intégration optimise l'autoconsommation et réduit davantage les coûts éne…" at bounding box center [388, 299] width 631 height 9
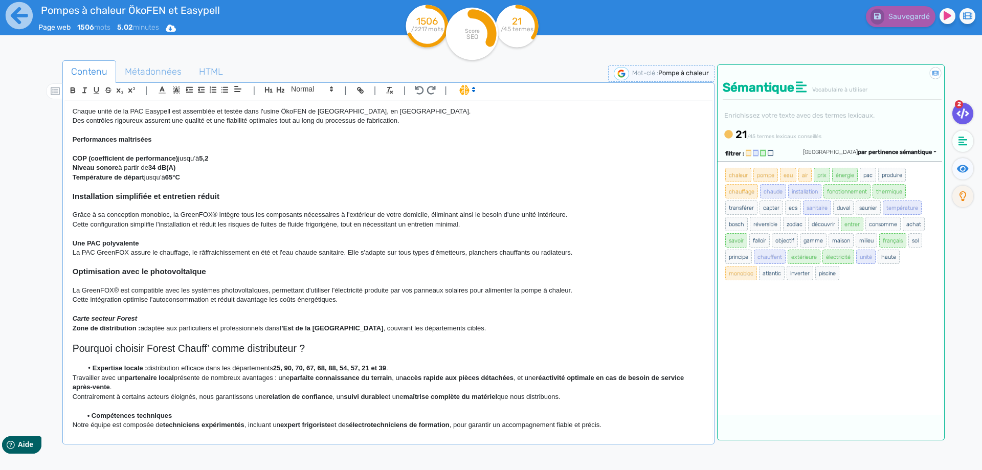
click at [74, 350] on h2 "Pourquoi choisir Forest Chauff’ comme distributeur ?" at bounding box center [388, 349] width 631 height 12
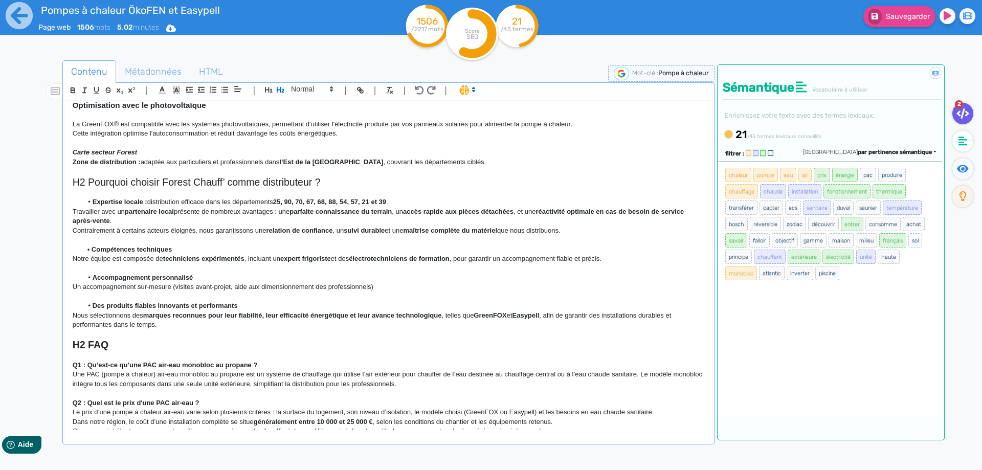
scroll to position [686, 0]
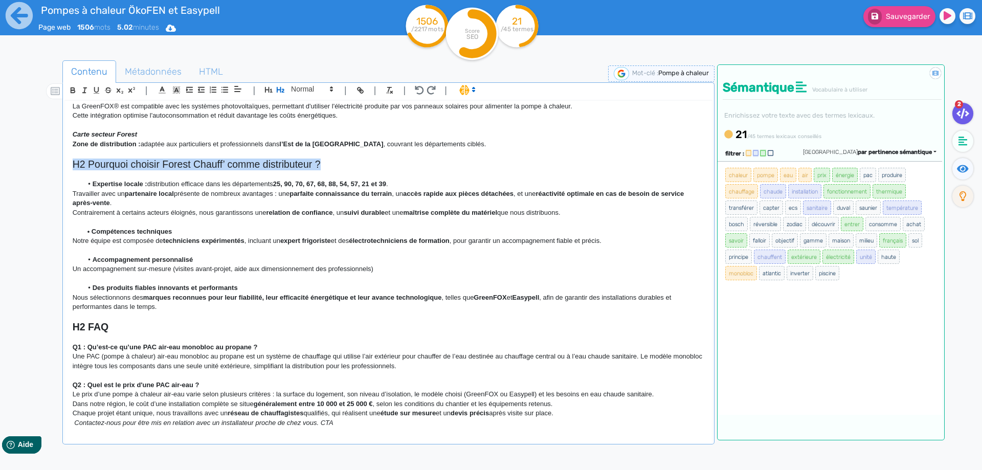
drag, startPoint x: 335, startPoint y: 162, endPoint x: 50, endPoint y: 165, distance: 284.8
click at [65, 165] on div "H1 Pompes à chaleur air-eau monobloc au propane Chez Forest Chauff’ , nous prop…" at bounding box center [388, 265] width 647 height 329
click at [280, 92] on icon "button" at bounding box center [280, 89] width 9 height 9
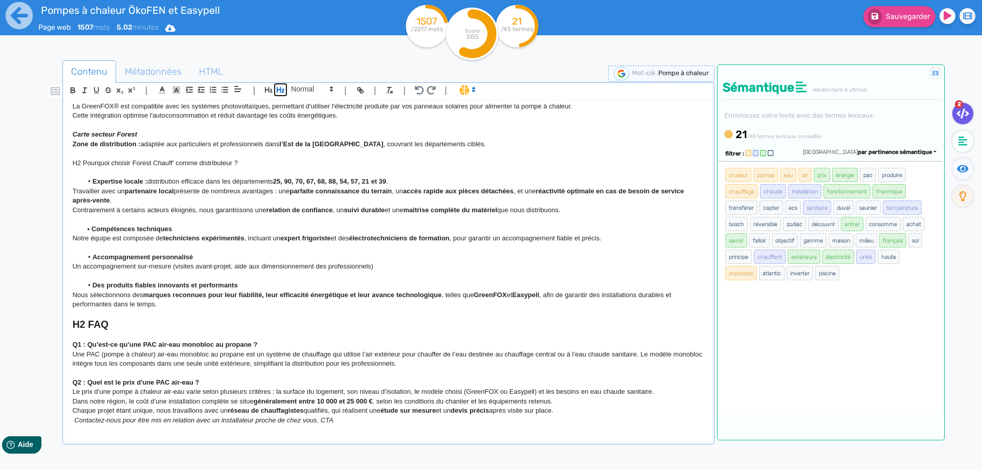
click at [280, 92] on icon "button" at bounding box center [280, 89] width 9 height 9
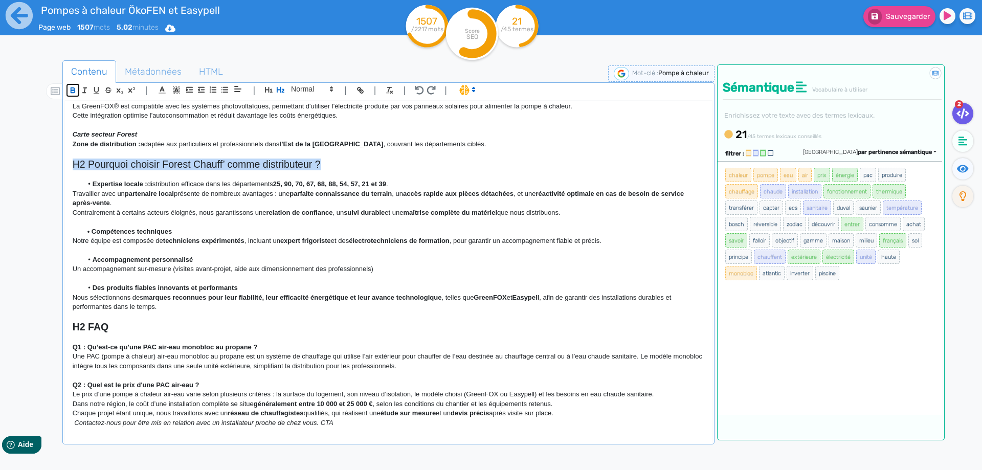
click at [73, 91] on icon "button" at bounding box center [73, 90] width 9 height 9
click at [260, 250] on p at bounding box center [388, 250] width 631 height 9
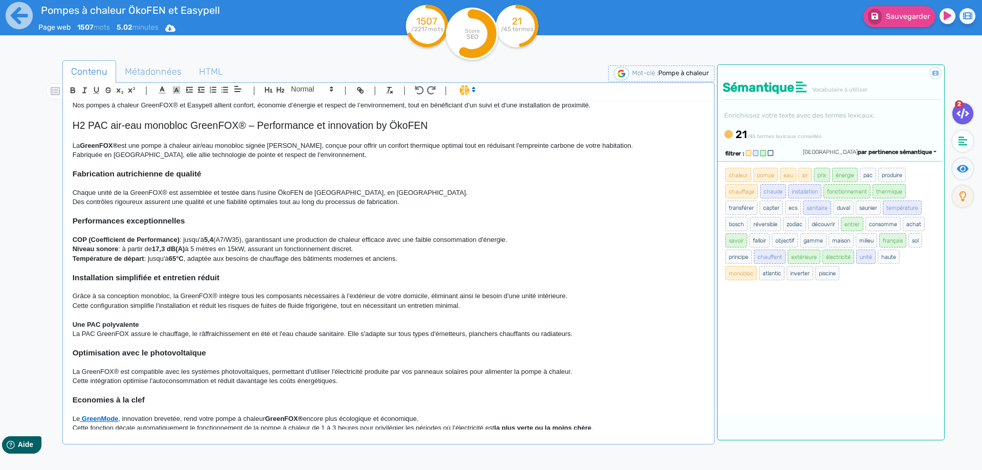
scroll to position [0, 0]
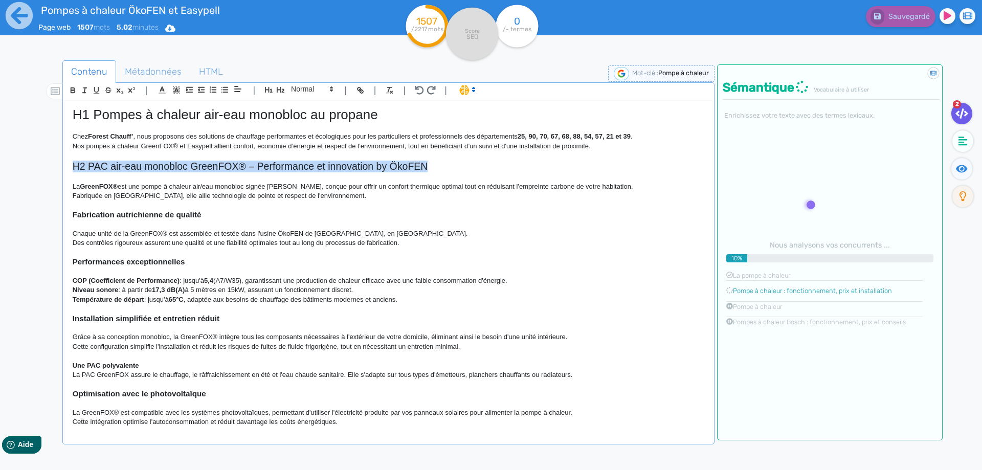
drag, startPoint x: 443, startPoint y: 169, endPoint x: 26, endPoint y: 164, distance: 417.7
click at [65, 169] on div "H1 Pompes à chaleur air-eau monobloc au propane Chez Forest Chauff’ , nous prop…" at bounding box center [388, 265] width 647 height 329
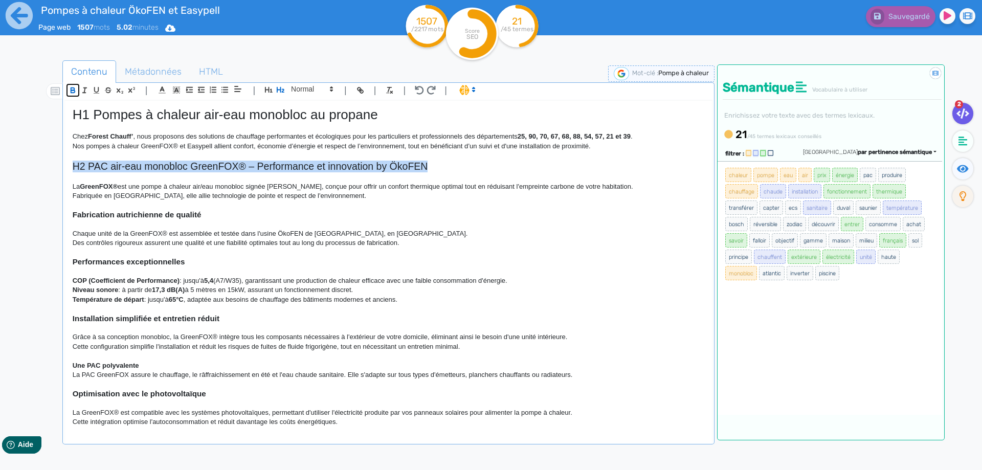
click at [72, 91] on icon "button" at bounding box center [73, 90] width 9 height 9
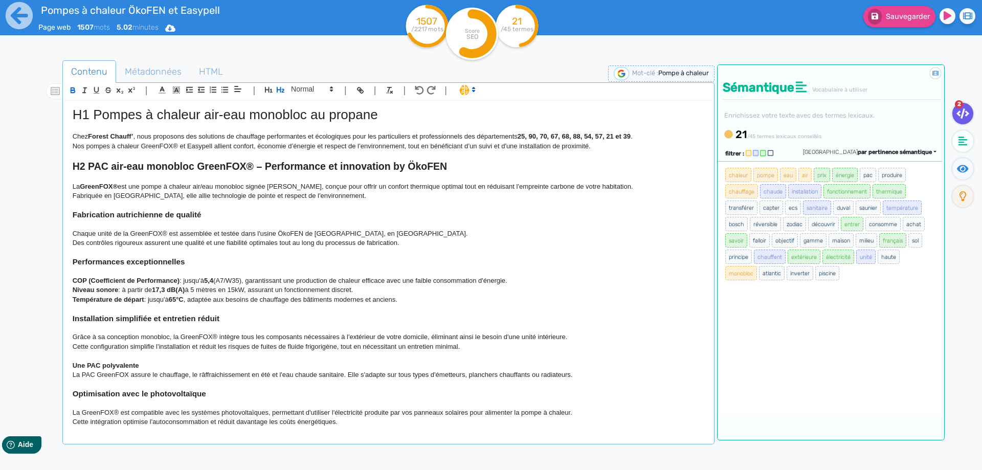
click at [234, 146] on p "Nos pompes à chaleur GreenFOX® et Easypell allient confort, économie d’énergie …" at bounding box center [388, 146] width 631 height 9
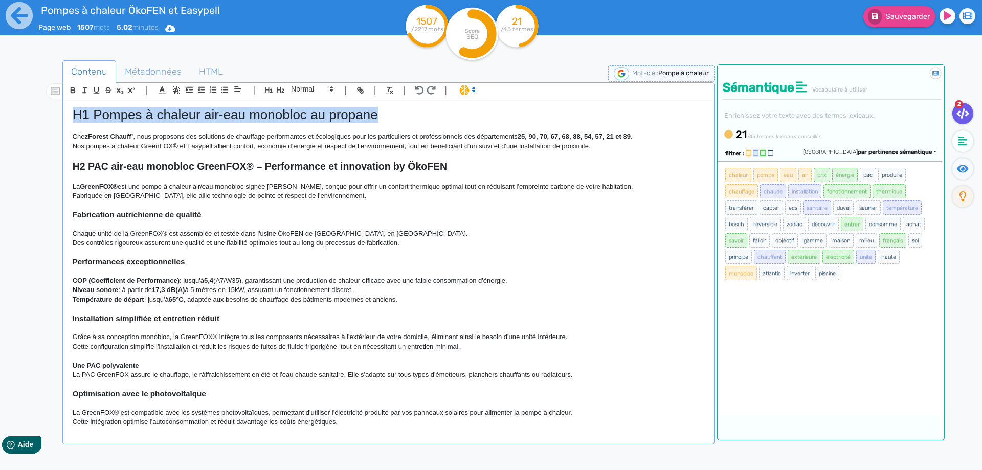
drag, startPoint x: 391, startPoint y: 112, endPoint x: 43, endPoint y: 110, distance: 347.6
click at [65, 110] on div "H1 Pompes à chaleur air-eau monobloc au propane Chez Forest Chauff’ , nous prop…" at bounding box center [388, 265] width 647 height 329
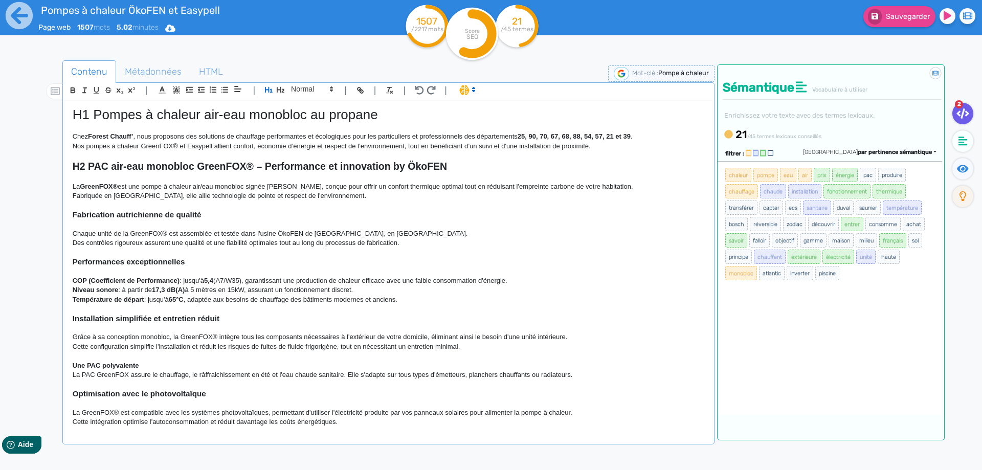
click at [359, 197] on p "Fabriquée en [GEOGRAPHIC_DATA], elle allie technologie de pointe et respect de …" at bounding box center [388, 195] width 631 height 9
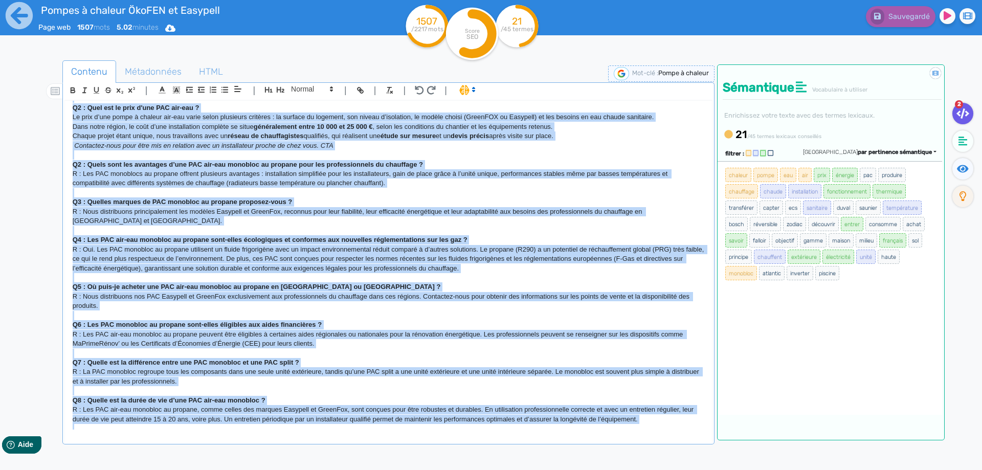
scroll to position [1011, 0]
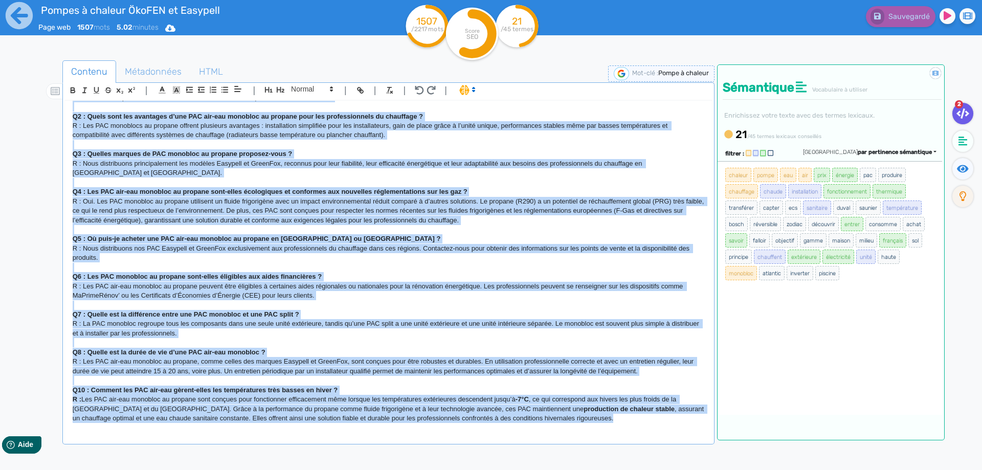
drag, startPoint x: 71, startPoint y: 114, endPoint x: 626, endPoint y: 422, distance: 634.6
click at [626, 422] on div "H1 Pompes à chaleur air-eau monobloc au propane Chez Forest Chauff’ , nous prop…" at bounding box center [388, 265] width 647 height 329
copy div "L9 Ipsumd s ametcon adi-eli seddoeiu te incidid Utla Etdolo Magnaa’ , enim admi…"
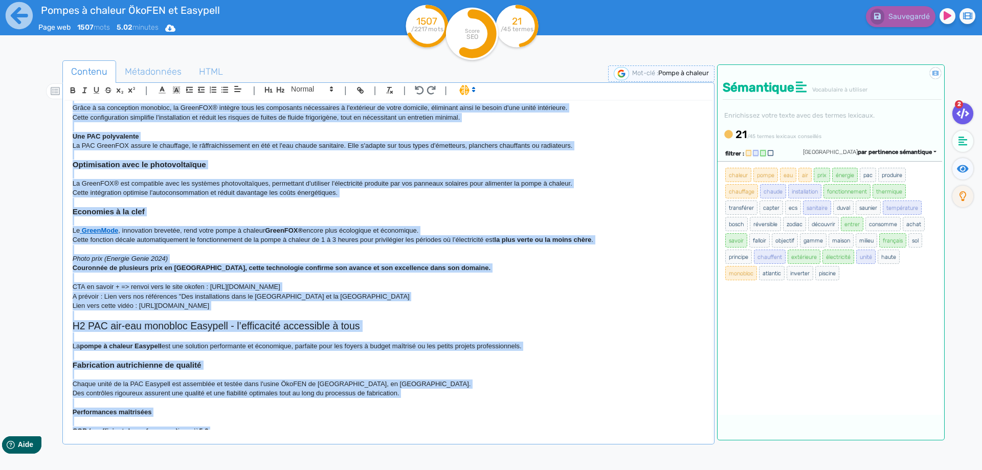
scroll to position [0, 0]
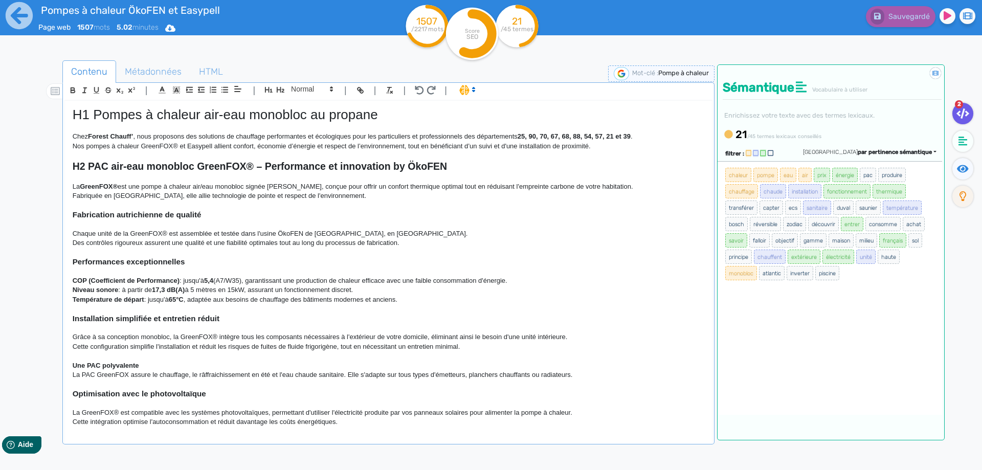
click at [317, 40] on div "Pompes à chaleur ÖkoFEN et Easypell Page web 1507 mots 5.02 minutes Html Pdf Wo…" at bounding box center [185, 25] width 294 height 50
click at [175, 29] on icon at bounding box center [170, 28] width 10 height 7
click at [165, 85] on button "Word" at bounding box center [167, 86] width 82 height 16
click at [12, 18] on icon at bounding box center [19, 15] width 27 height 27
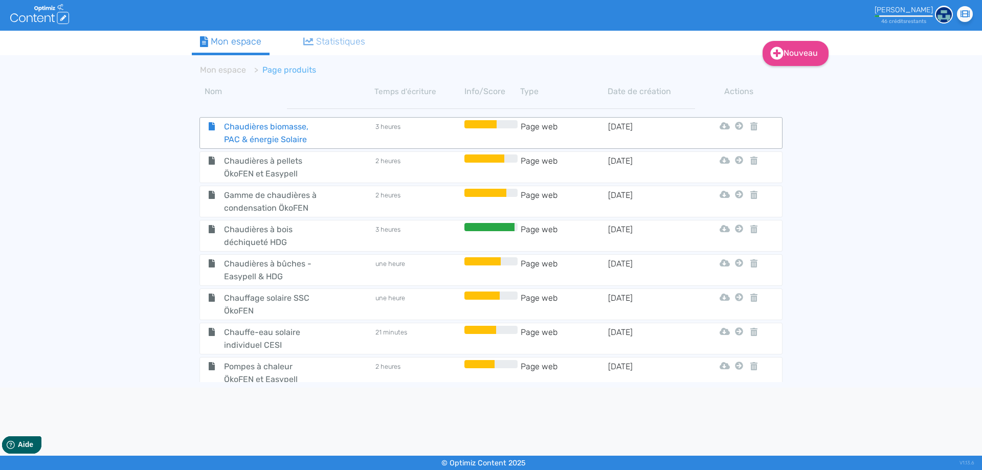
click at [349, 129] on div "Chaudières biomasse, PAC & énergie Solaire" at bounding box center [287, 133] width 173 height 26
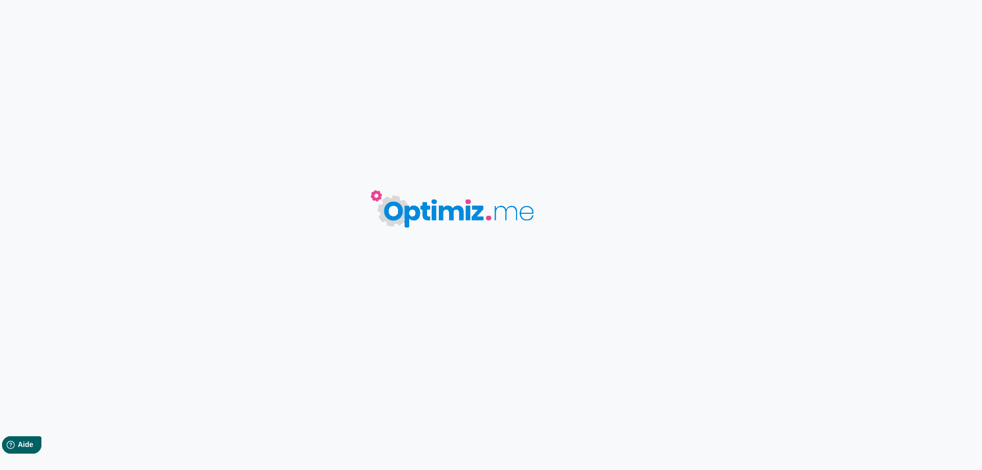
type input "Chaudières biomasse, PAC & énergie Solaire"
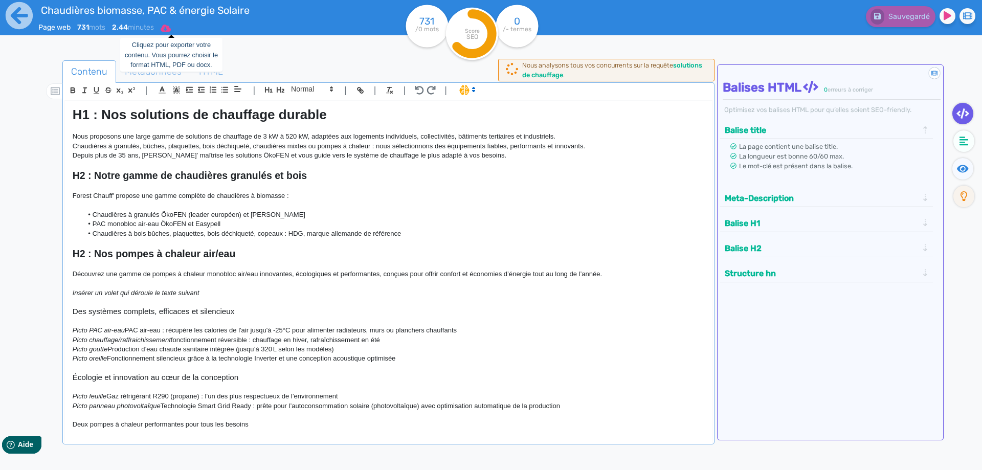
click at [170, 28] on icon at bounding box center [166, 28] width 10 height 7
click at [154, 85] on button "Word" at bounding box center [163, 86] width 82 height 16
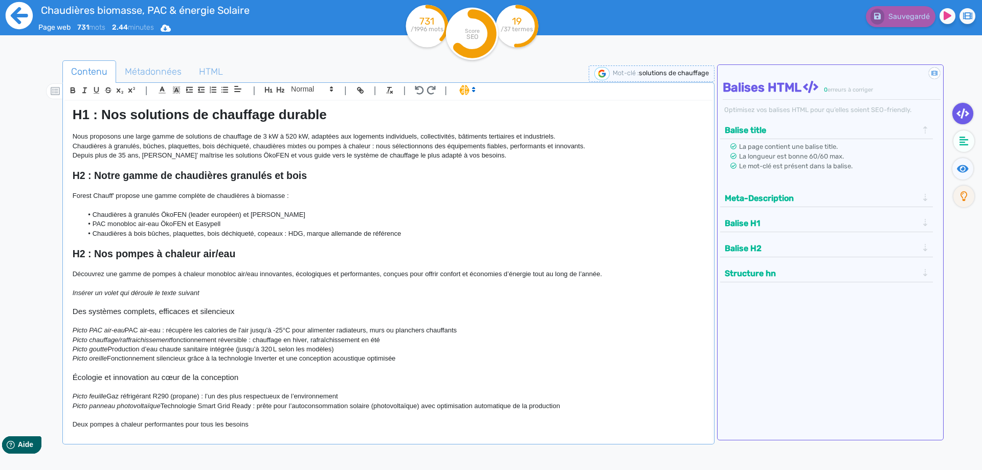
click at [18, 14] on icon at bounding box center [19, 16] width 28 height 28
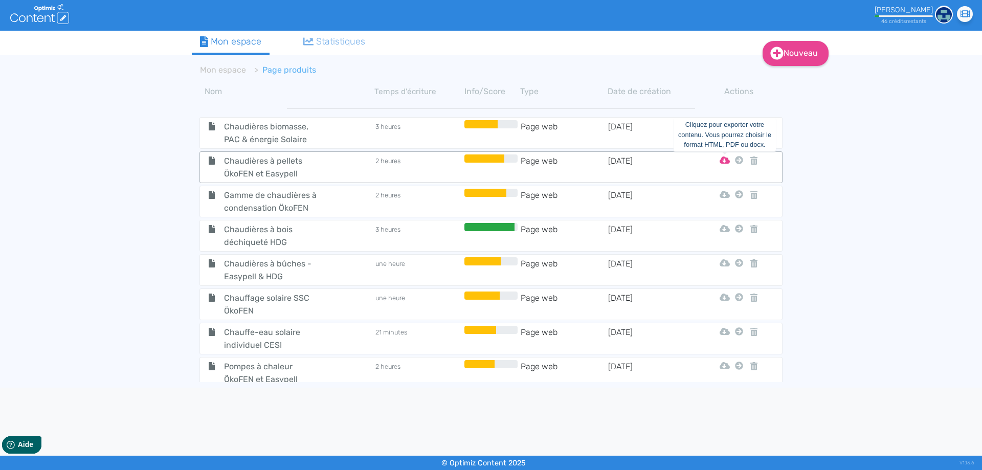
click at [725, 162] on icon at bounding box center [724, 160] width 10 height 8
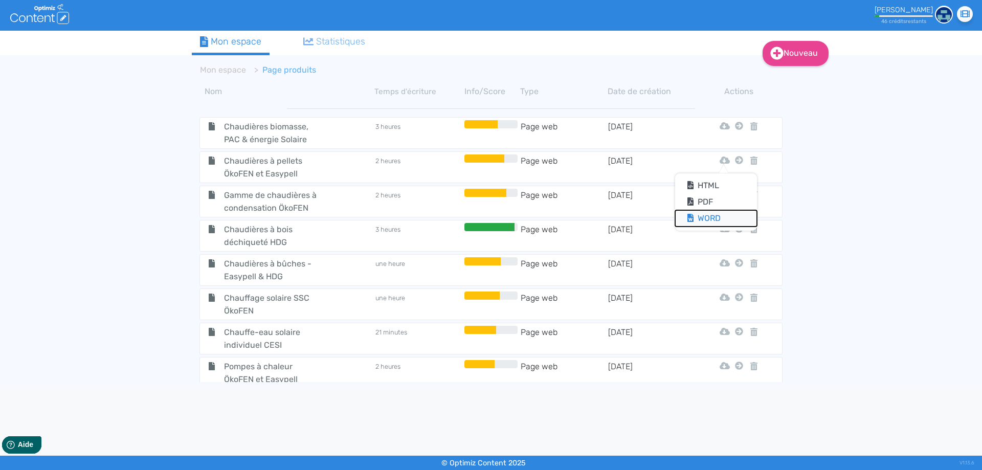
click at [712, 220] on button "Word" at bounding box center [716, 218] width 82 height 16
click at [725, 194] on icon at bounding box center [724, 194] width 10 height 7
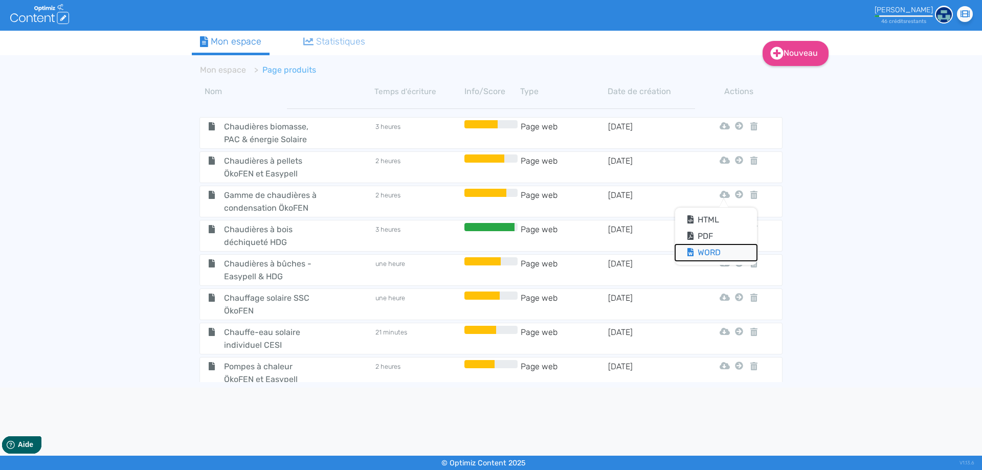
click at [716, 249] on button "Word" at bounding box center [716, 252] width 82 height 16
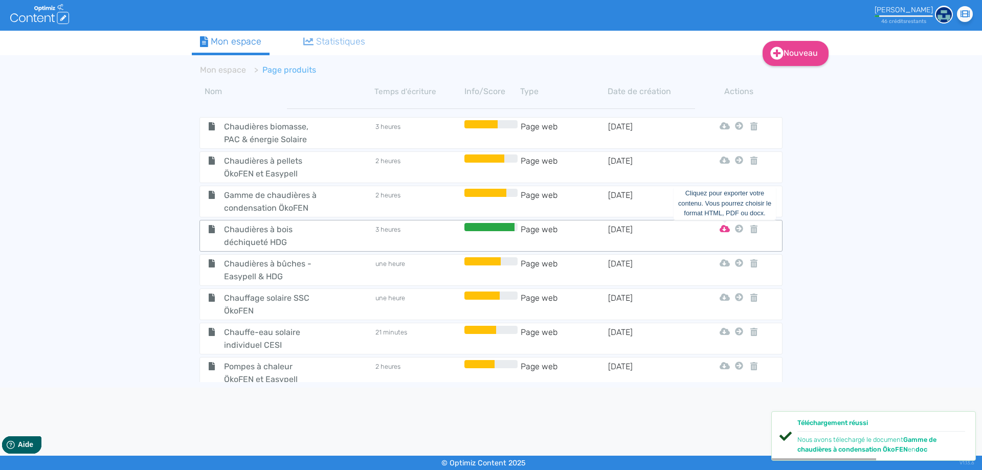
click at [726, 231] on icon at bounding box center [724, 228] width 10 height 7
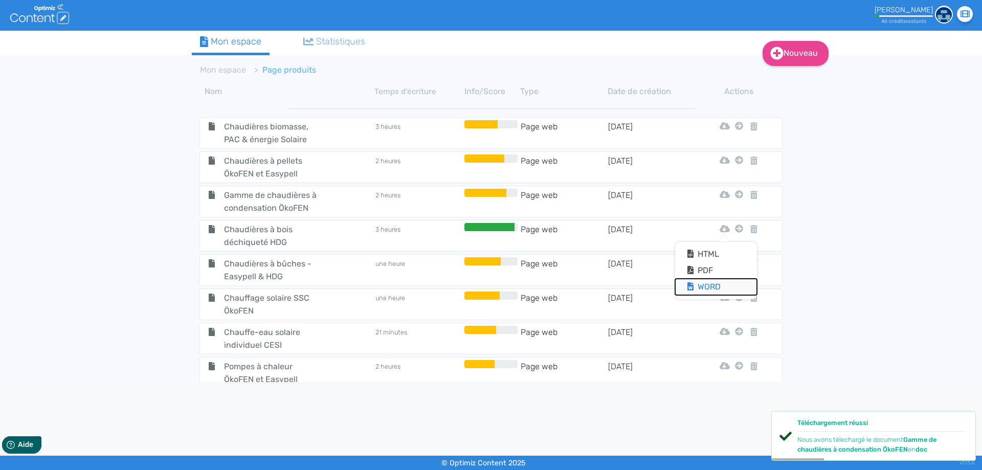
click at [708, 286] on button "Word" at bounding box center [716, 287] width 82 height 16
click at [724, 300] on icon at bounding box center [724, 297] width 10 height 8
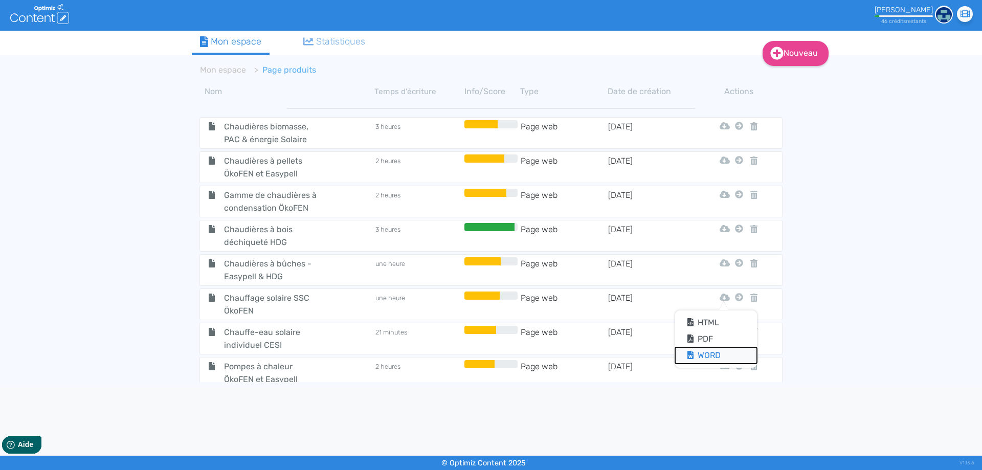
click at [712, 358] on button "Word" at bounding box center [716, 355] width 82 height 16
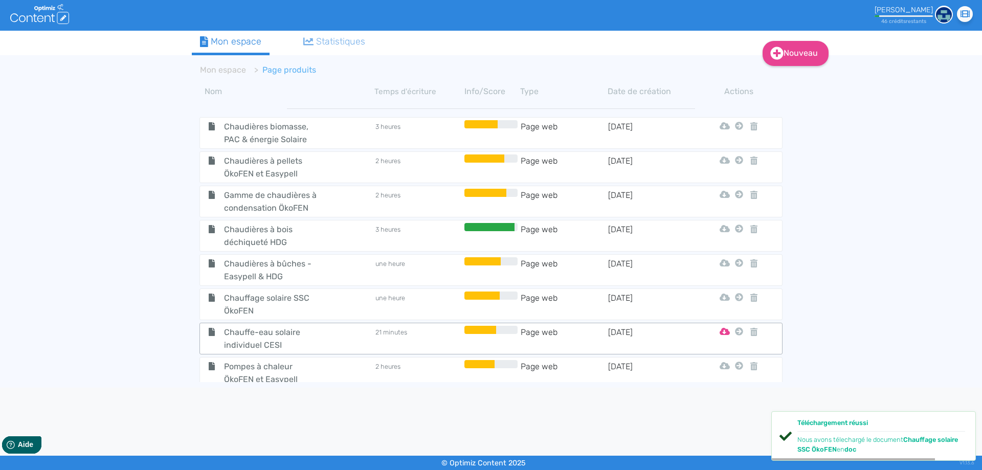
click at [725, 331] on icon at bounding box center [724, 331] width 10 height 7
click at [712, 393] on button "Word" at bounding box center [716, 389] width 82 height 16
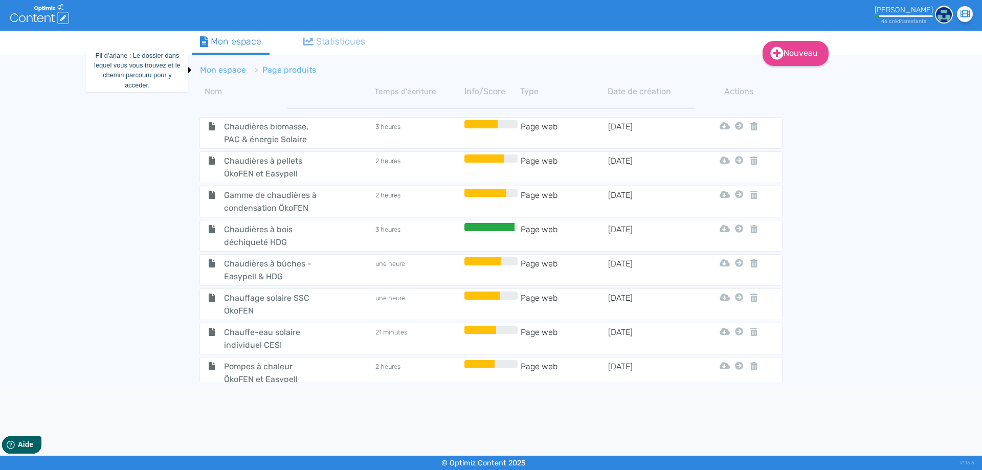
click at [238, 74] on link "Mon espace" at bounding box center [223, 70] width 46 height 10
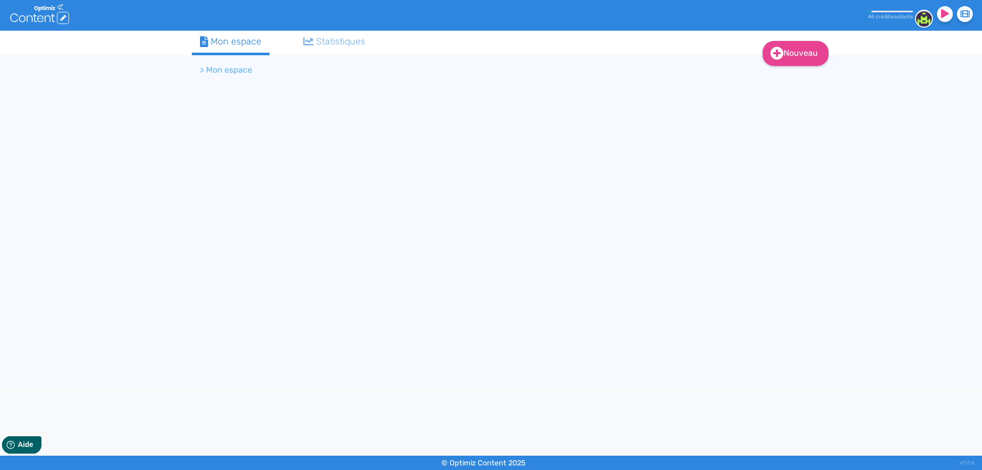
click at [230, 40] on div "Mon espace" at bounding box center [230, 42] width 61 height 14
click at [209, 69] on li "> Mon espace" at bounding box center [226, 70] width 52 height 12
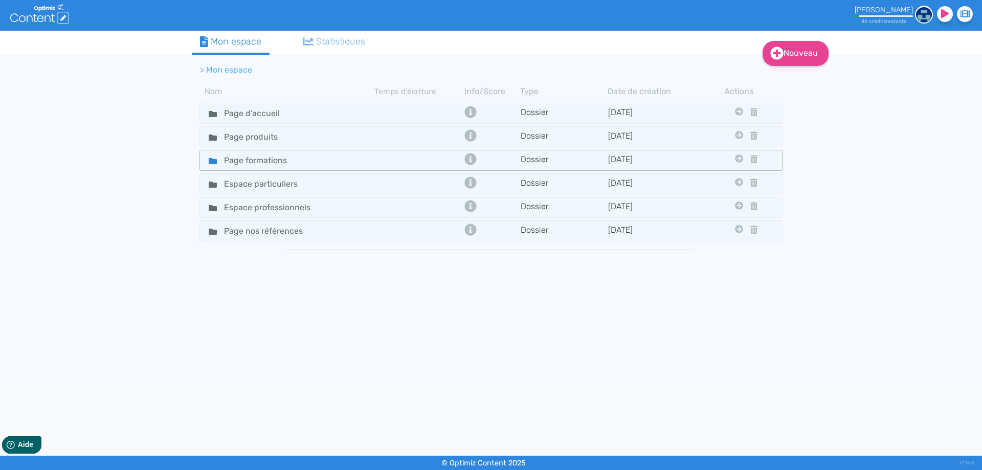
click at [317, 157] on div "Page formations" at bounding box center [287, 160] width 173 height 15
click at [320, 159] on div "Page formations" at bounding box center [287, 160] width 173 height 15
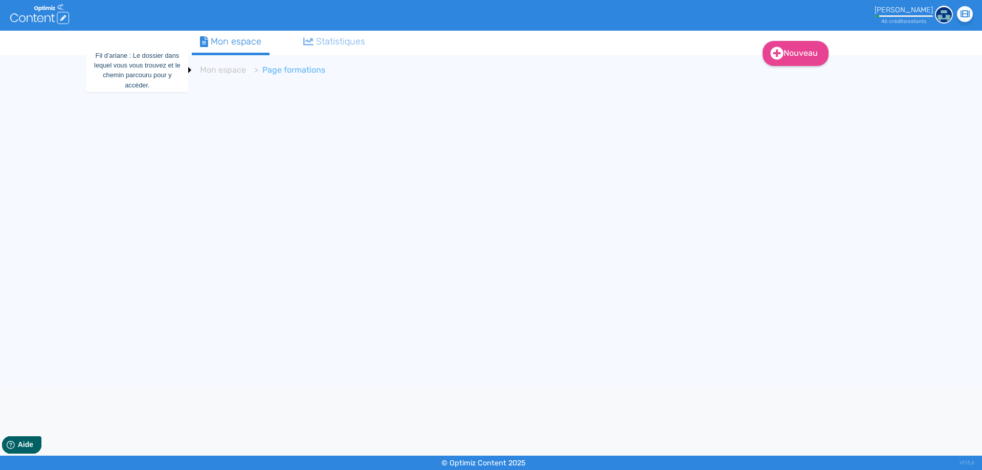
click at [287, 73] on li "Page formations" at bounding box center [285, 70] width 79 height 12
click at [224, 71] on link "Mon espace" at bounding box center [223, 70] width 46 height 10
click at [229, 71] on li "> Mon espace" at bounding box center [226, 70] width 52 height 12
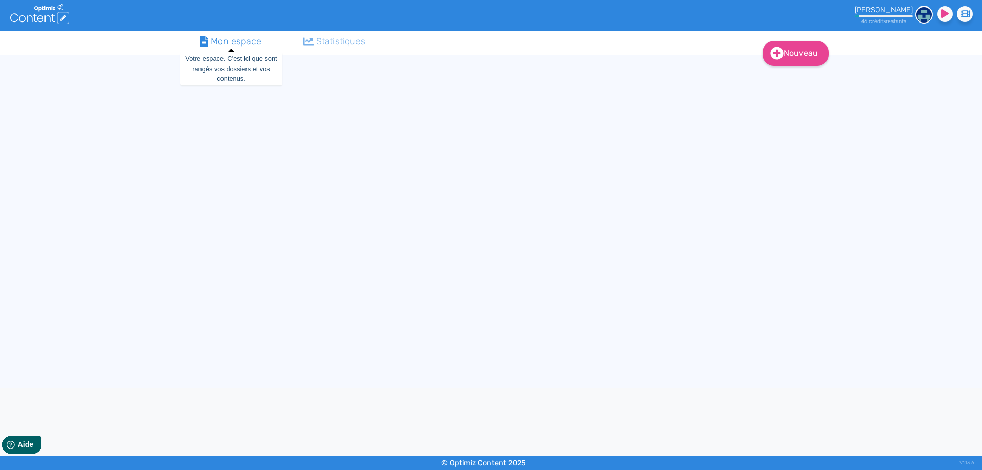
click at [233, 44] on div "Mon espace" at bounding box center [230, 42] width 61 height 14
click at [224, 72] on li "> Mon espace" at bounding box center [226, 70] width 52 height 12
click at [236, 51] on link "Mon espace" at bounding box center [231, 43] width 78 height 25
click at [219, 43] on div "Mon espace" at bounding box center [230, 42] width 61 height 14
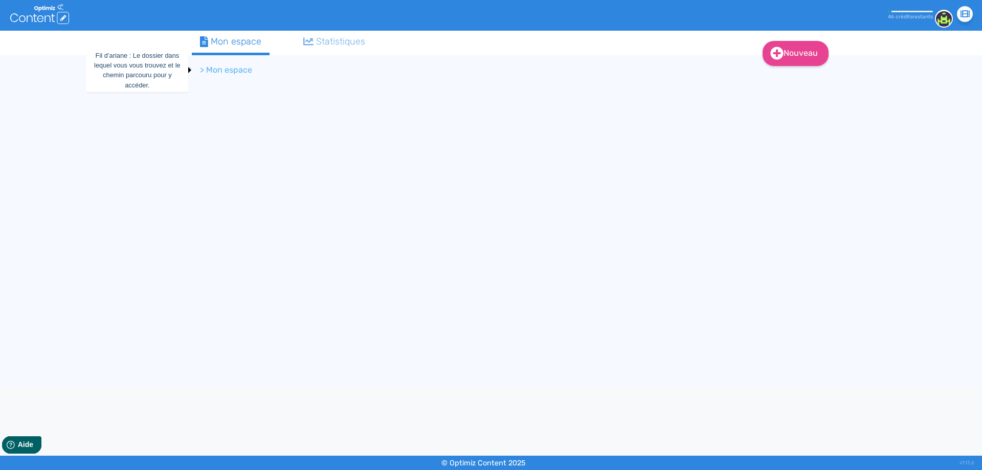
click at [214, 68] on li "> Mon espace" at bounding box center [226, 70] width 52 height 12
click at [35, 16] on icon at bounding box center [35, 18] width 4 height 8
